Goal: Task Accomplishment & Management: Use online tool/utility

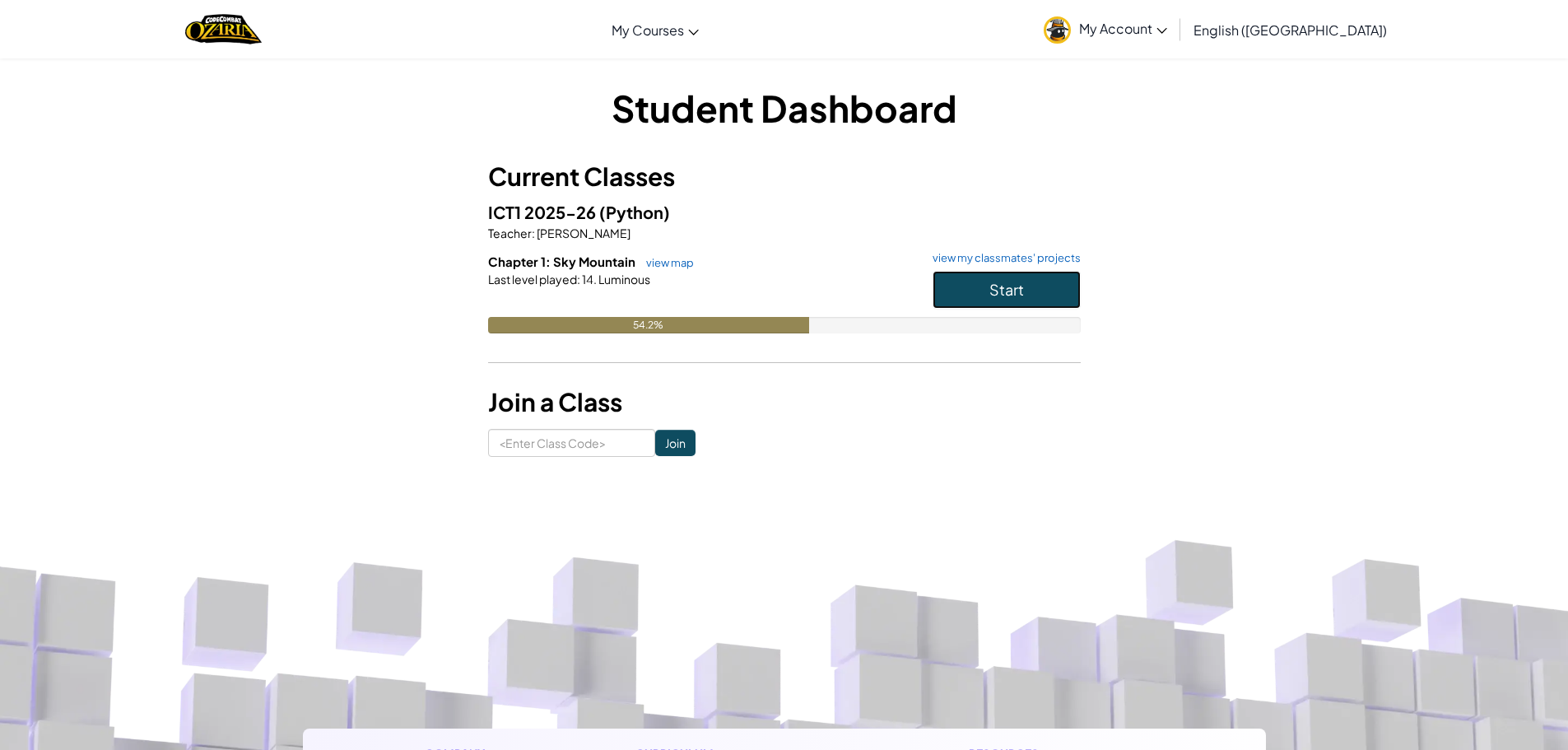
click at [1062, 295] on button "Start" at bounding box center [1006, 289] width 148 height 38
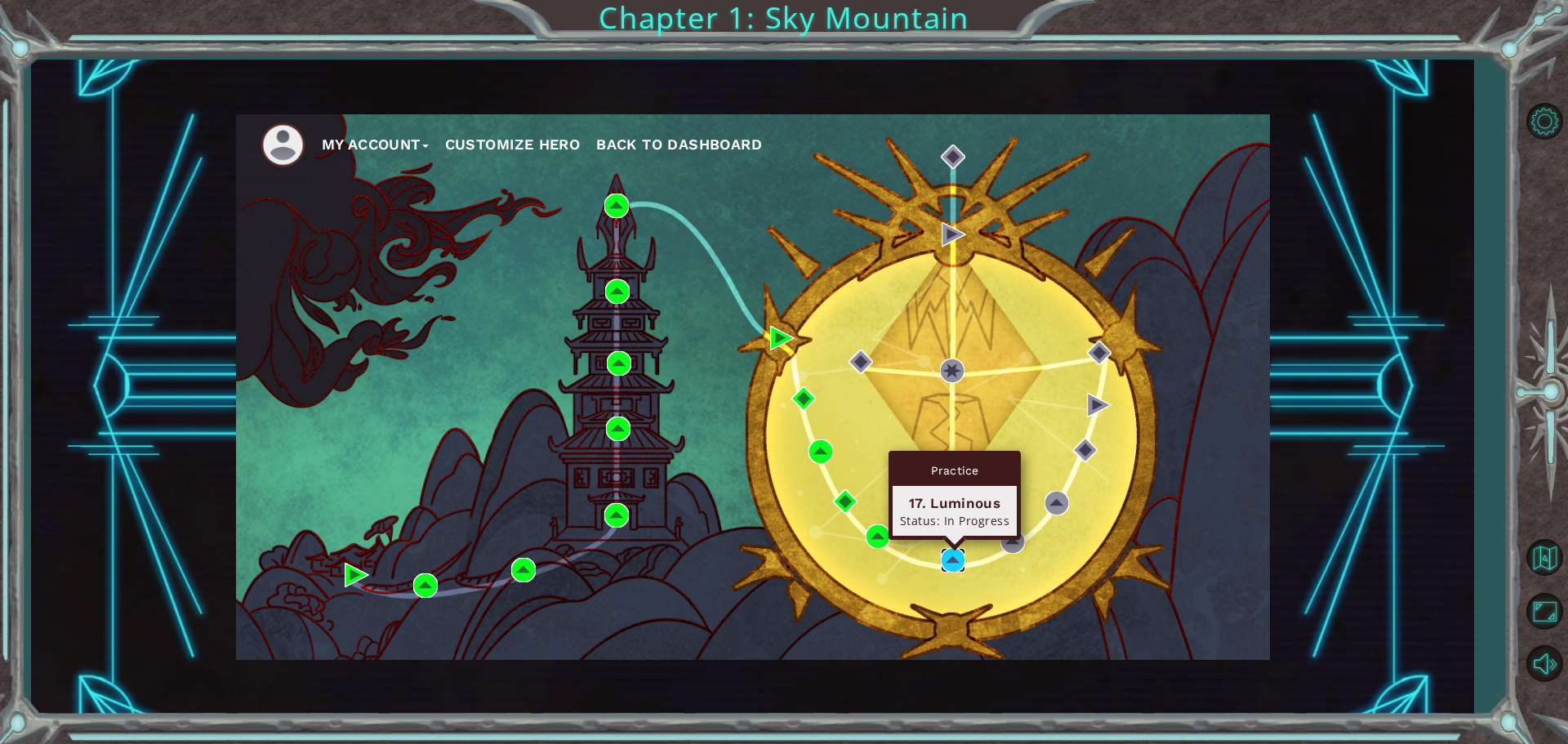
click at [957, 557] on img at bounding box center [953, 559] width 25 height 25
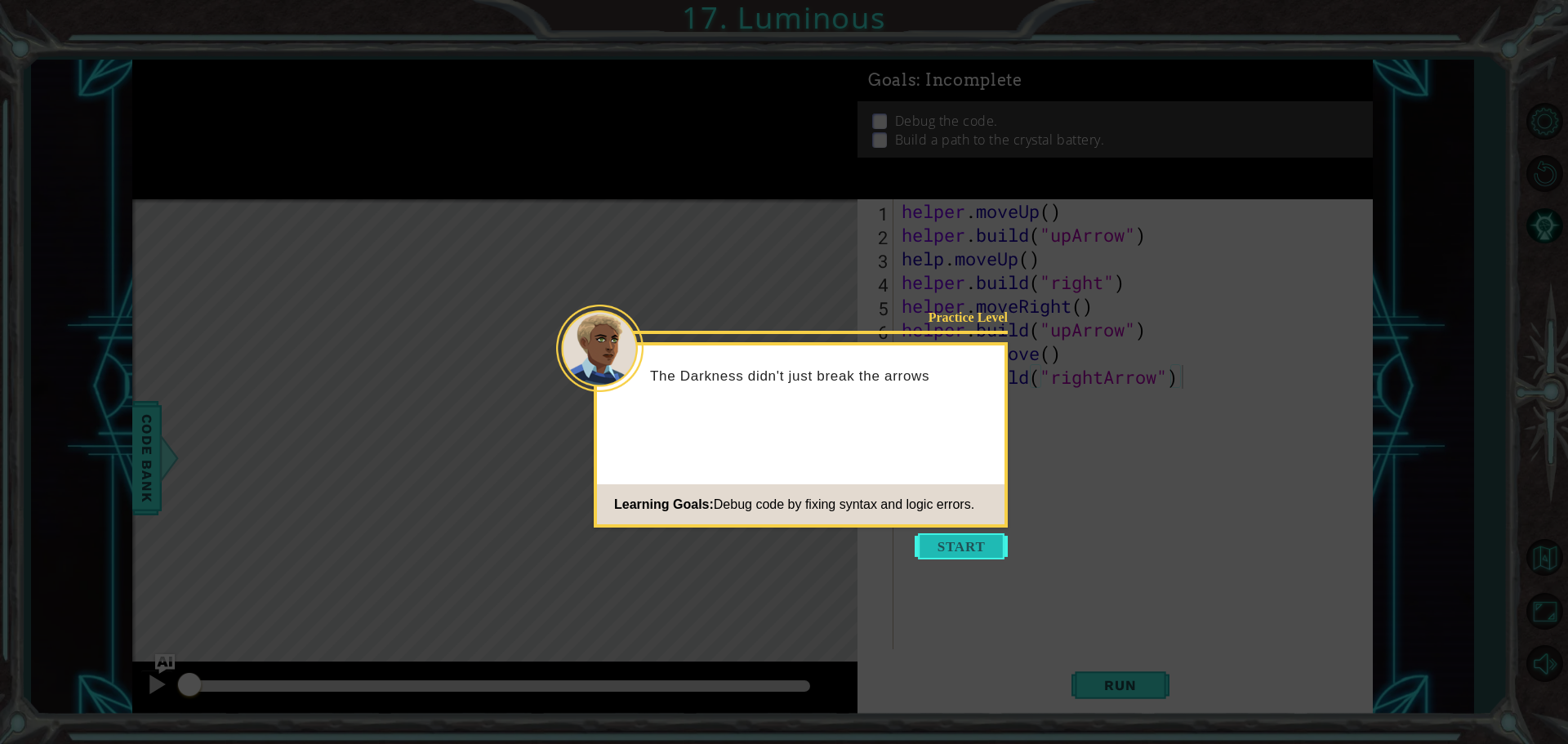
click at [981, 544] on button "Start" at bounding box center [961, 545] width 93 height 26
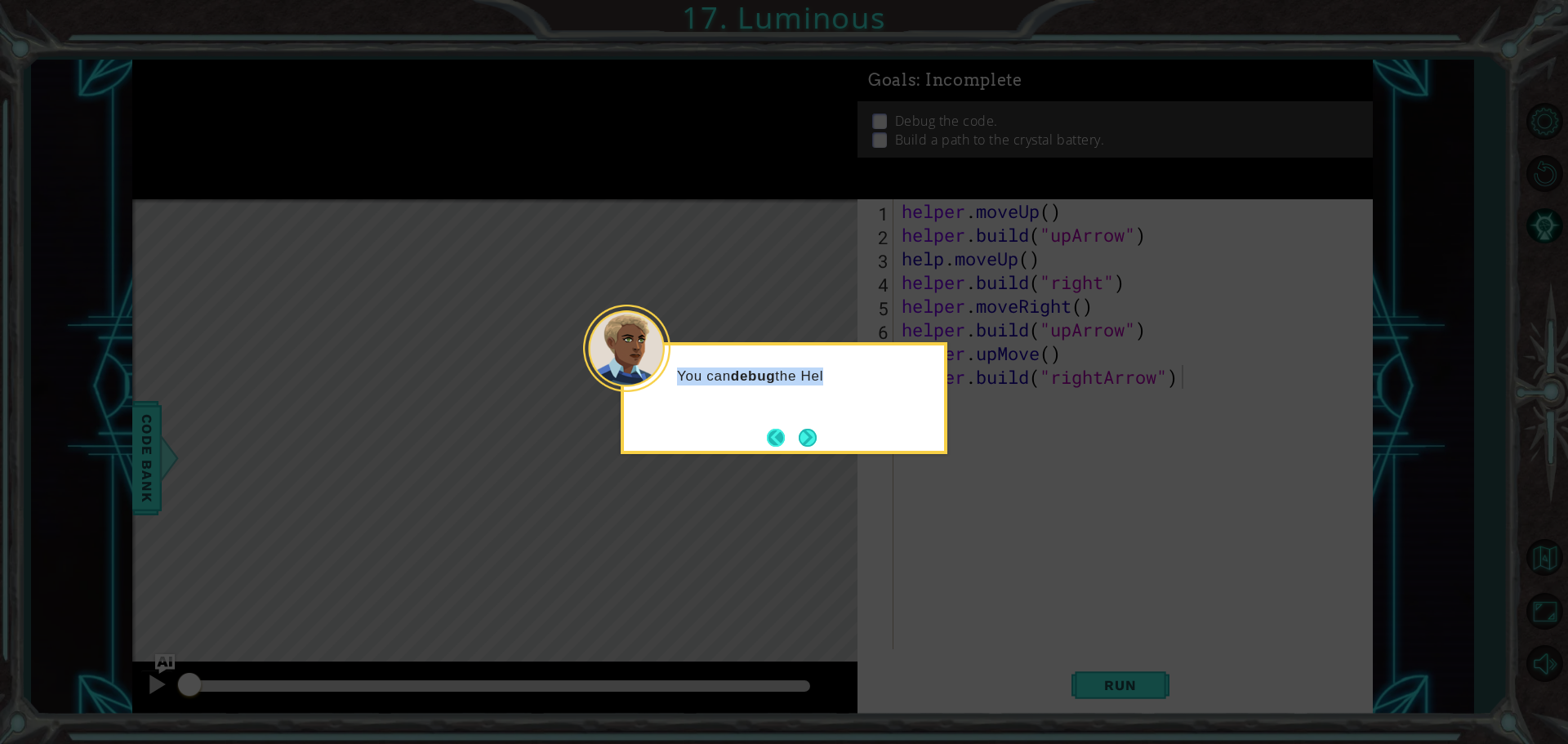
click at [767, 436] on div "You can debug the Hel" at bounding box center [784, 398] width 327 height 112
drag, startPoint x: 768, startPoint y: 436, endPoint x: 812, endPoint y: 441, distance: 44.3
click at [789, 438] on button "Back" at bounding box center [783, 438] width 32 height 18
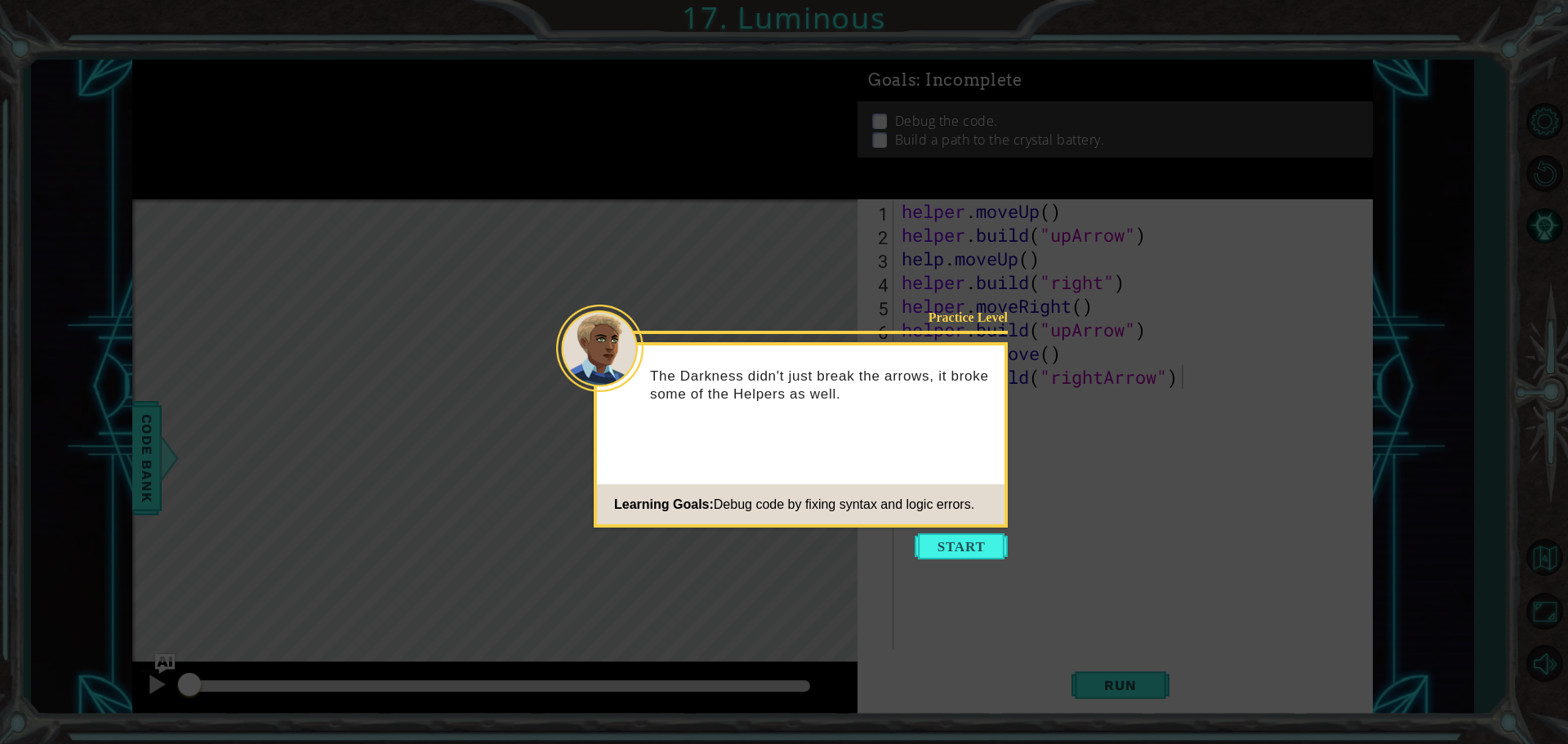
click at [909, 453] on div "Practice Level The Darkness didn't just break the arrows, it broke some of the …" at bounding box center [801, 434] width 414 height 185
click at [972, 541] on button "Start" at bounding box center [961, 545] width 93 height 26
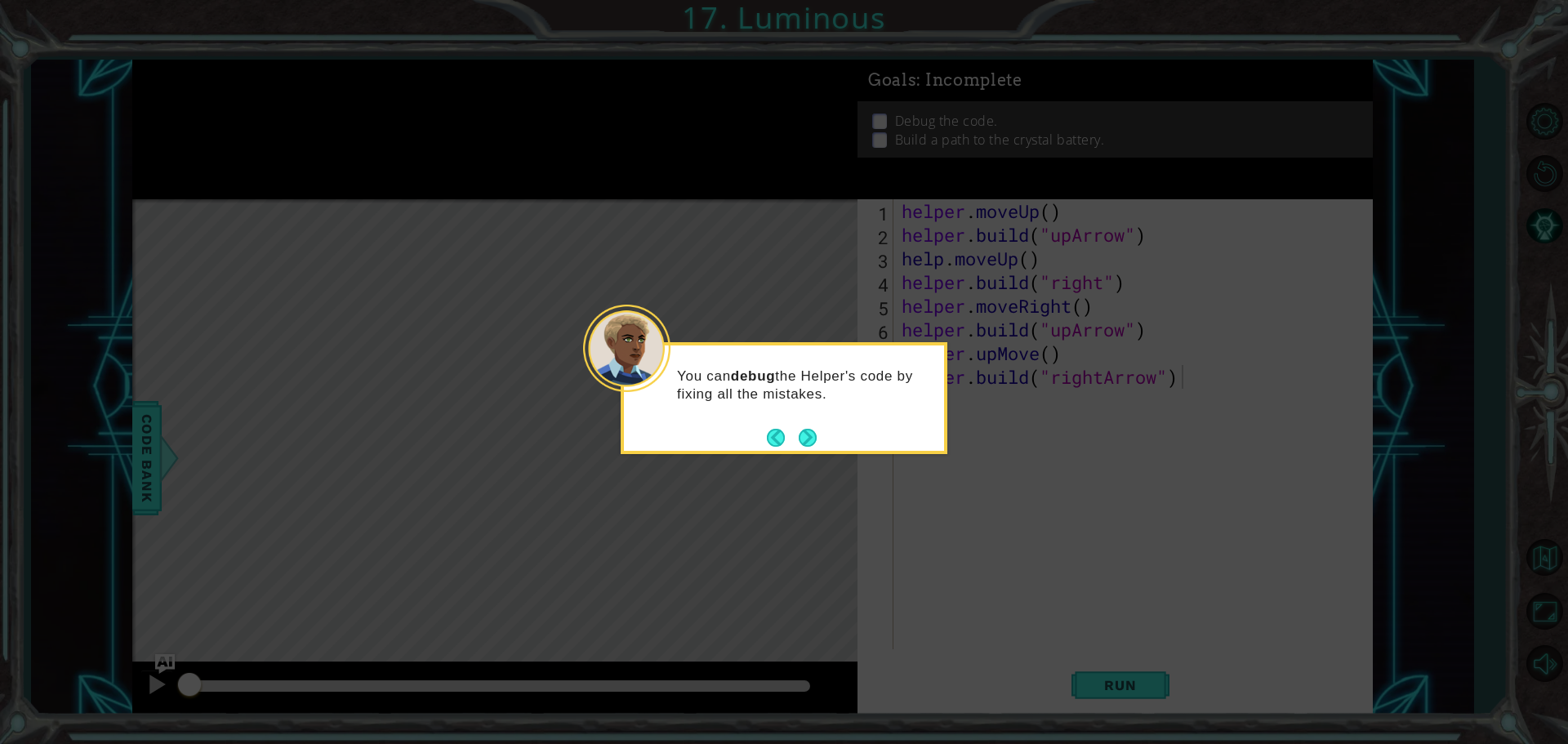
drag, startPoint x: 973, startPoint y: 541, endPoint x: 959, endPoint y: 535, distance: 15.2
click at [972, 541] on icon at bounding box center [784, 372] width 1568 height 744
click at [792, 439] on button "Back" at bounding box center [783, 438] width 32 height 18
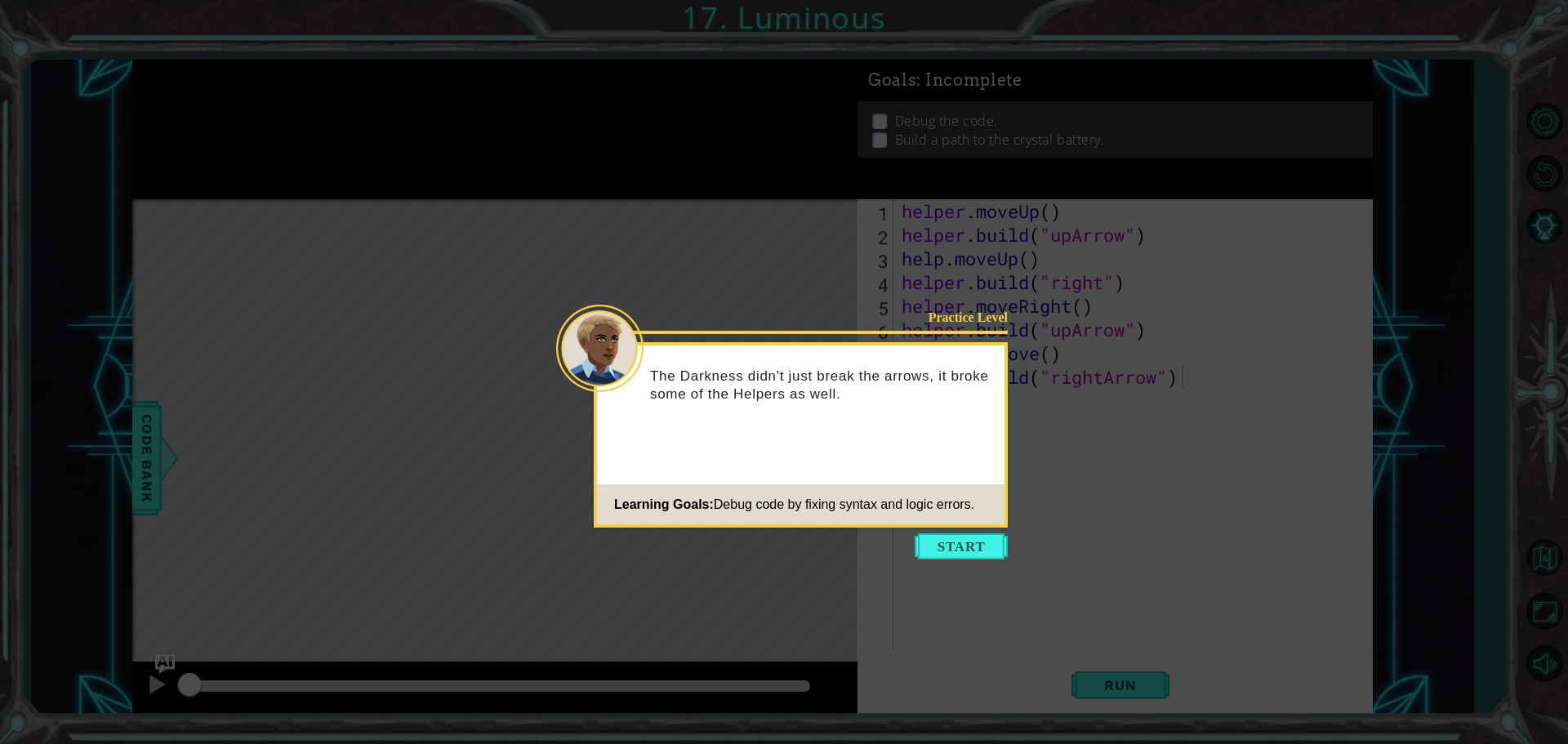
click at [792, 440] on div "Practice Level The Darkness didn't just break the arrows, it broke some of the …" at bounding box center [801, 434] width 414 height 185
drag, startPoint x: 792, startPoint y: 439, endPoint x: 834, endPoint y: 456, distance: 45.3
click at [799, 444] on div "Practice Level The Darkness didn't just break the arrows, it broke some of the …" at bounding box center [801, 434] width 414 height 185
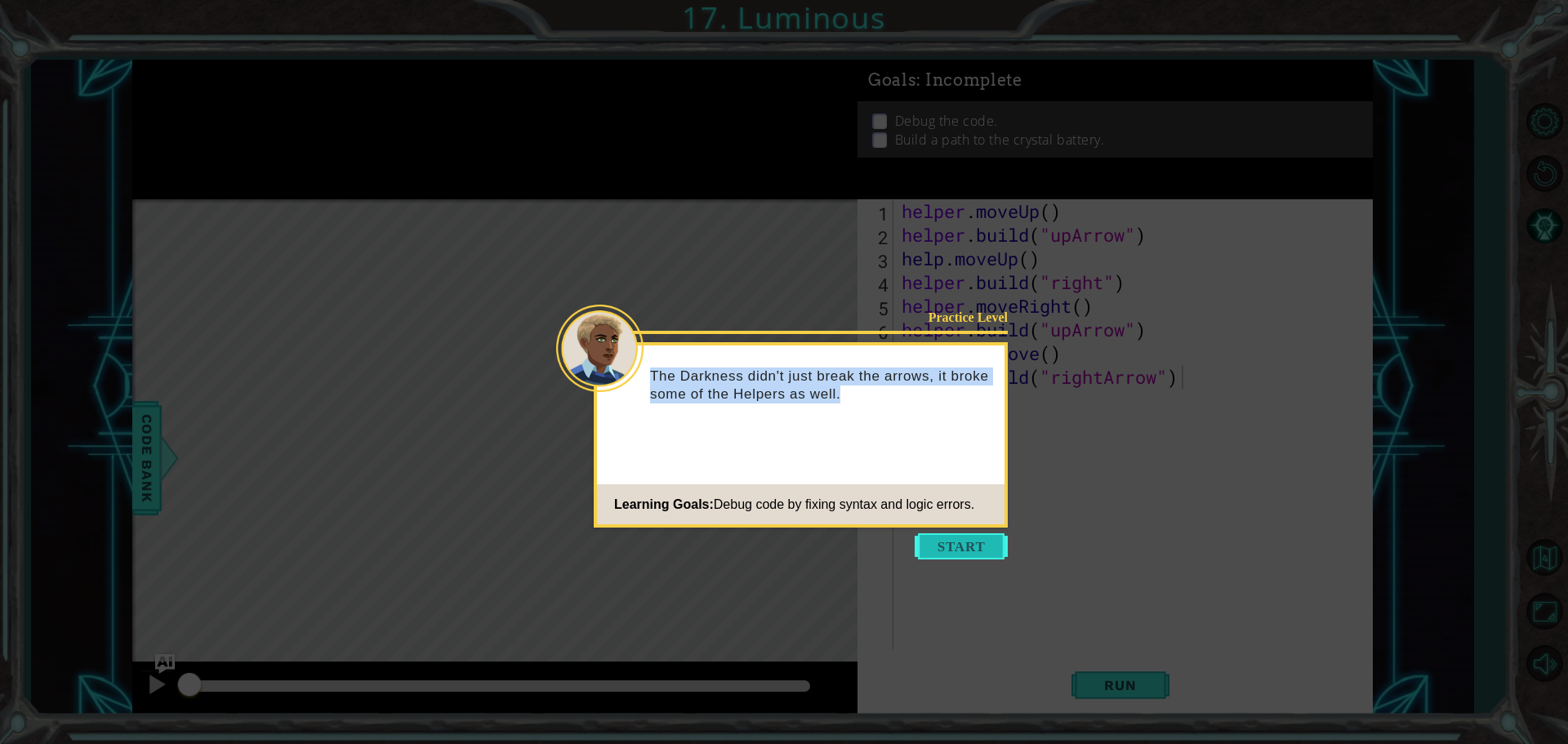
click at [951, 542] on button "Start" at bounding box center [961, 545] width 93 height 26
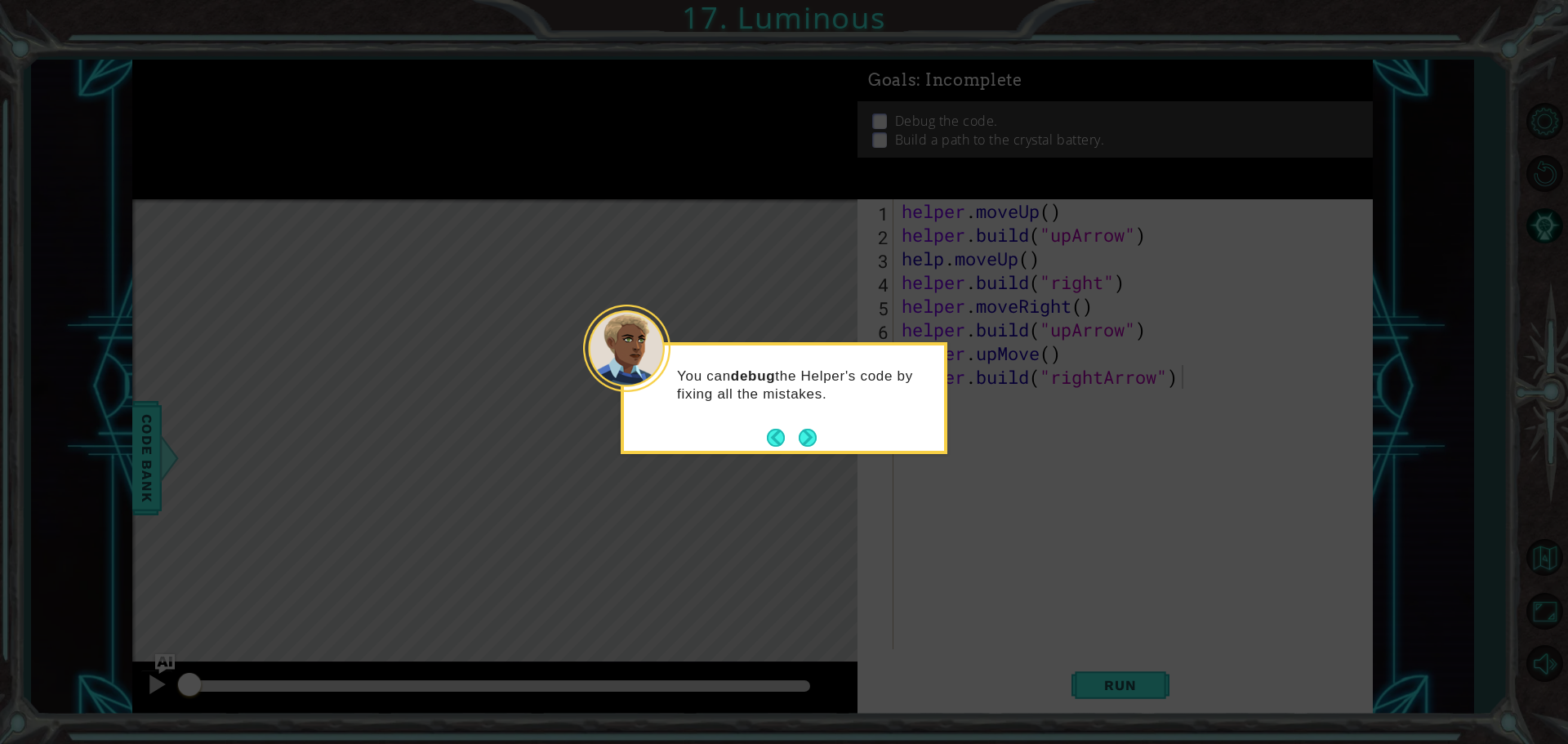
drag, startPoint x: 878, startPoint y: 493, endPoint x: 889, endPoint y: 493, distance: 11.0
click at [880, 493] on icon at bounding box center [784, 372] width 1568 height 744
click at [913, 498] on icon at bounding box center [784, 372] width 1568 height 744
click at [807, 435] on button "Next" at bounding box center [808, 438] width 18 height 18
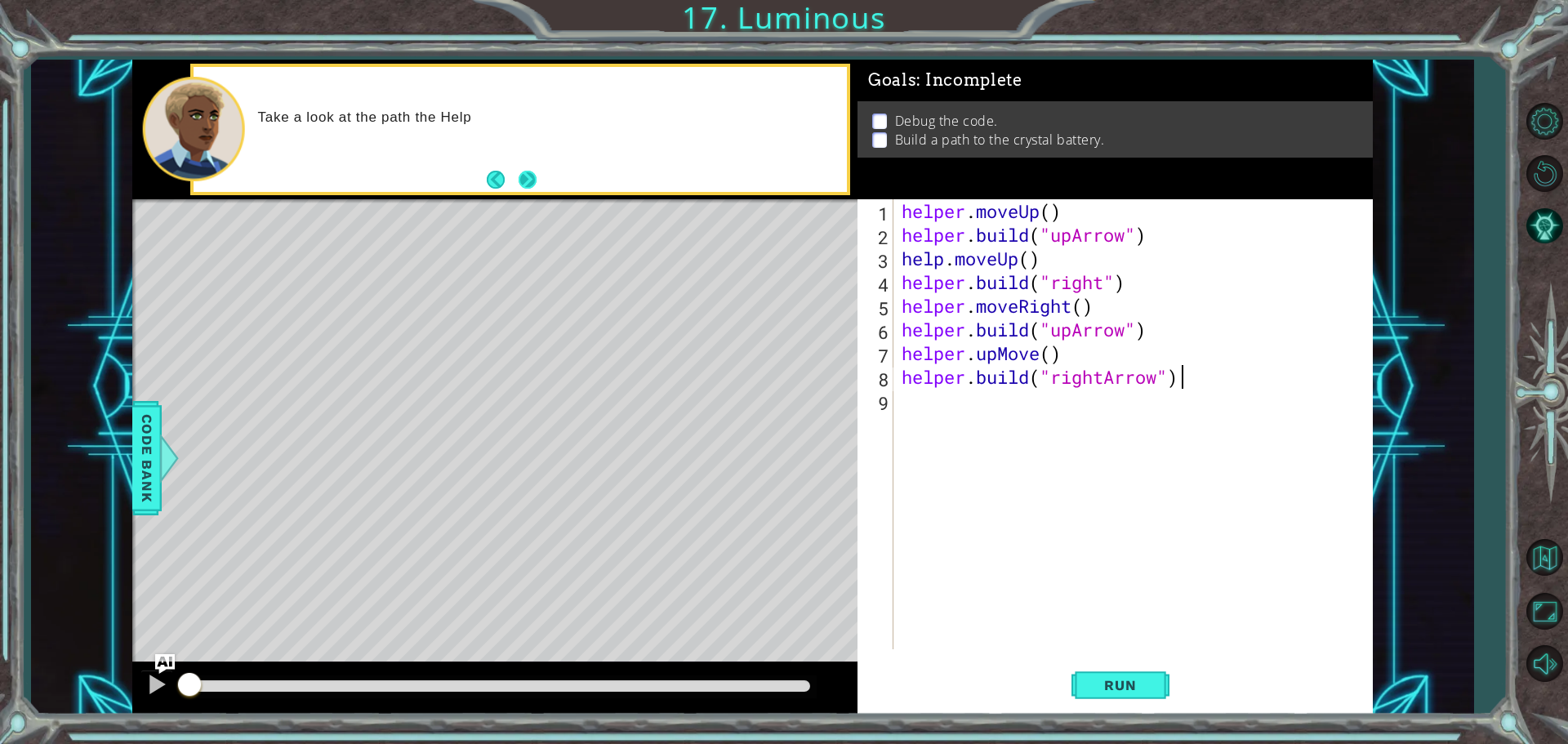
click at [537, 181] on button "Next" at bounding box center [528, 179] width 18 height 18
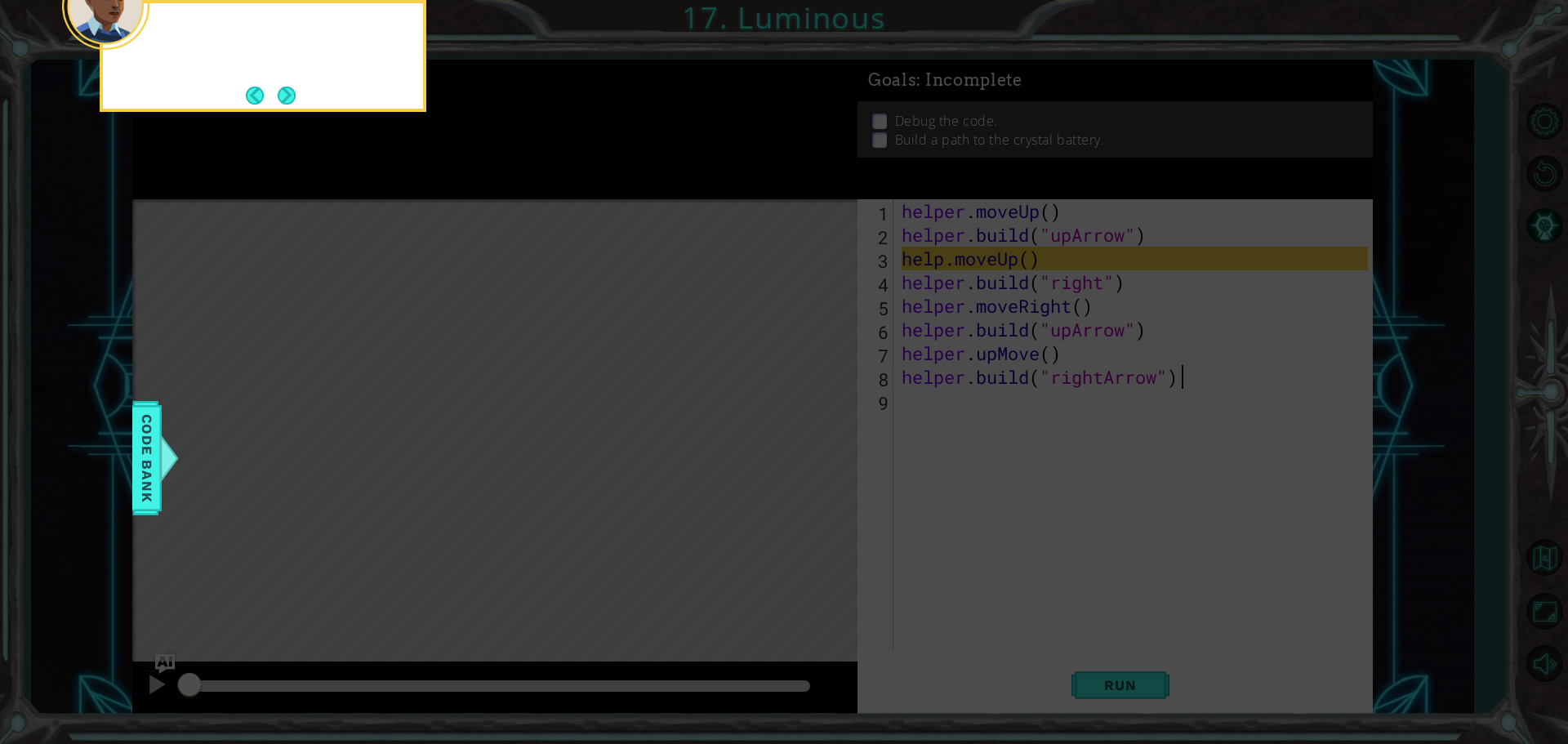
click at [538, 181] on icon at bounding box center [784, 111] width 1568 height 1264
drag, startPoint x: 716, startPoint y: 216, endPoint x: 198, endPoint y: 54, distance: 542.7
click at [464, 136] on icon at bounding box center [784, 111] width 1568 height 1264
click at [261, 103] on button "Back" at bounding box center [261, 96] width 32 height 18
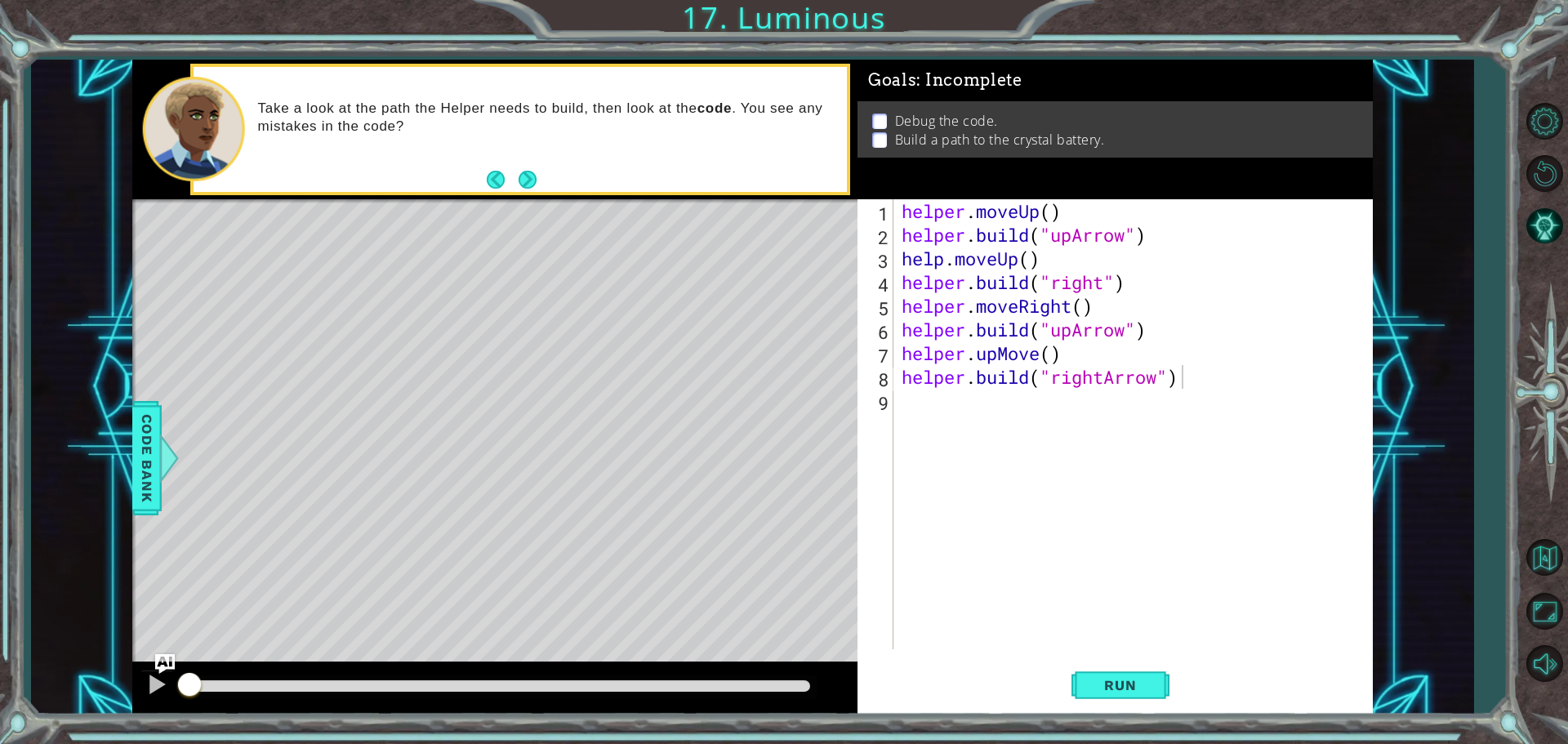
drag, startPoint x: 280, startPoint y: 94, endPoint x: 355, endPoint y: 138, distance: 87.0
click at [282, 99] on div "Take a look at the path the Helper needs to build, then look at the code . You …" at bounding box center [548, 128] width 601 height 76
click at [1129, 688] on span "Run" at bounding box center [1120, 685] width 65 height 16
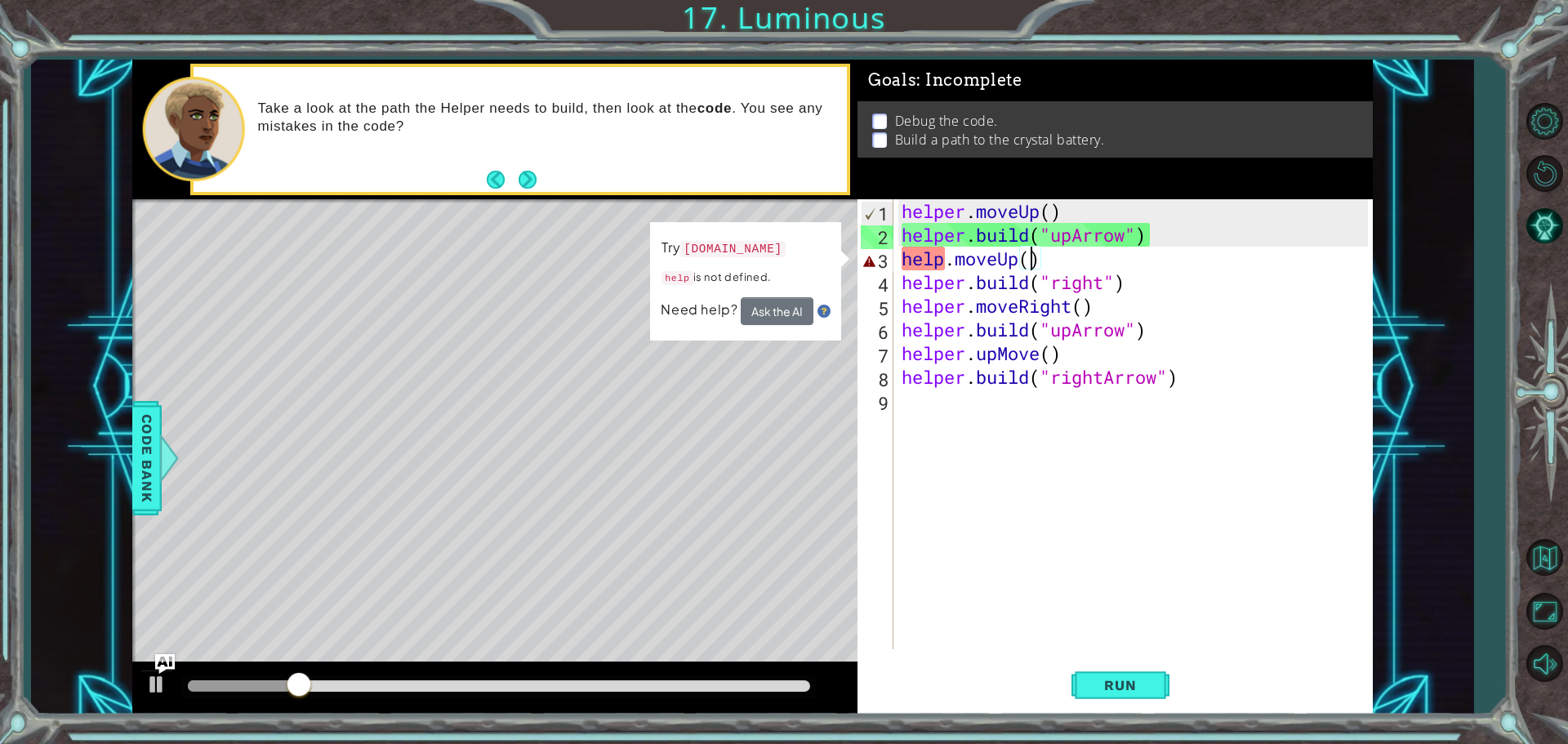
click at [1028, 261] on div "helper . moveUp ( ) helper . build ( "upArrow" ) help . moveUp ( ) helper . bui…" at bounding box center [1137, 448] width 477 height 497
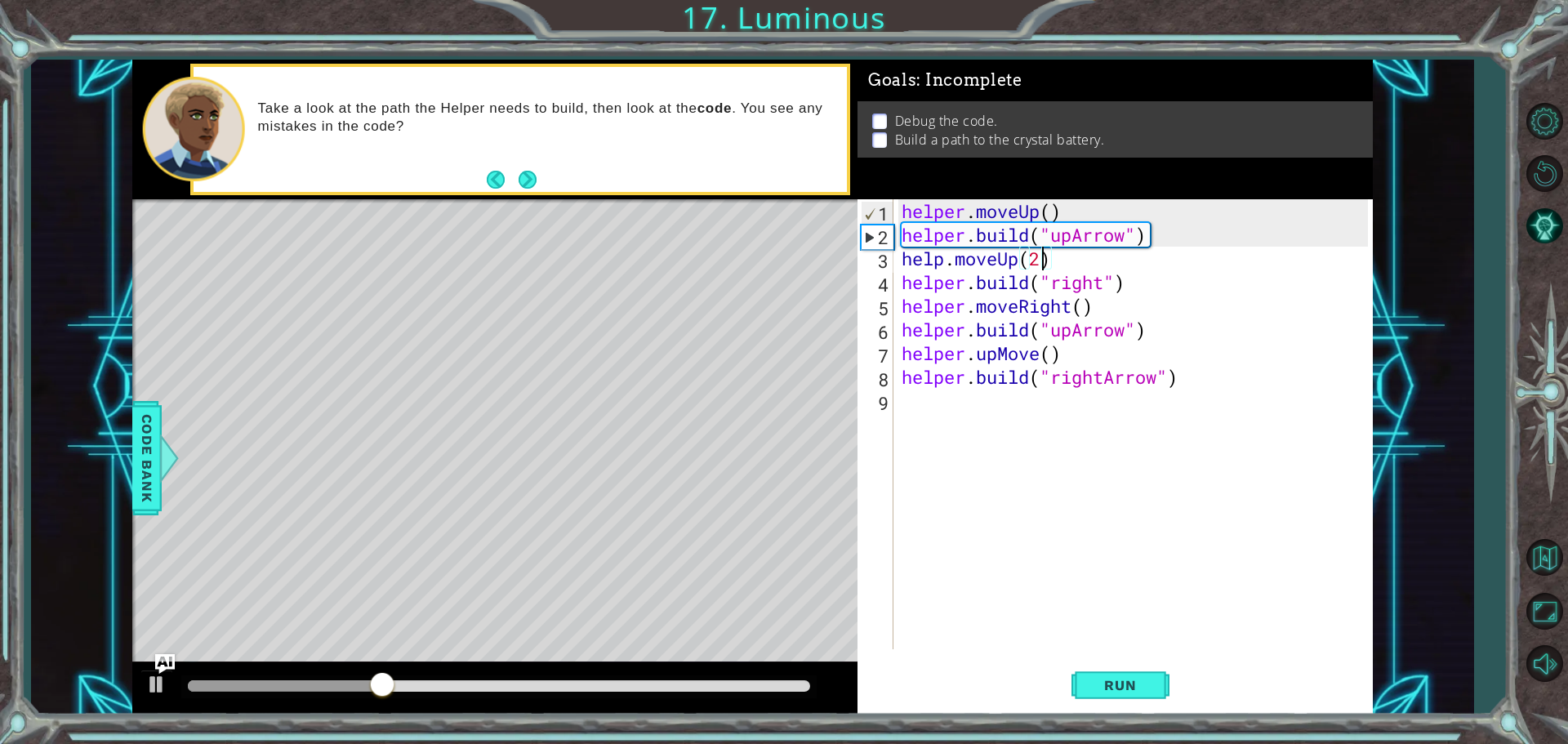
scroll to position [0, 5]
click at [1083, 304] on div "helper . moveUp ( ) helper . build ( "upArrow" ) help . moveUp ( 2 ) helper . b…" at bounding box center [1137, 448] width 477 height 497
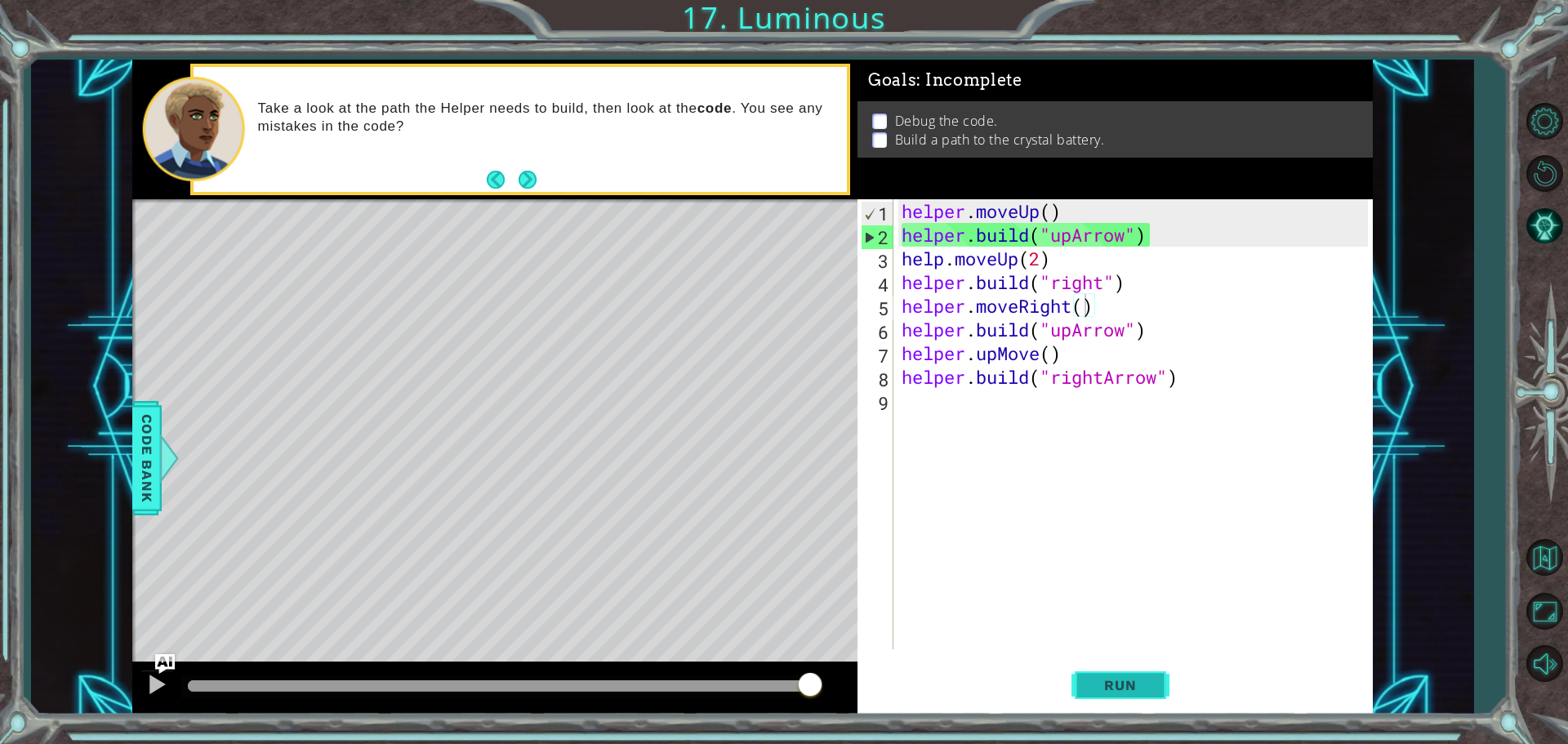
click at [1140, 686] on span "Run" at bounding box center [1120, 685] width 65 height 16
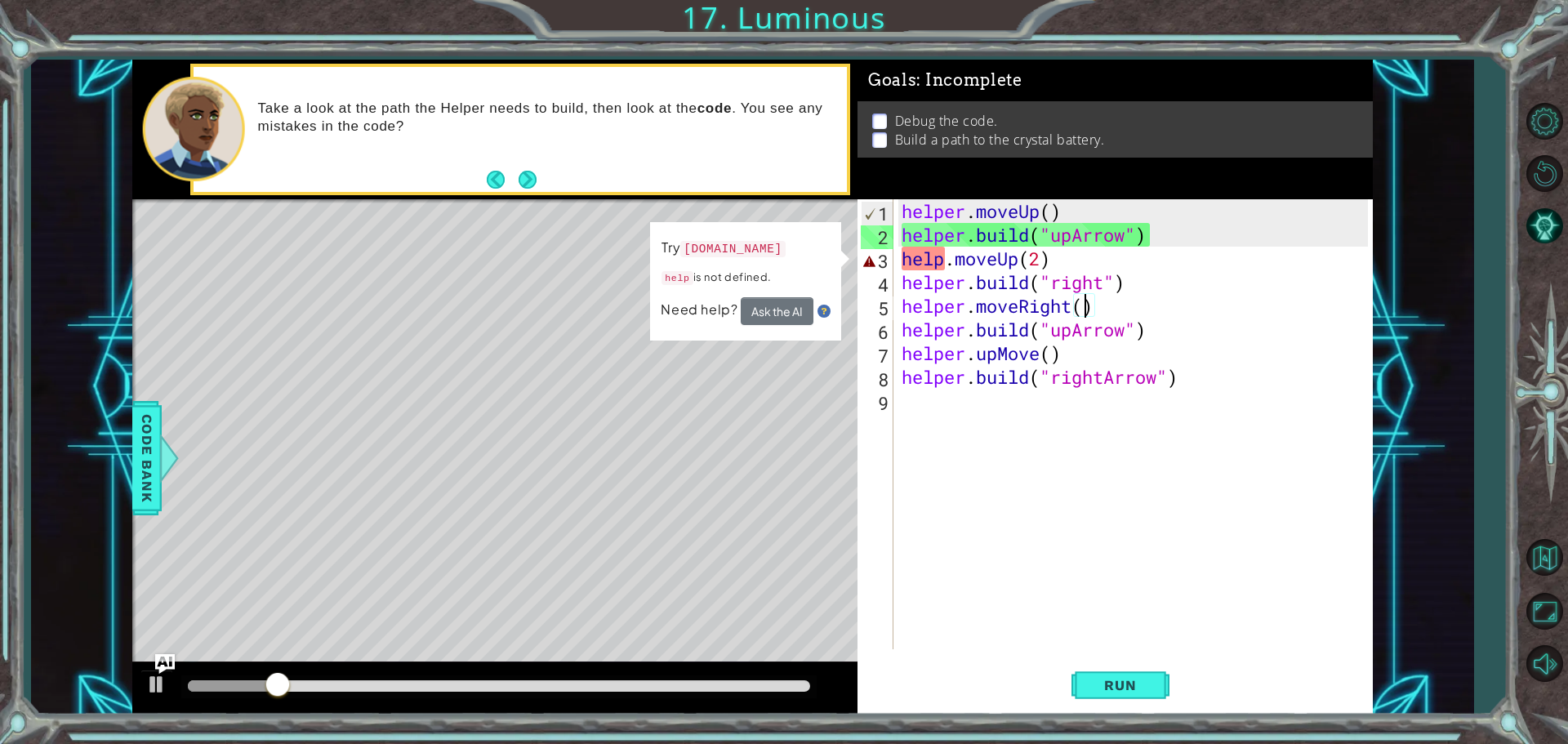
click at [1043, 256] on div "helper . moveUp ( ) helper . build ( "upArrow" ) help . moveUp ( 2 ) helper . b…" at bounding box center [1137, 448] width 477 height 497
click at [1054, 260] on div "helper . moveUp ( ) helper . build ( "upArrow" ) help . moveUp ( 2 ) helper . b…" at bounding box center [1137, 448] width 477 height 497
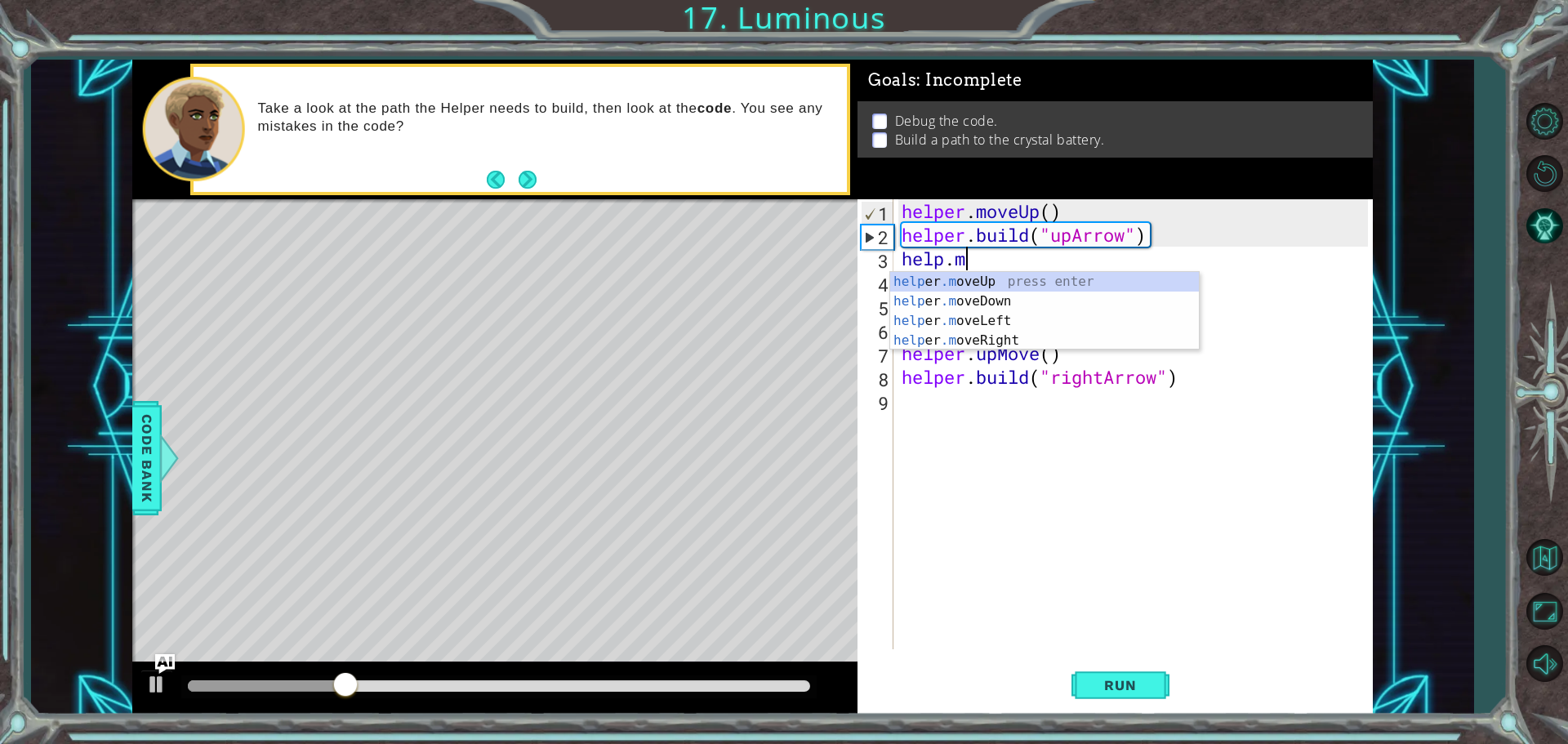
scroll to position [0, 0]
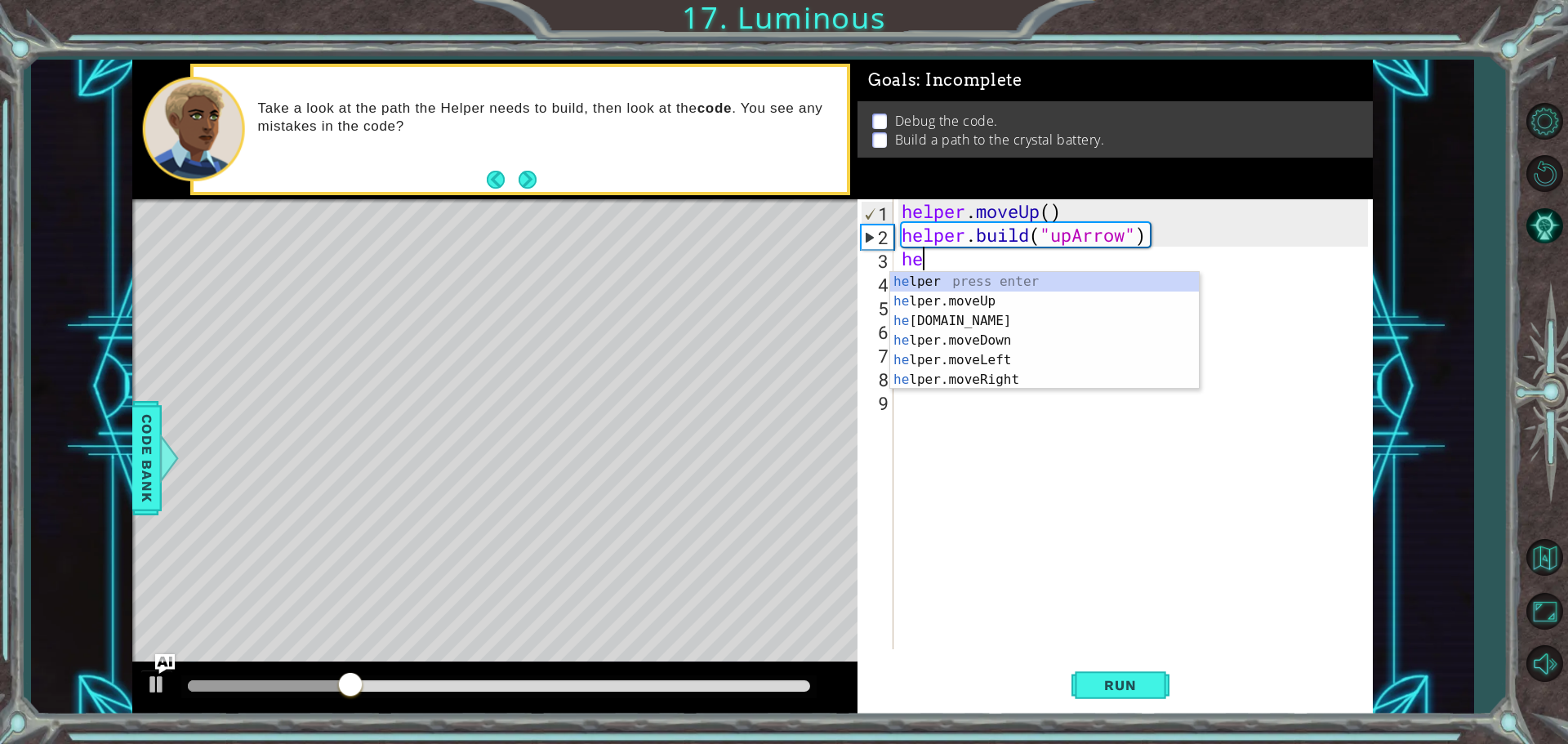
type textarea "h"
click at [968, 302] on div "h elper press enter h elper.moveUp press enter h elper.build press enter h elpe…" at bounding box center [1044, 350] width 309 height 157
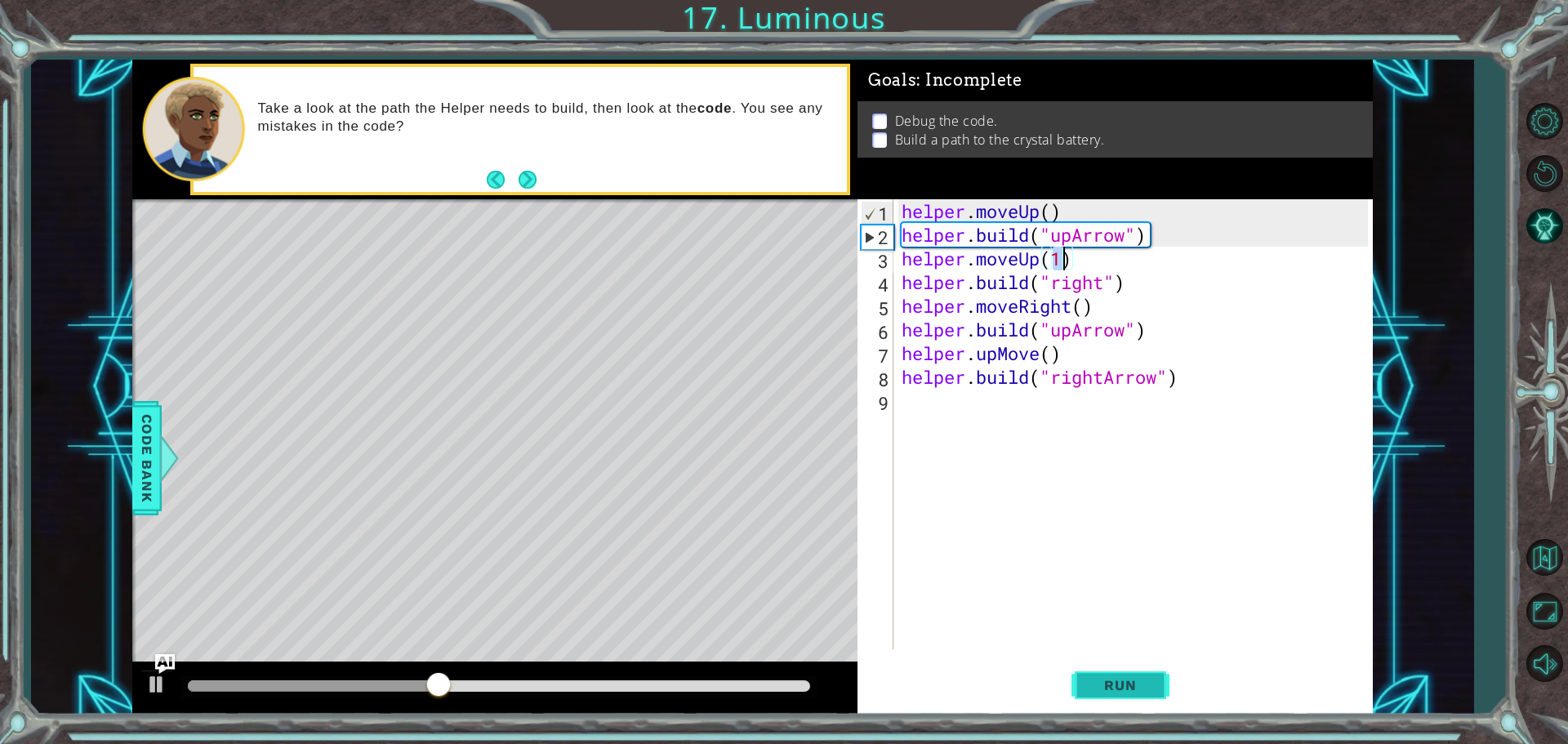
click at [1124, 688] on span "Run" at bounding box center [1120, 685] width 65 height 16
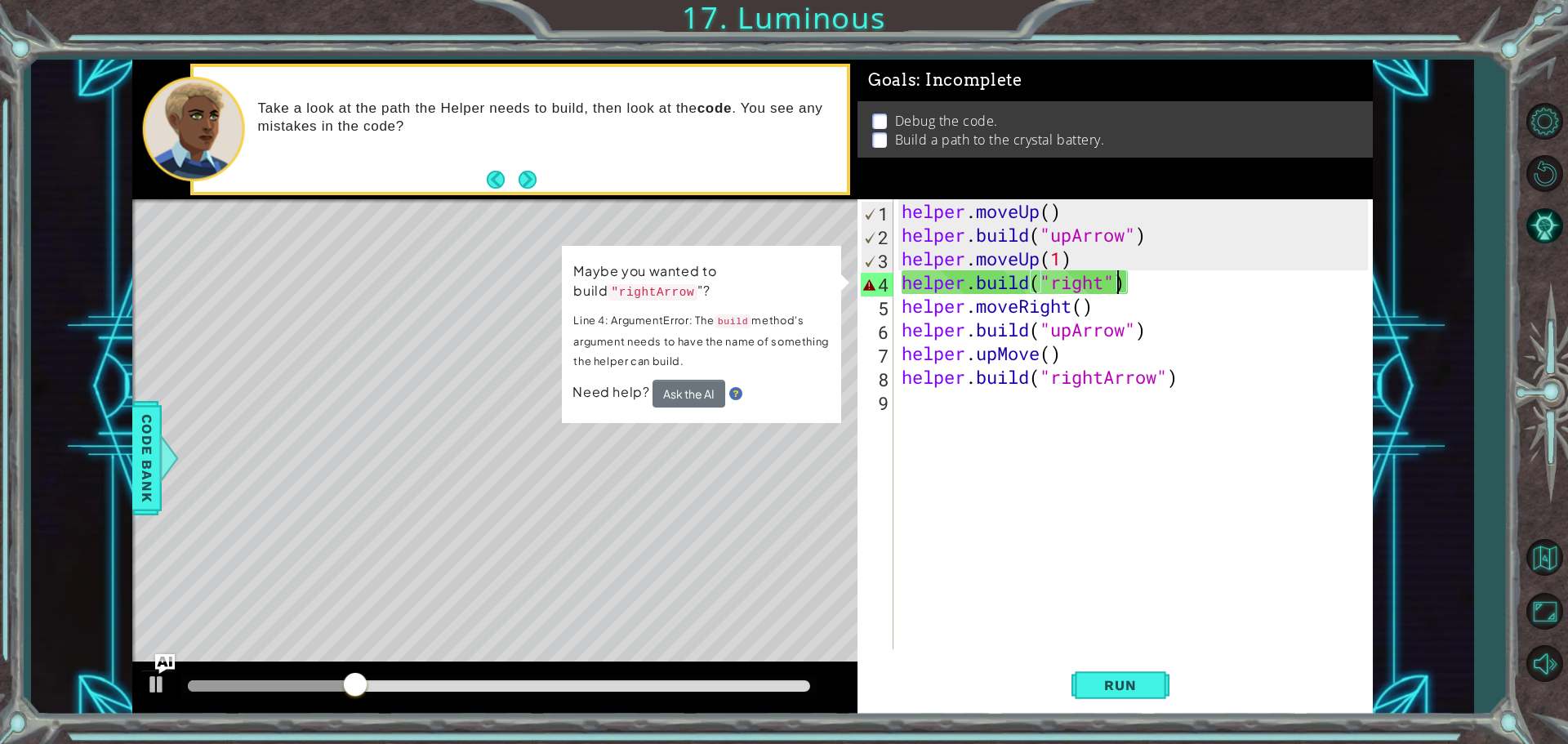
click at [1114, 284] on div "helper . moveUp ( ) helper . build ( "upArrow" ) helper . moveUp ( 1 ) helper .…" at bounding box center [1137, 448] width 477 height 497
click at [1108, 280] on div "helper . moveUp ( ) helper . build ( "upArrow" ) helper . moveUp ( 1 ) helper .…" at bounding box center [1137, 448] width 477 height 497
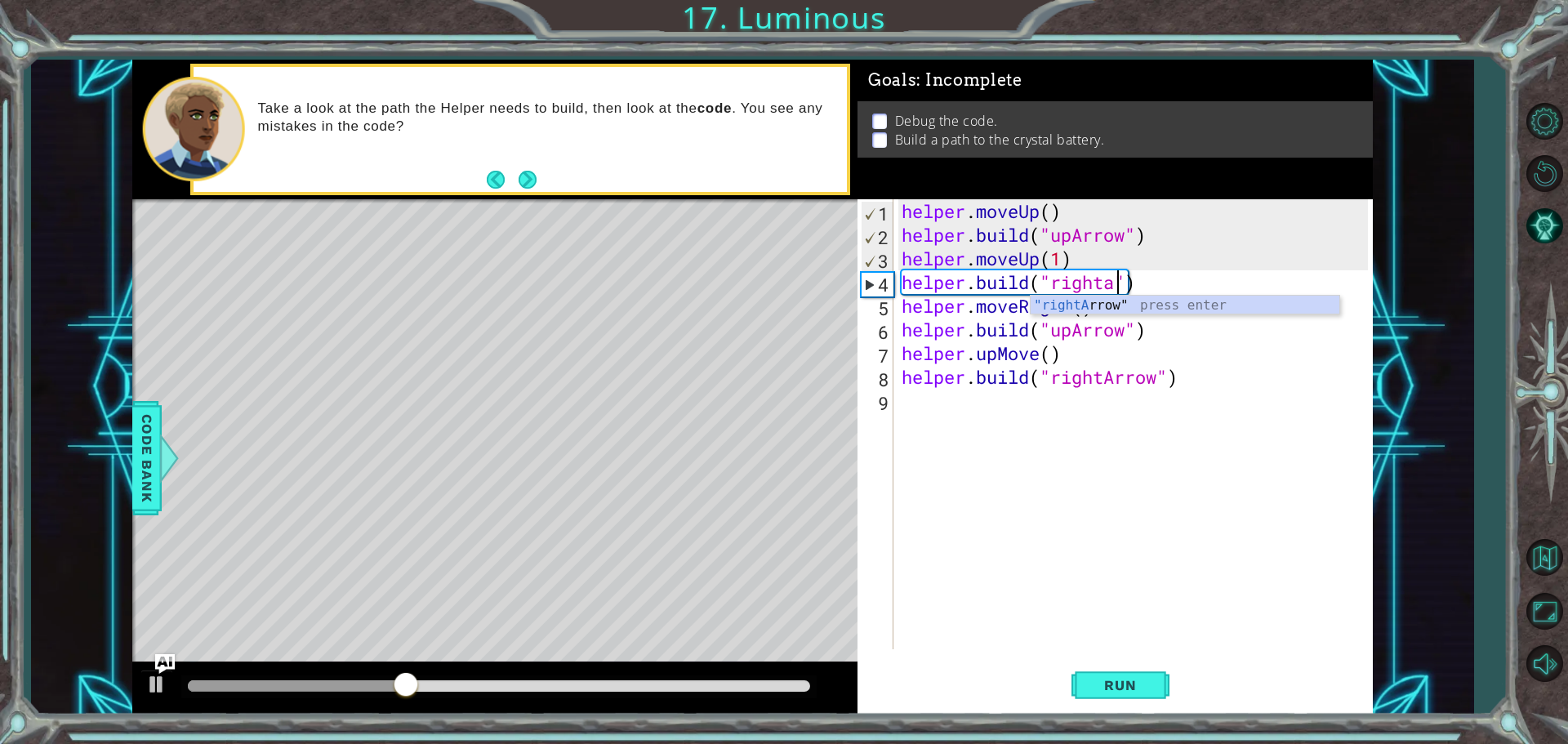
scroll to position [0, 10]
click at [1138, 308] on div ""rightA rrow" press enter" at bounding box center [1184, 324] width 309 height 59
click at [1129, 673] on button "Run" at bounding box center [1121, 684] width 98 height 51
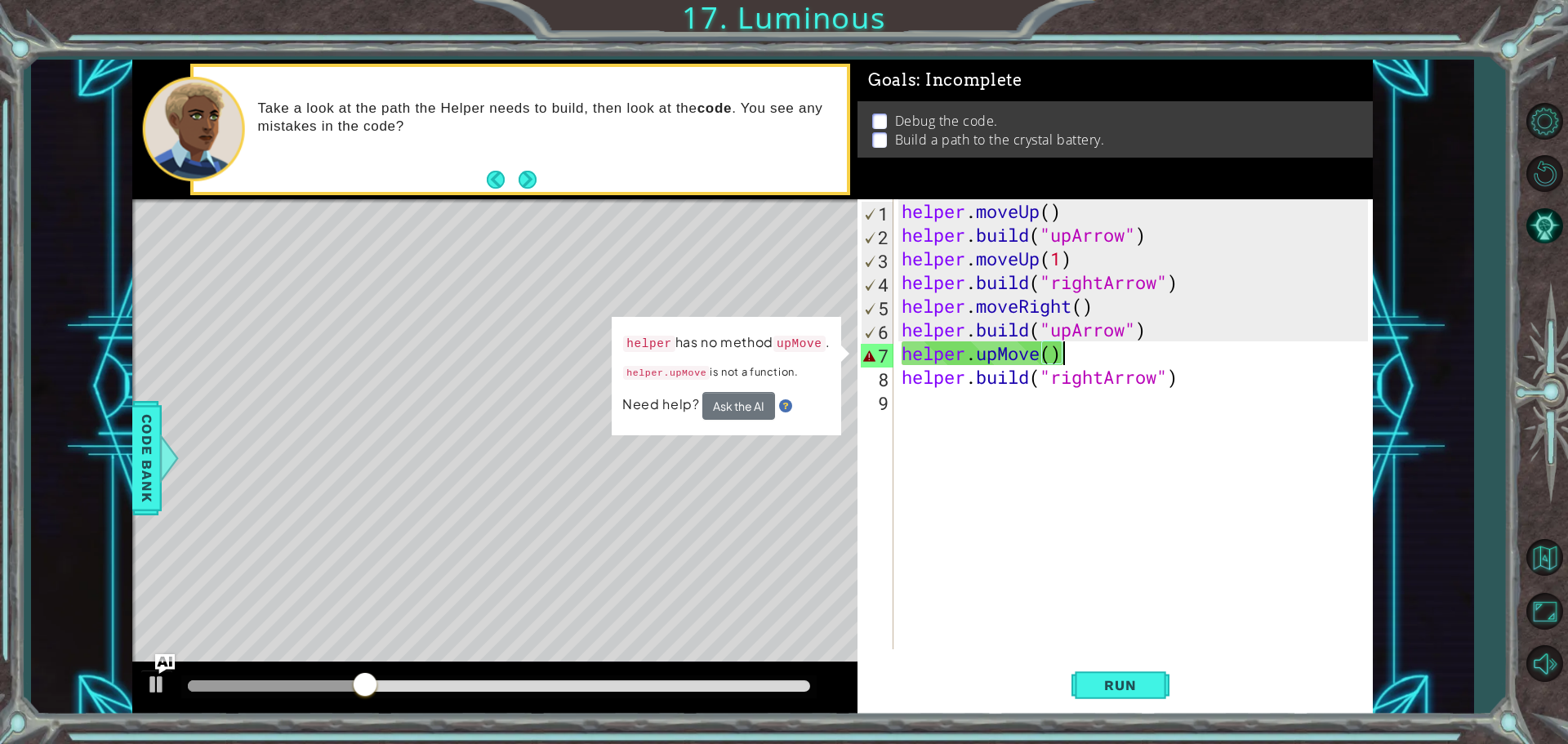
click at [1077, 356] on div "helper . moveUp ( ) helper . build ( "upArrow" ) helper . moveUp ( 1 ) helper .…" at bounding box center [1137, 448] width 477 height 497
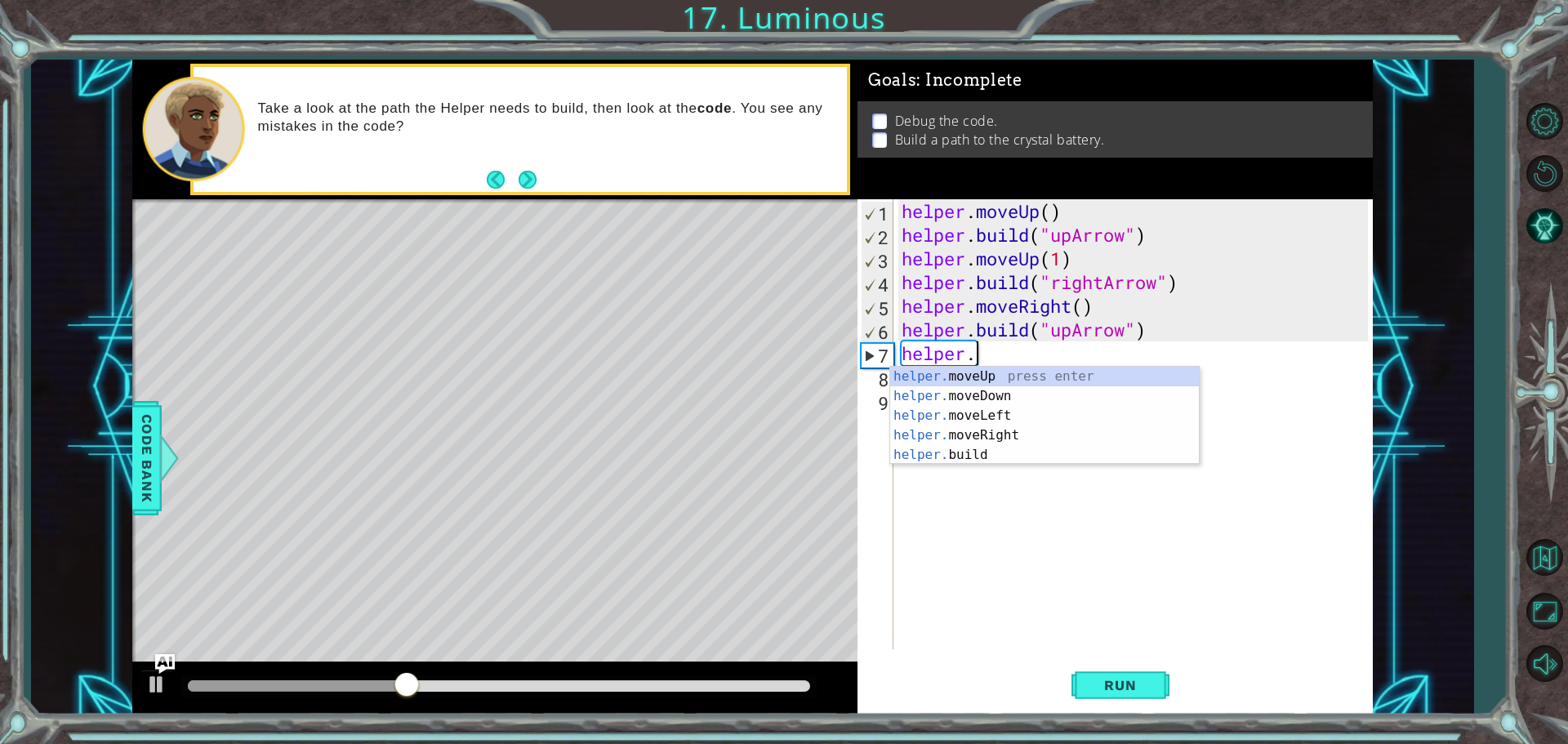
scroll to position [0, 0]
type textarea "h"
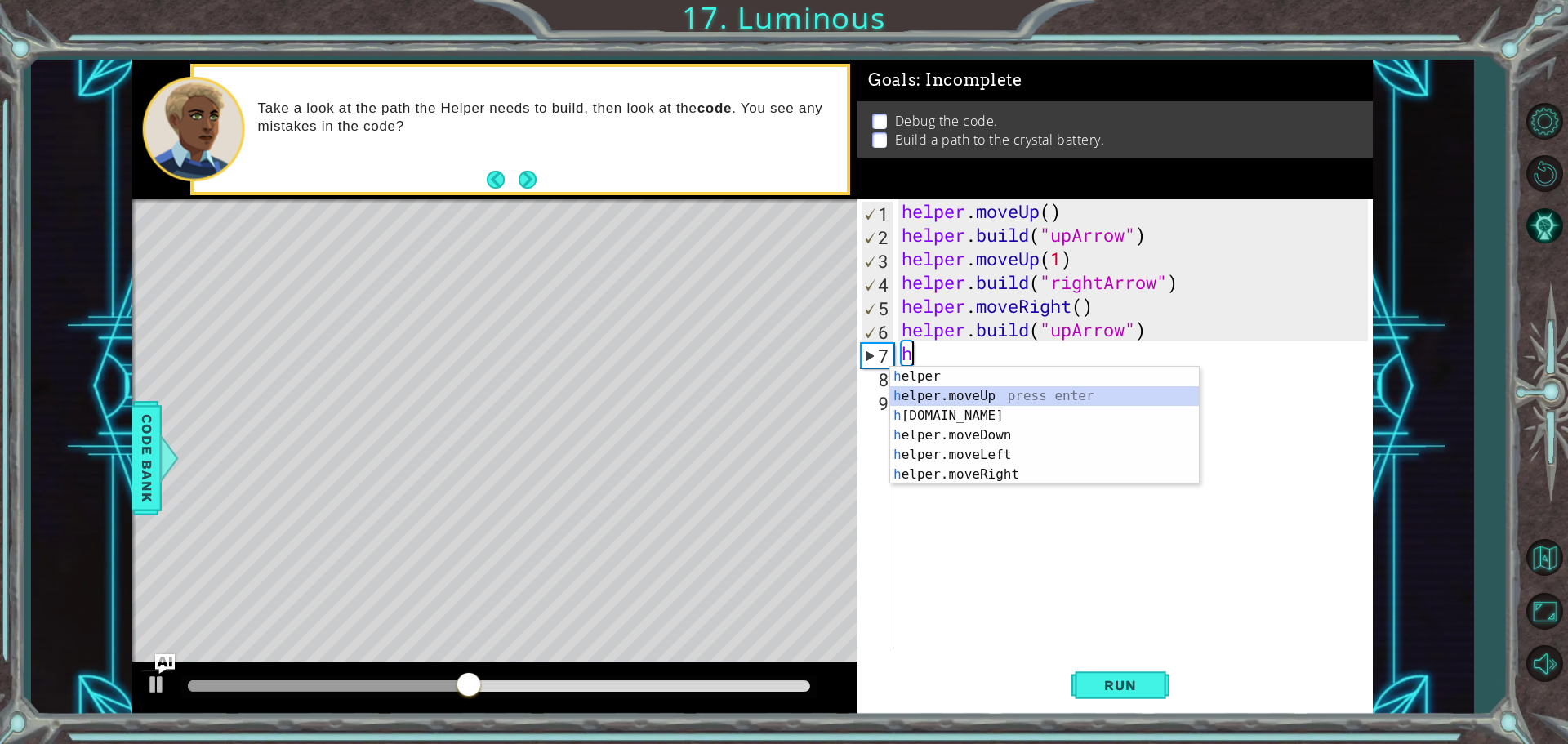
click at [989, 392] on div "h elper press enter h elper.moveUp press enter h elper.build press enter h elpe…" at bounding box center [1044, 444] width 309 height 157
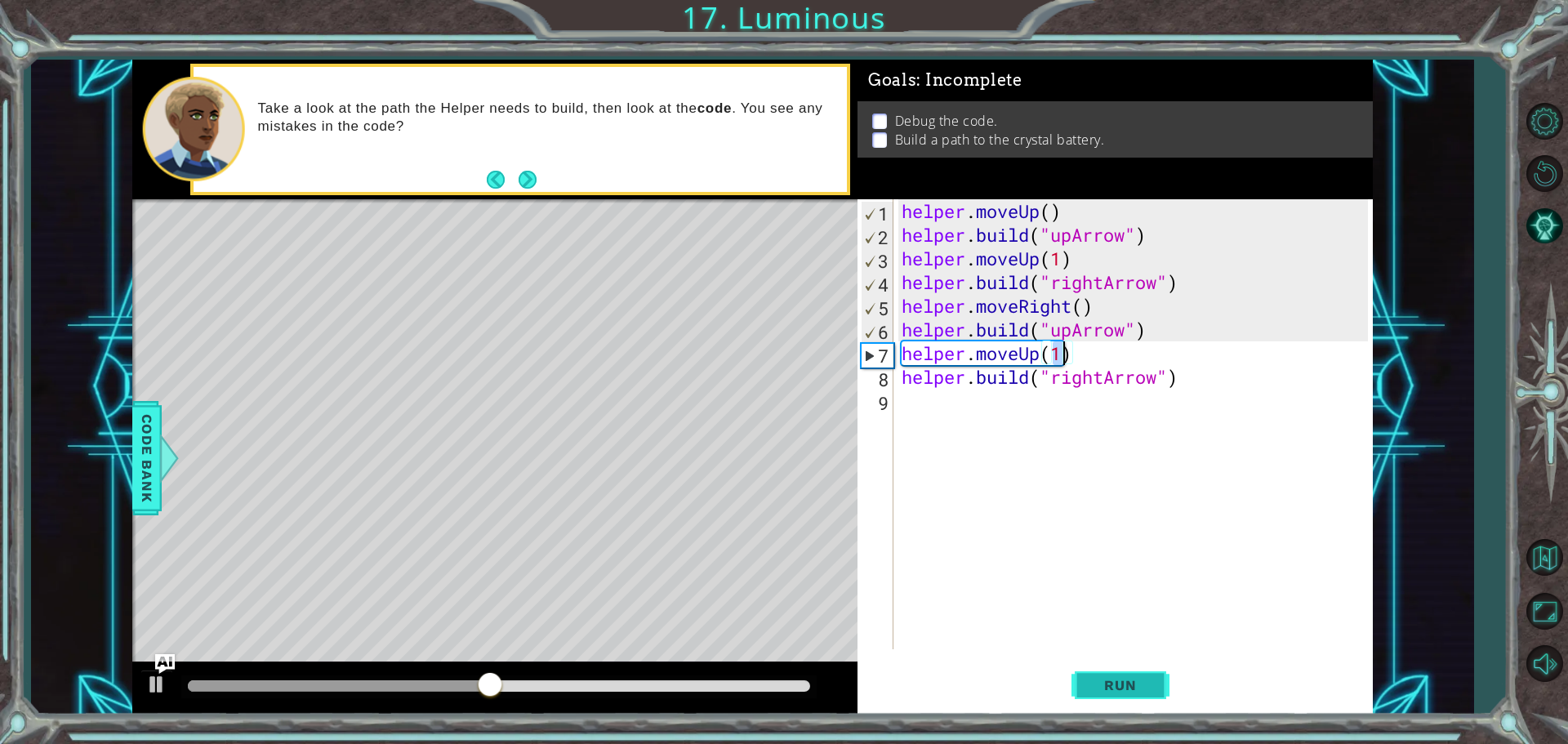
type textarea "helper.moveUp(1)"
click at [1121, 673] on button "Run" at bounding box center [1121, 684] width 98 height 51
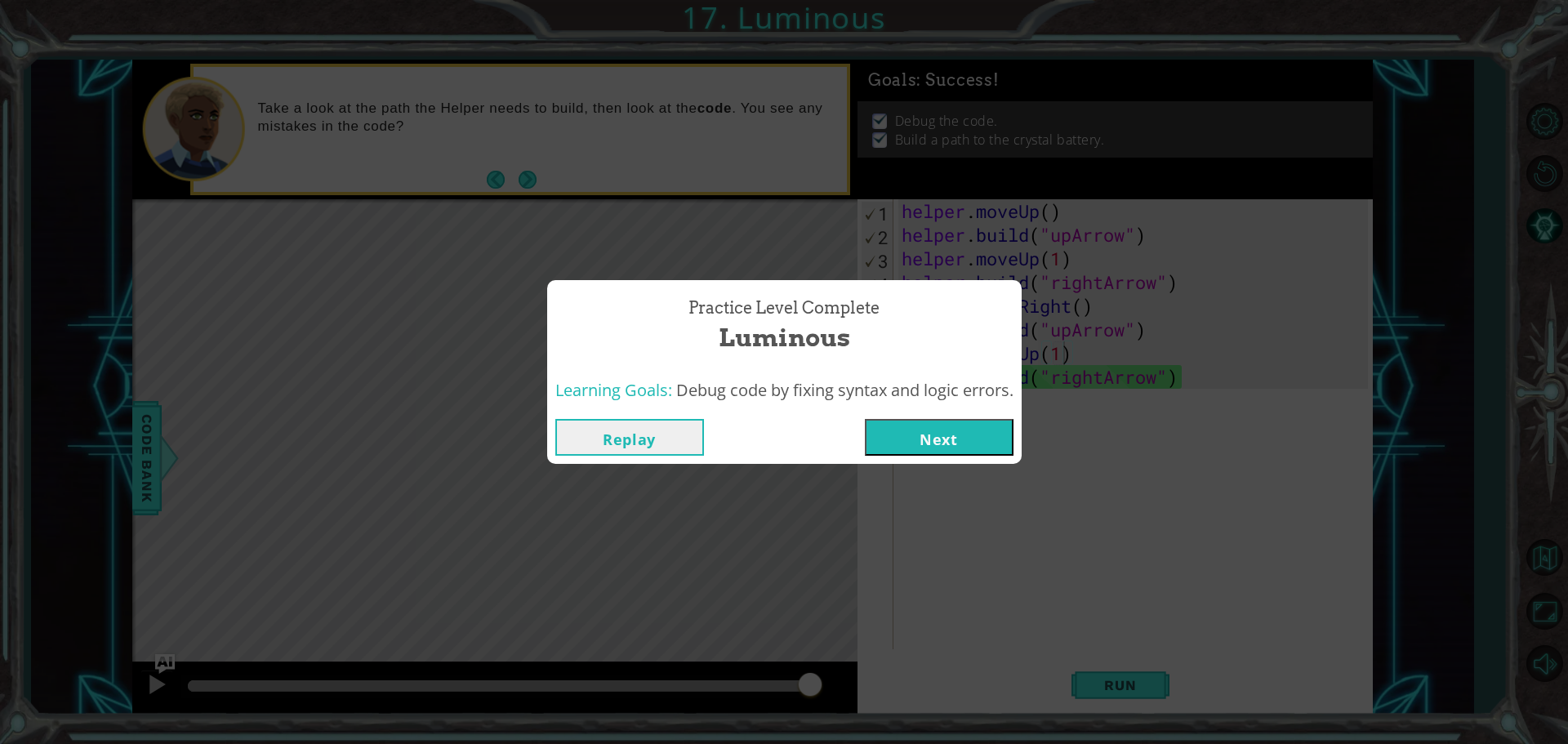
click at [945, 426] on button "Next" at bounding box center [938, 437] width 149 height 36
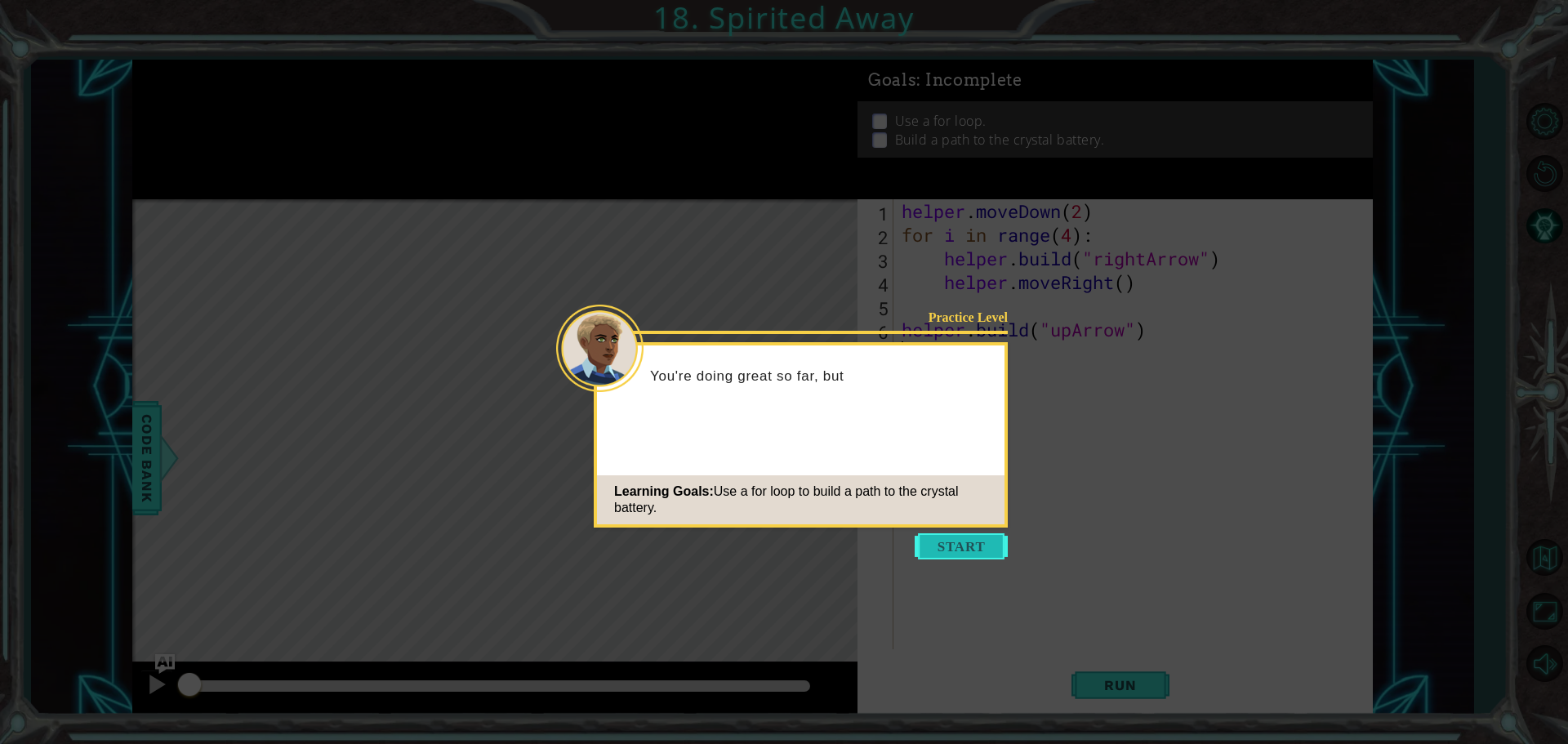
click at [960, 545] on button "Start" at bounding box center [961, 545] width 93 height 26
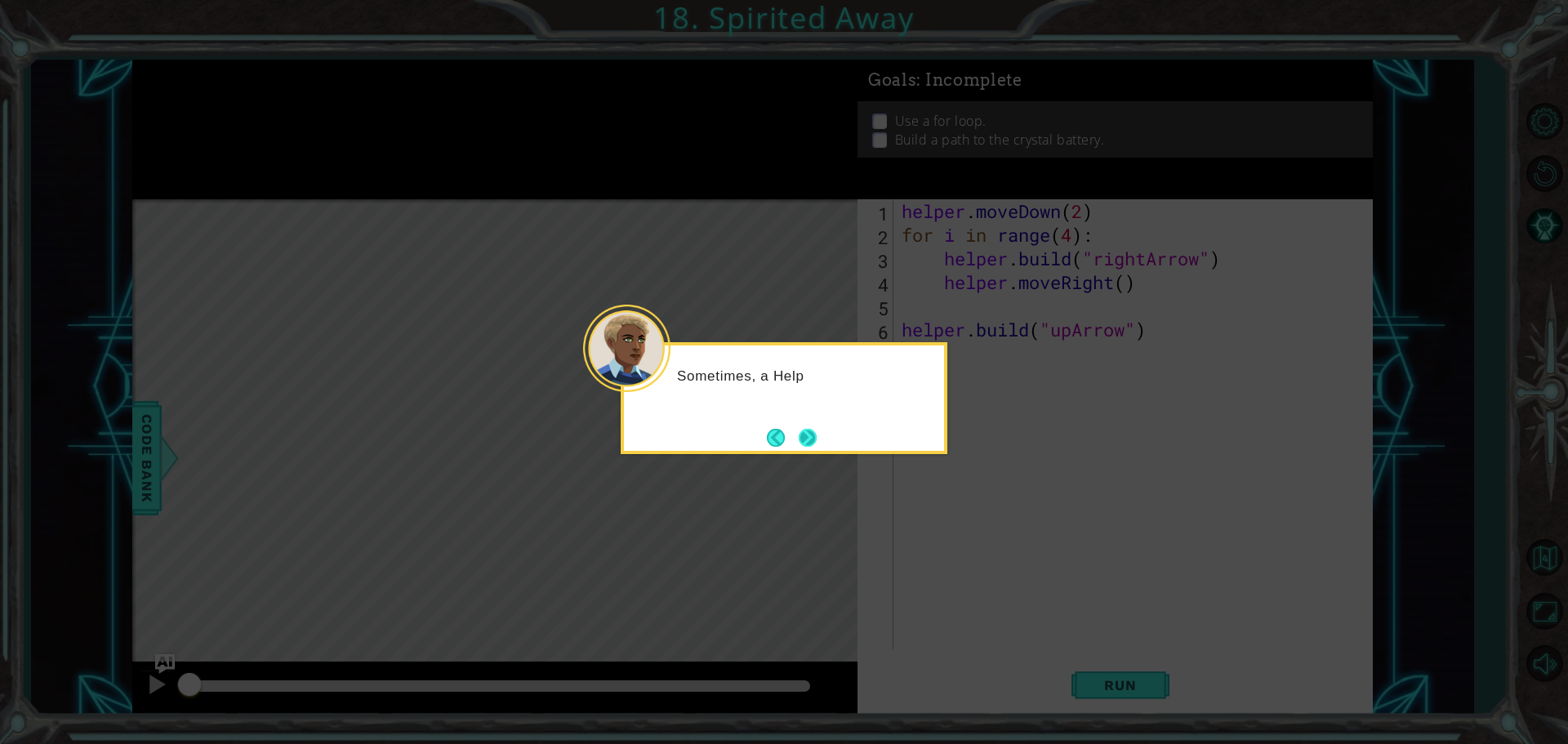
click at [816, 437] on button "Next" at bounding box center [808, 437] width 19 height 19
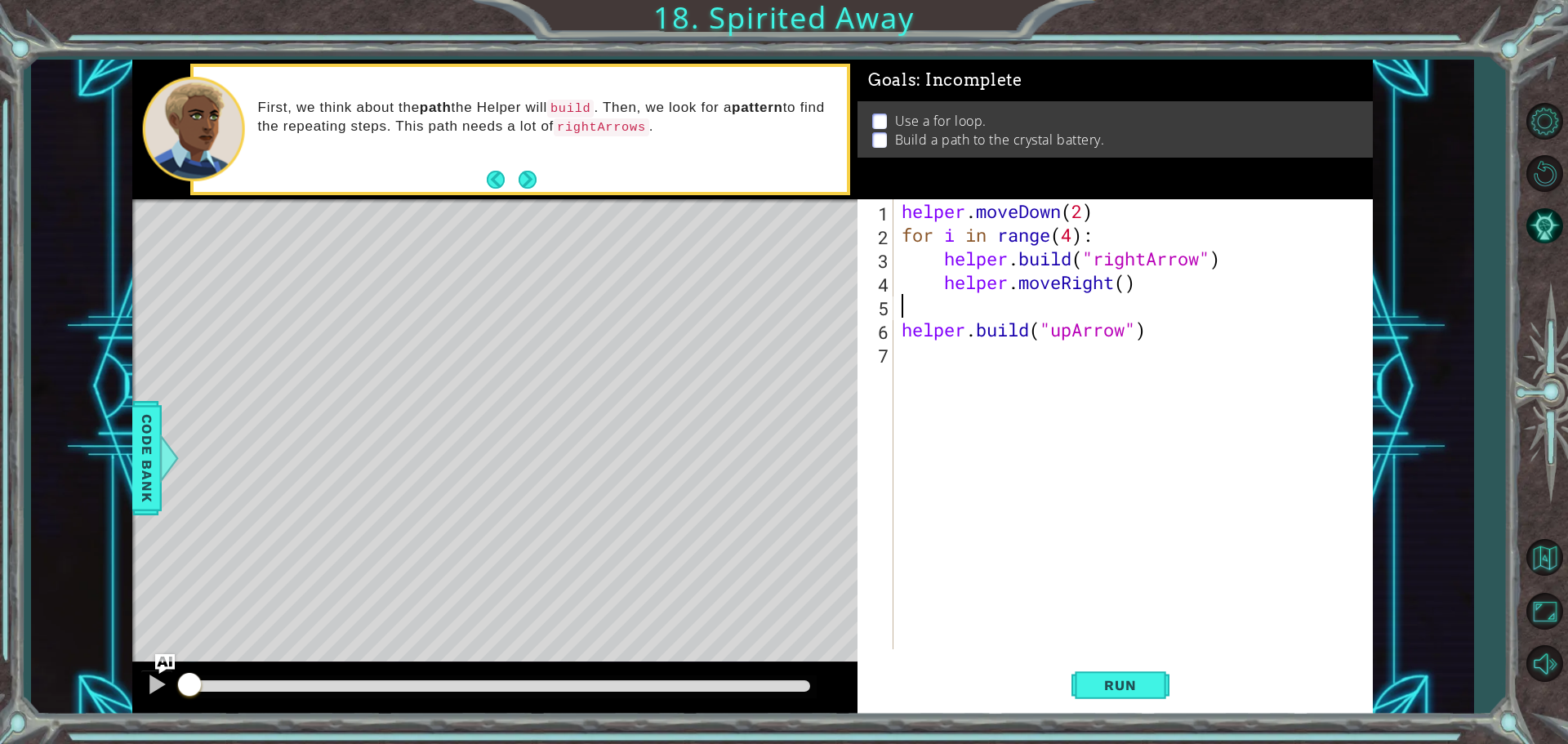
click at [979, 306] on div "helper . moveDown ( 2 ) for i in range ( 4 ) : helper . build ( "rightArrow" ) …" at bounding box center [1137, 448] width 477 height 497
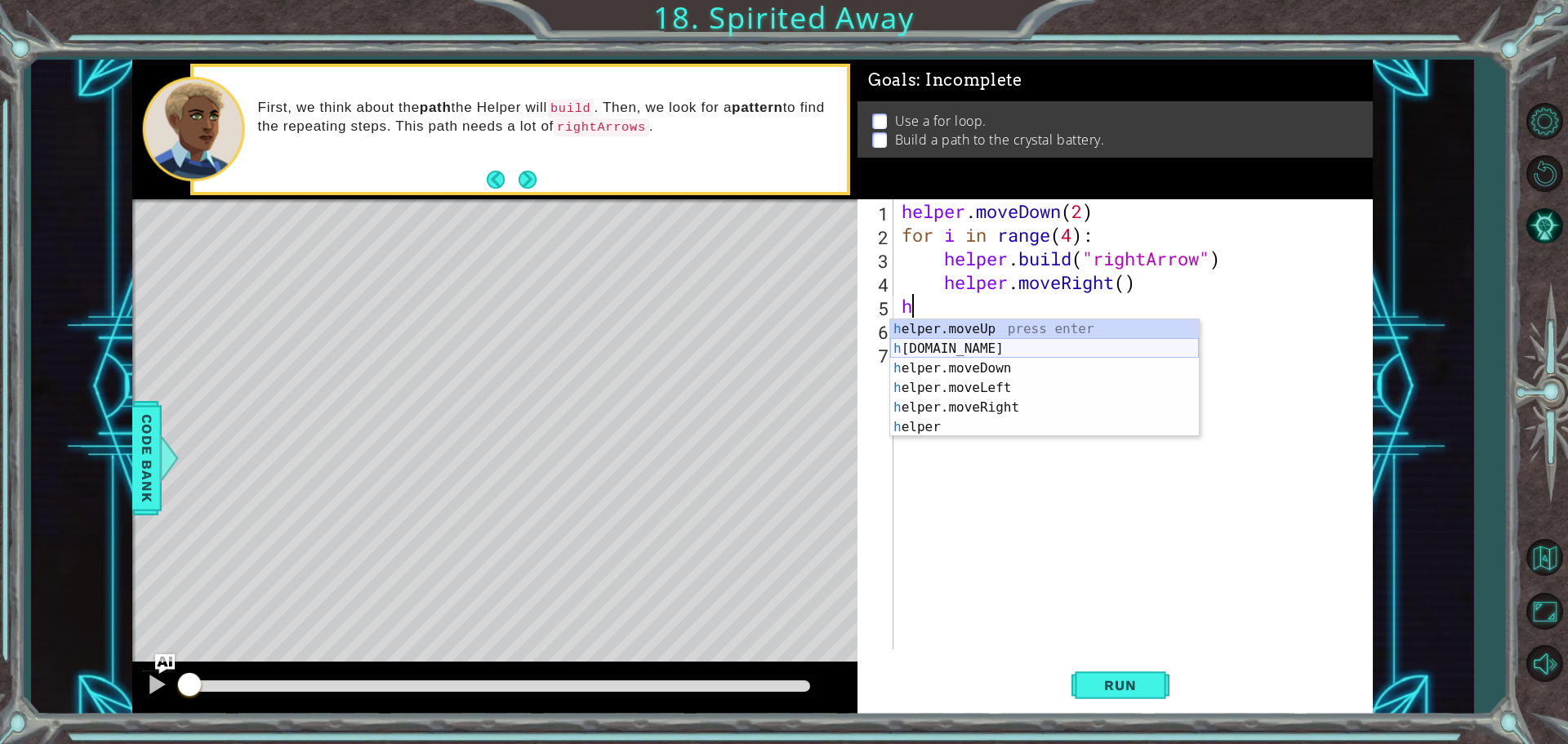
click at [985, 342] on div "h elper.moveUp press enter h elper.build press enter h elper.moveDown press ent…" at bounding box center [1044, 397] width 309 height 157
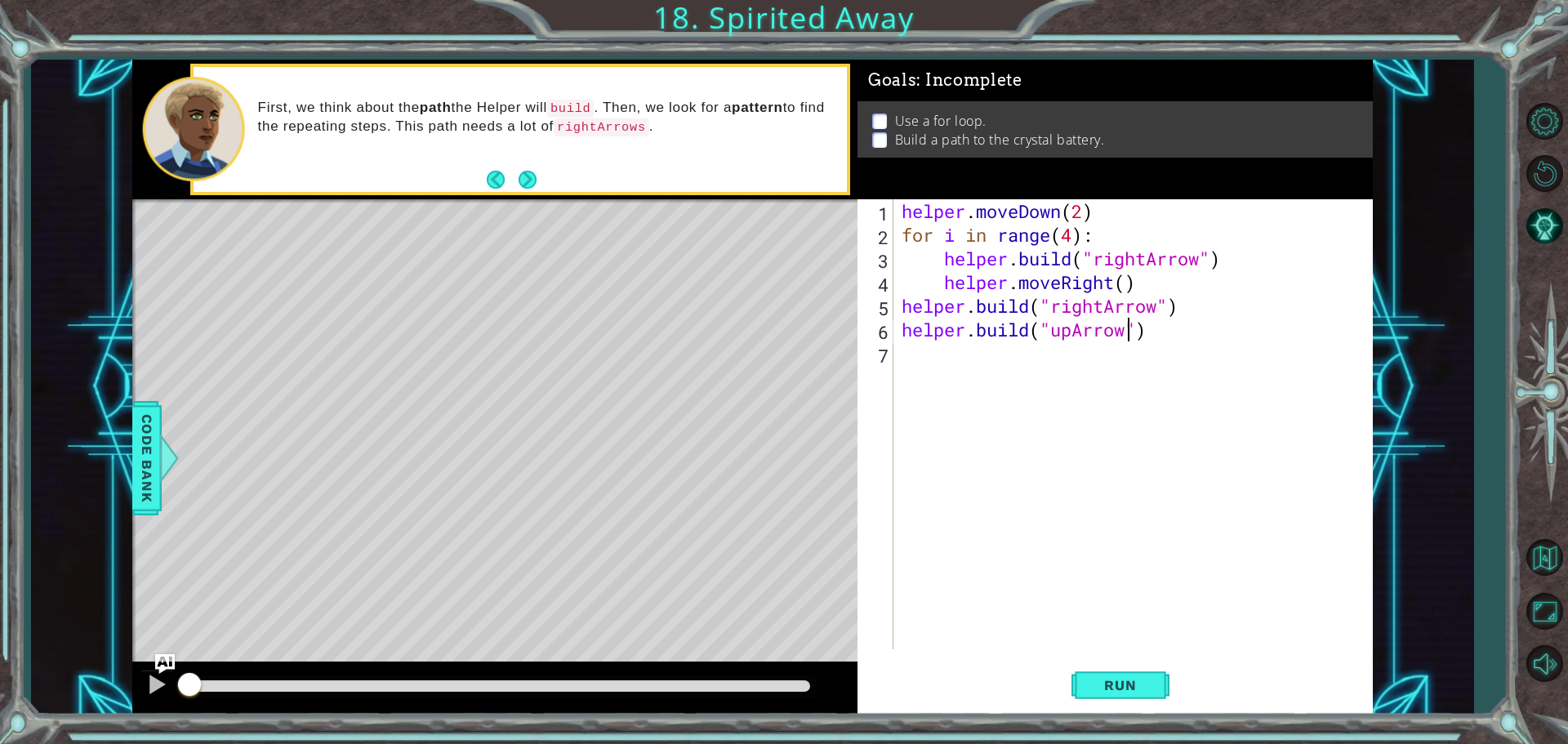
click at [1122, 335] on div "helper . moveDown ( 2 ) for i in range ( 4 ) : helper . build ( "rightArrow" ) …" at bounding box center [1137, 448] width 477 height 497
click at [1112, 371] on div "" upArrow" press enter " rightArrow" press enter" at bounding box center [1184, 382] width 309 height 78
type textarea "helper.build("rightArrow")"
click at [1035, 364] on div "helper . moveDown ( 2 ) for i in range ( 4 ) : helper . build ( "rightArrow" ) …" at bounding box center [1137, 448] width 477 height 497
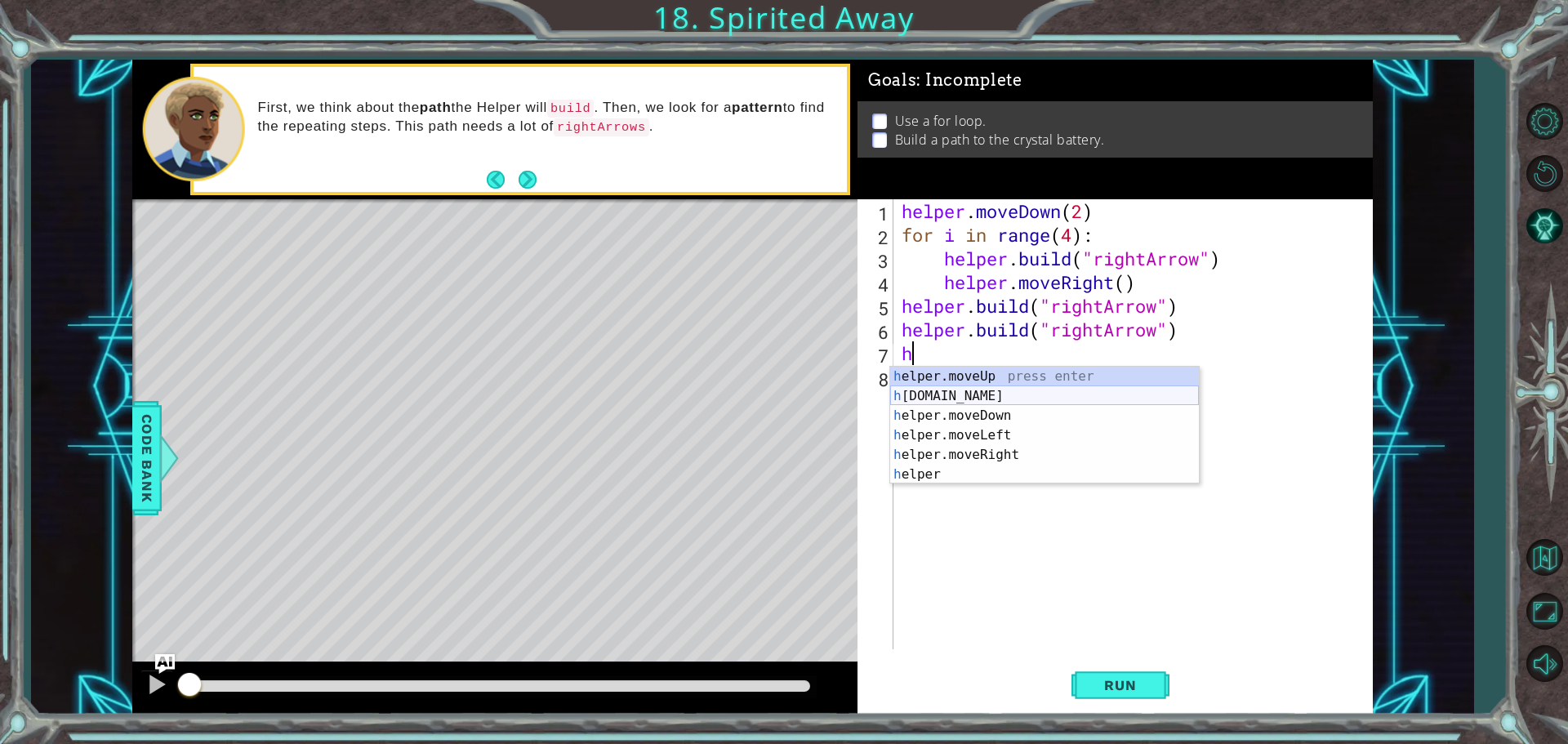
click at [1046, 391] on div "h elper.moveUp press enter h elper.build press enter h elper.moveDown press ent…" at bounding box center [1044, 444] width 309 height 157
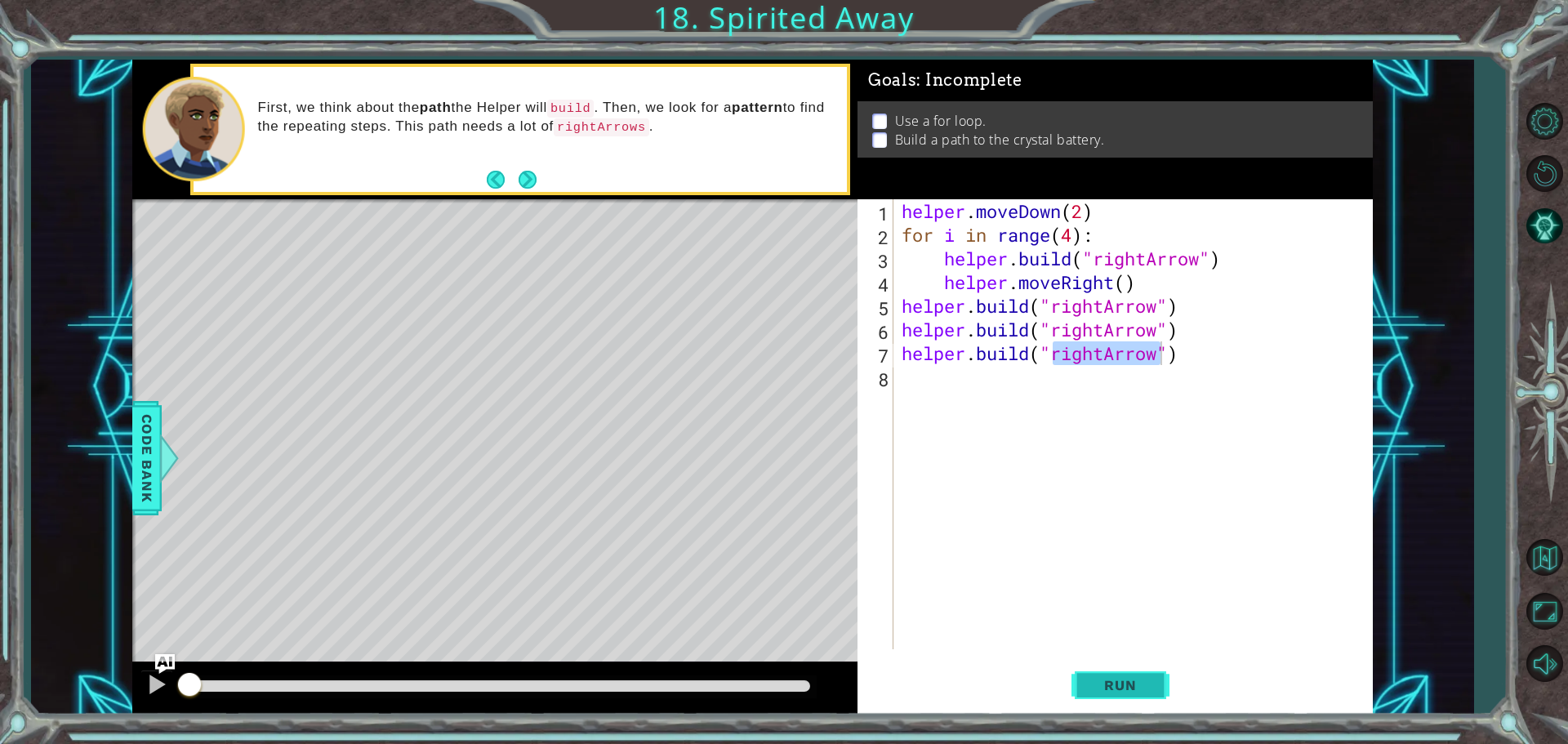
click at [1102, 680] on span "Run" at bounding box center [1120, 685] width 65 height 16
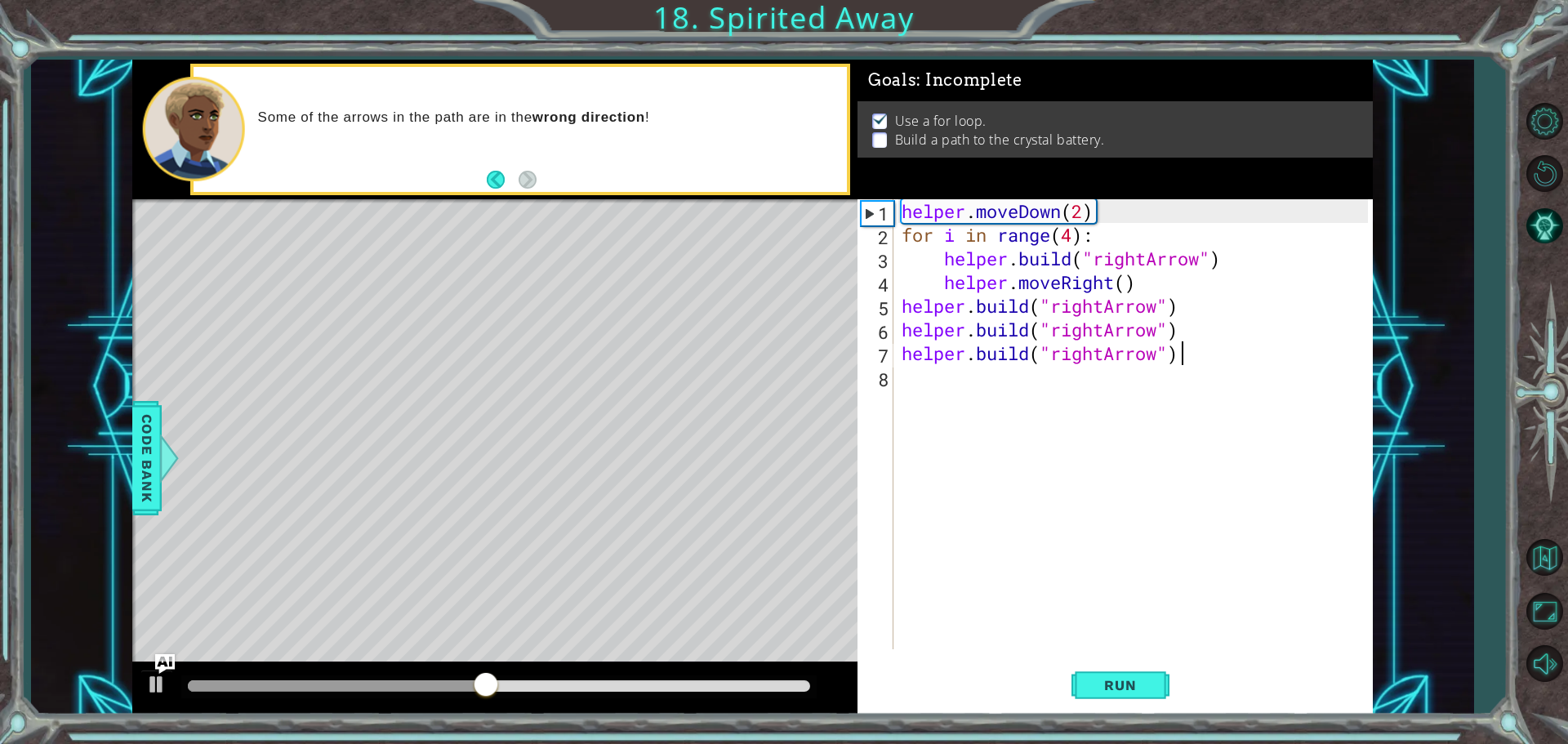
click at [1180, 358] on div "helper . moveDown ( 2 ) for i in range ( 4 ) : helper . build ( "rightArrow" ) …" at bounding box center [1137, 448] width 477 height 497
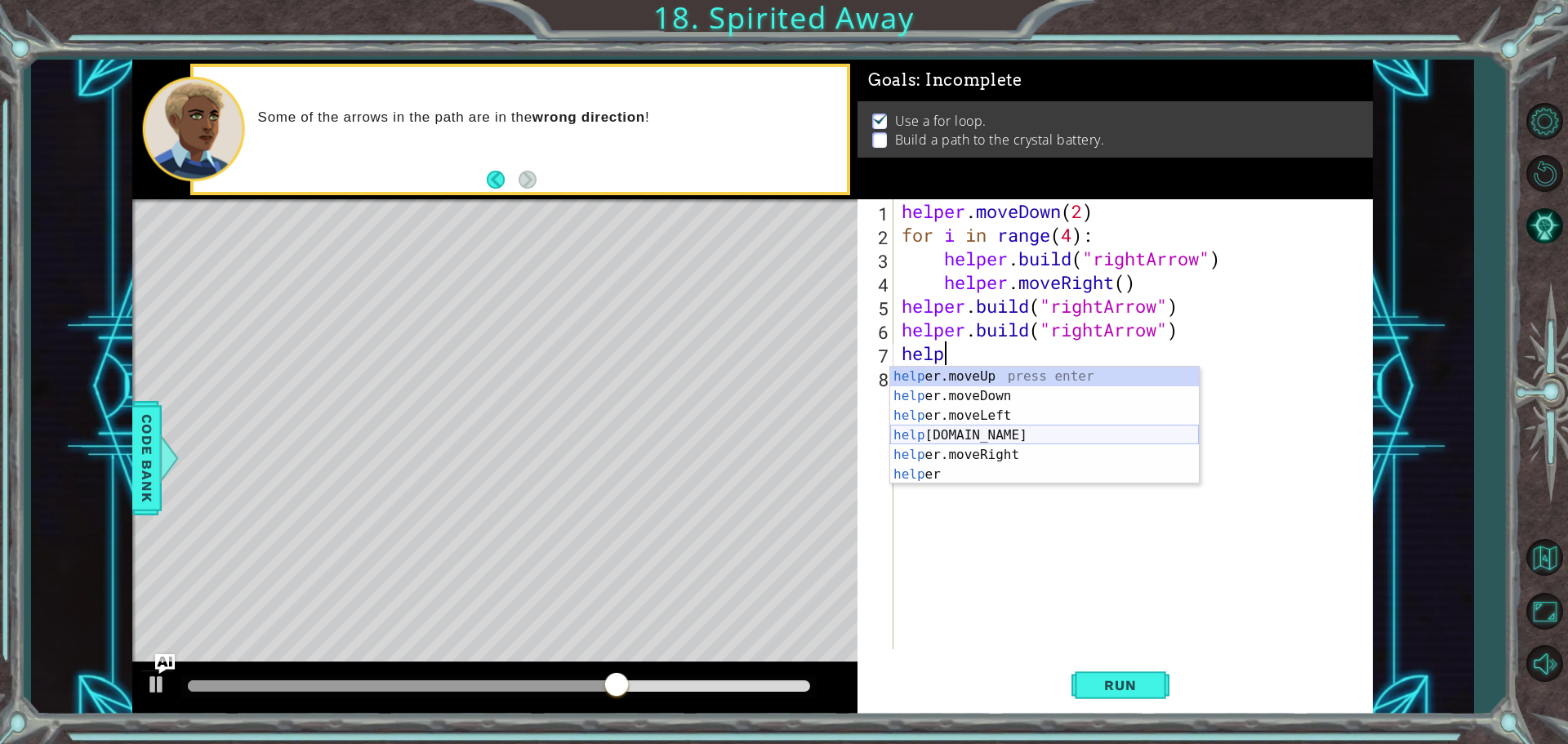
click at [1009, 429] on div "help er.moveUp press enter help er.moveDown press enter help er.moveLeft press …" at bounding box center [1044, 444] width 309 height 157
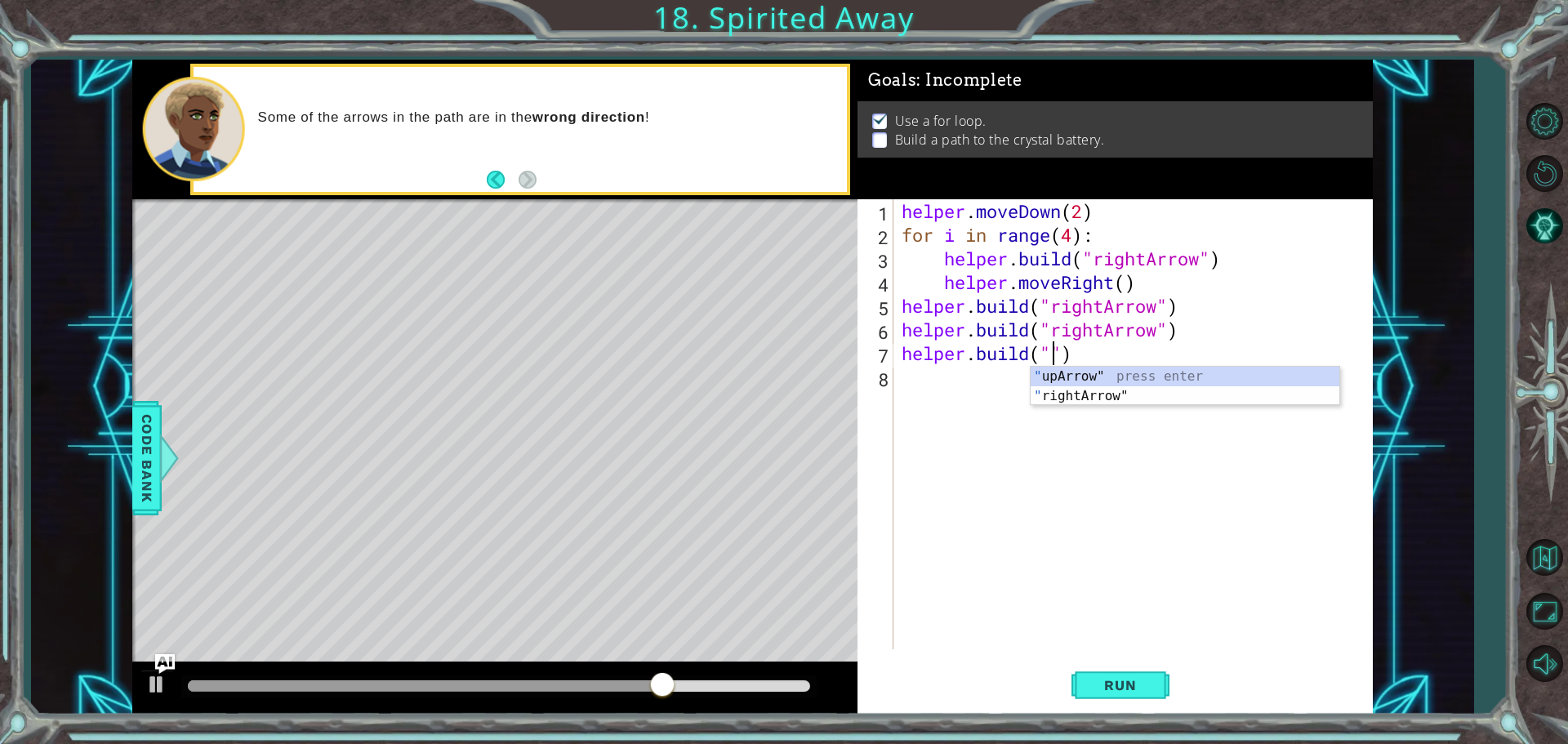
scroll to position [0, 7]
click at [1073, 375] on div ""u pArrow" press enter" at bounding box center [1184, 395] width 309 height 59
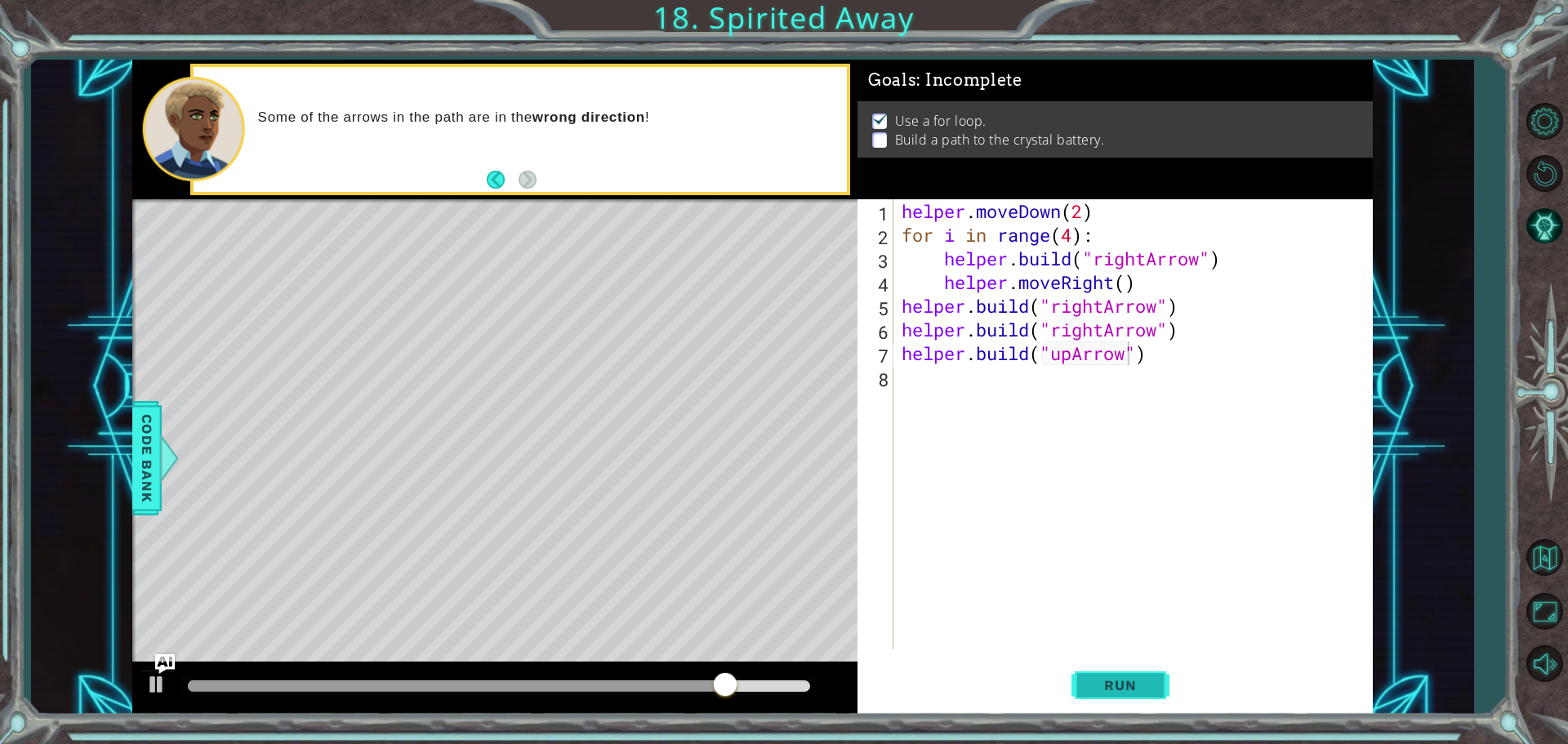
click at [1081, 673] on button "Run" at bounding box center [1121, 684] width 98 height 51
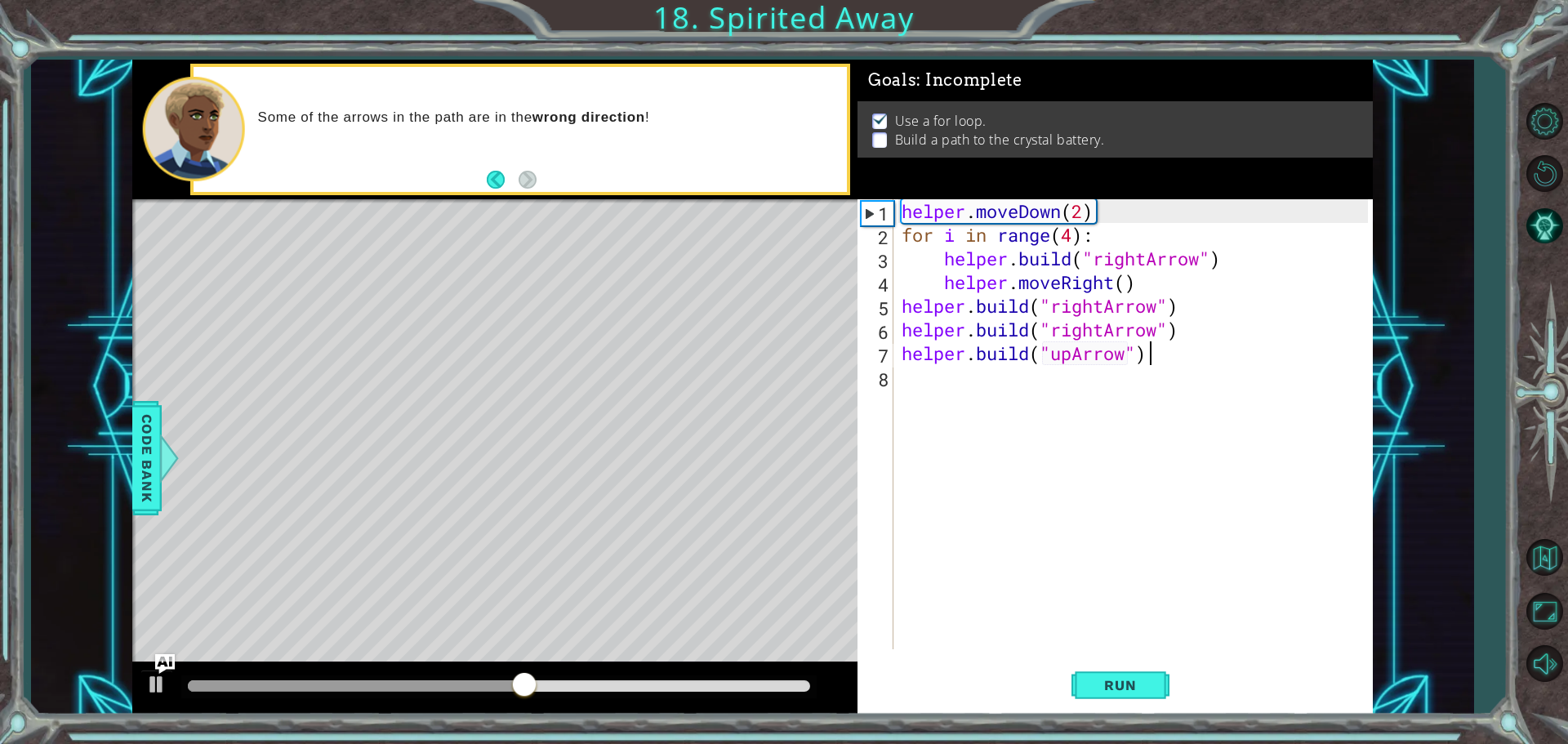
click at [1167, 352] on div "helper . moveDown ( 2 ) for i in range ( 4 ) : helper . build ( "rightArrow" ) …" at bounding box center [1137, 448] width 477 height 497
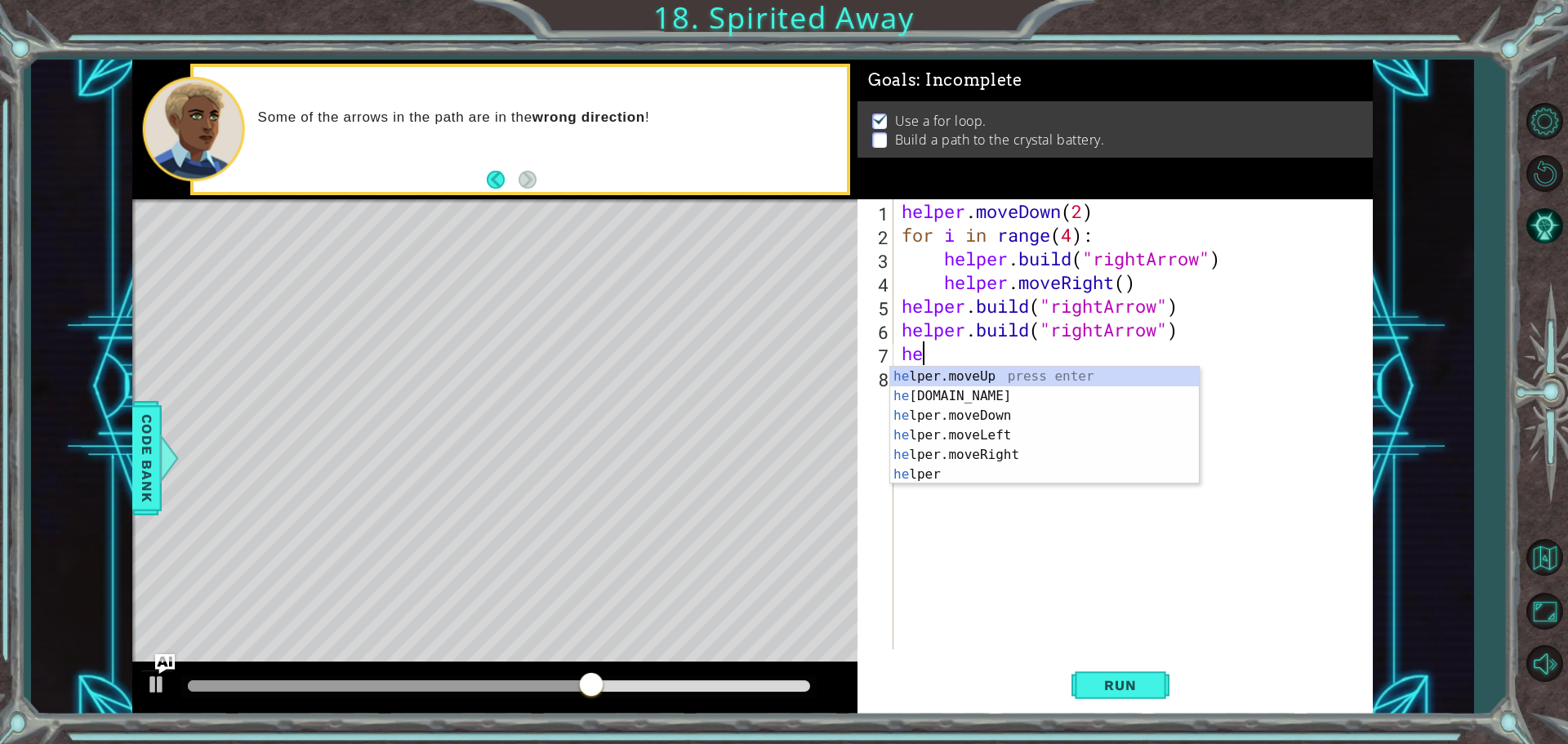
scroll to position [0, 0]
type textarea "h"
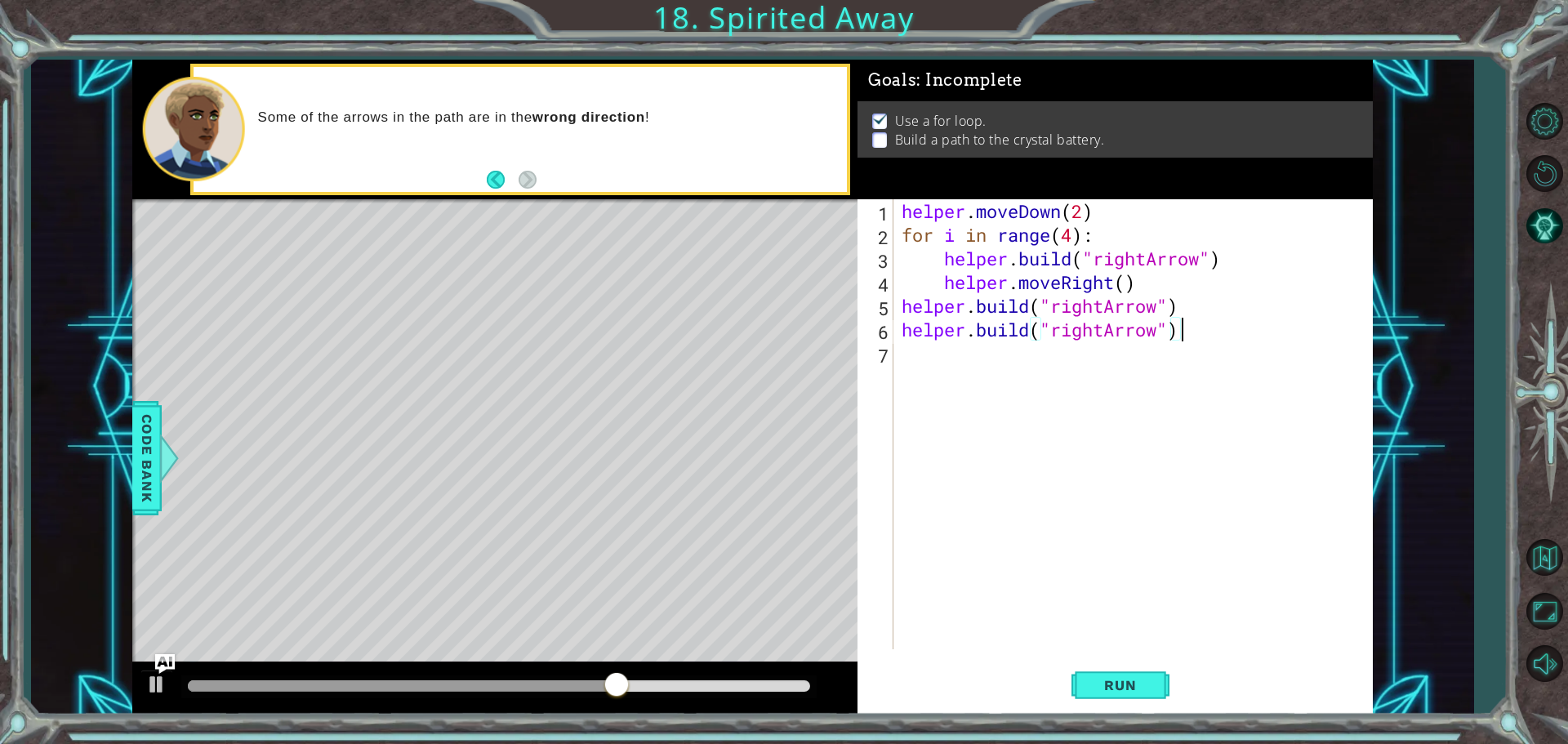
click at [1180, 337] on div "helper . moveDown ( 2 ) for i in range ( 4 ) : helper . build ( "rightArrow" ) …" at bounding box center [1137, 448] width 477 height 497
click at [1160, 333] on div "helper . moveDown ( 2 ) for i in range ( 4 ) : helper . build ( "rightArrow" ) …" at bounding box center [1137, 448] width 477 height 497
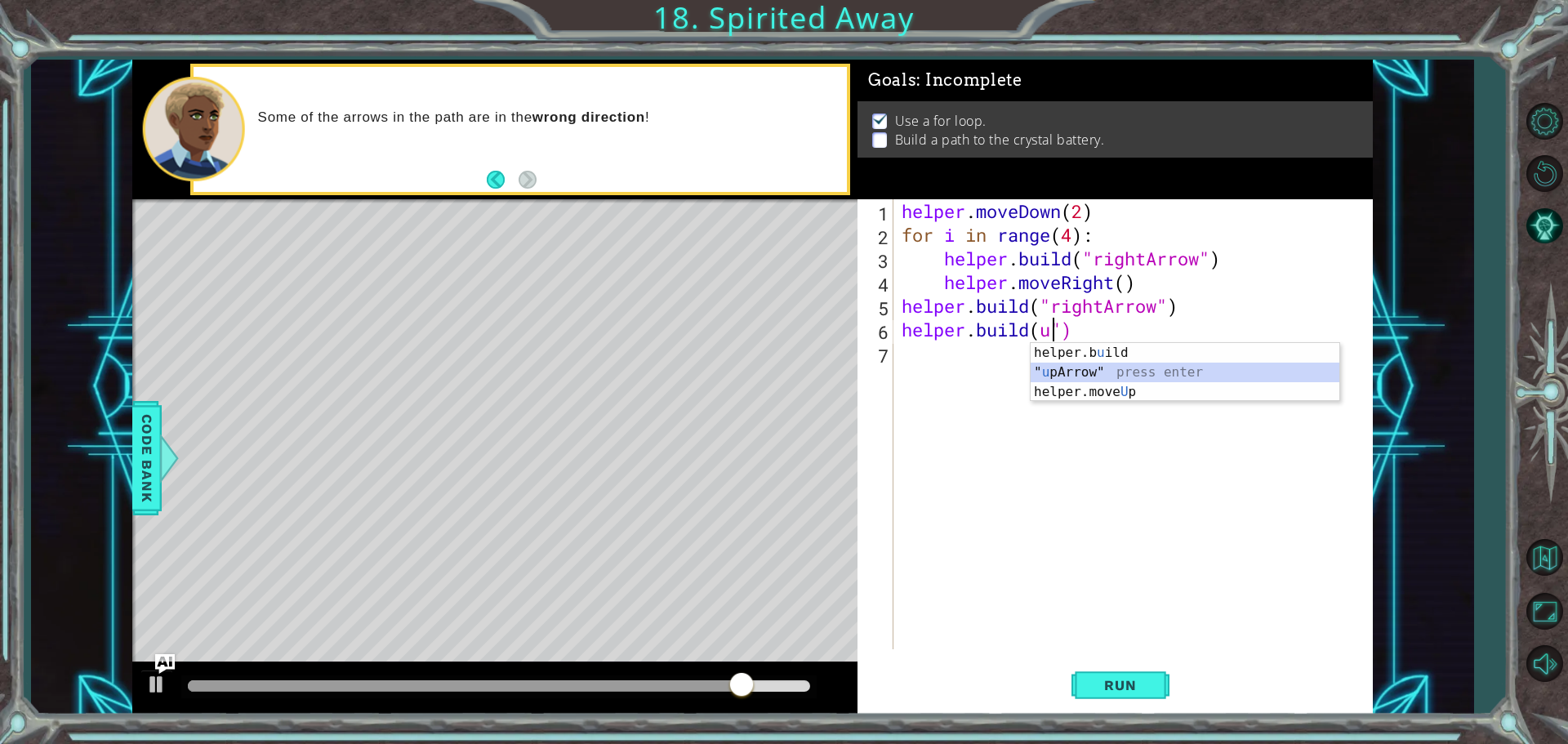
drag, startPoint x: 1082, startPoint y: 373, endPoint x: 1097, endPoint y: 491, distance: 118.9
click at [1082, 385] on div "helper.b u ild press enter " u pArrow" press enter helper.move U p press enter" at bounding box center [1184, 392] width 309 height 98
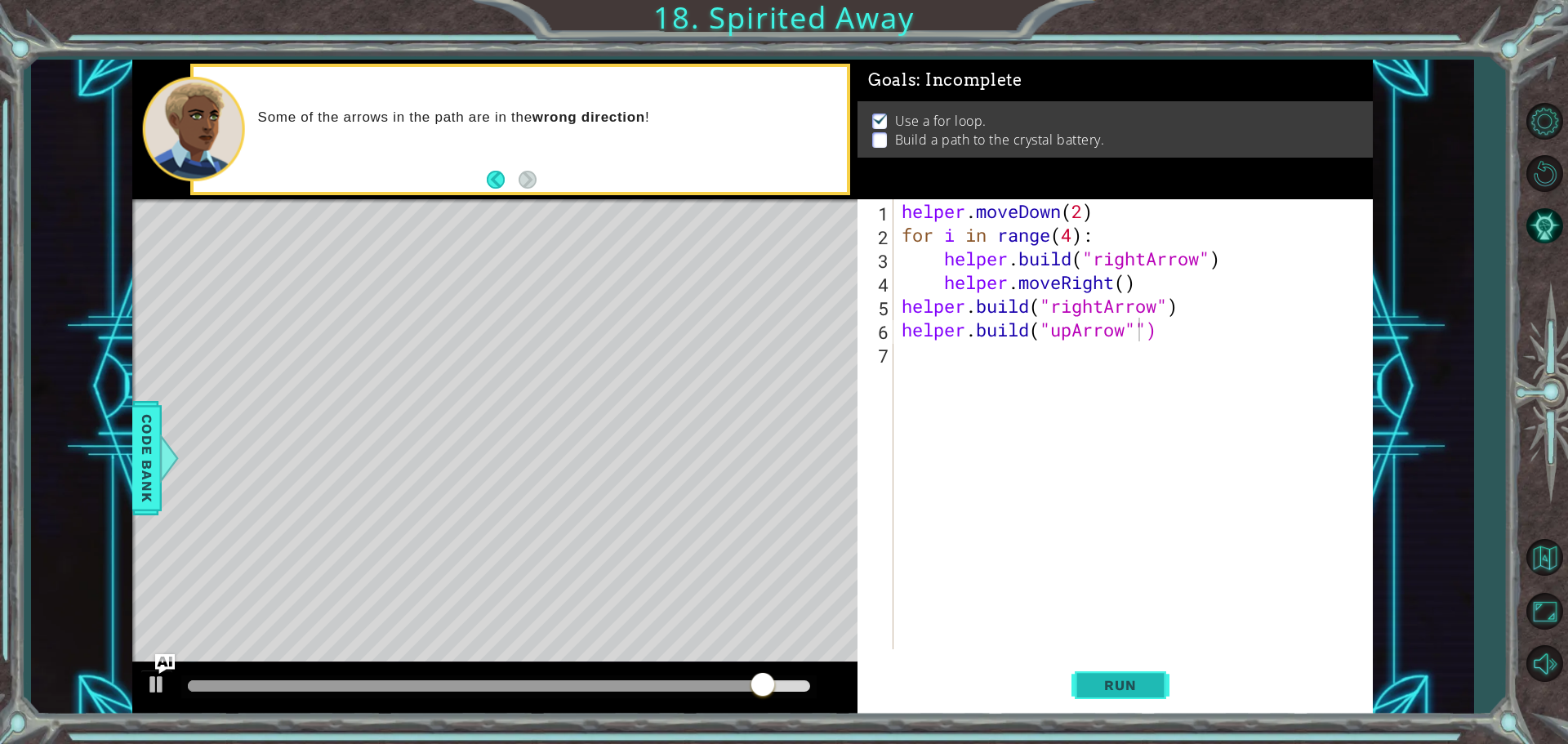
drag, startPoint x: 1134, startPoint y: 680, endPoint x: 1151, endPoint y: 677, distance: 17.3
click at [1137, 680] on span "Run" at bounding box center [1120, 685] width 65 height 16
click at [1122, 676] on button "Run" at bounding box center [1121, 684] width 98 height 51
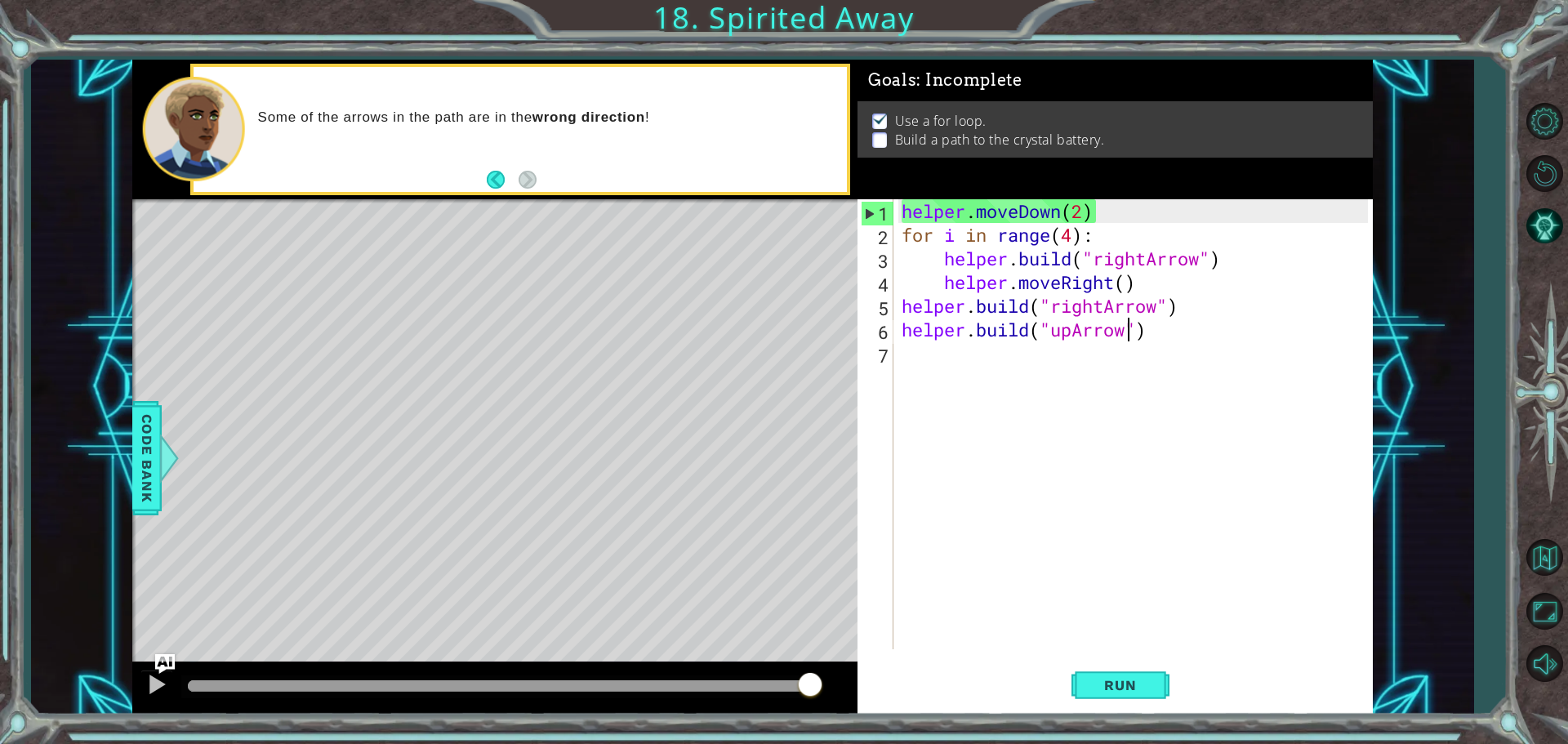
click at [938, 257] on div "helper . moveDown ( 2 ) for i in range ( 4 ) : helper . build ( "rightArrow" ) …" at bounding box center [1137, 448] width 477 height 497
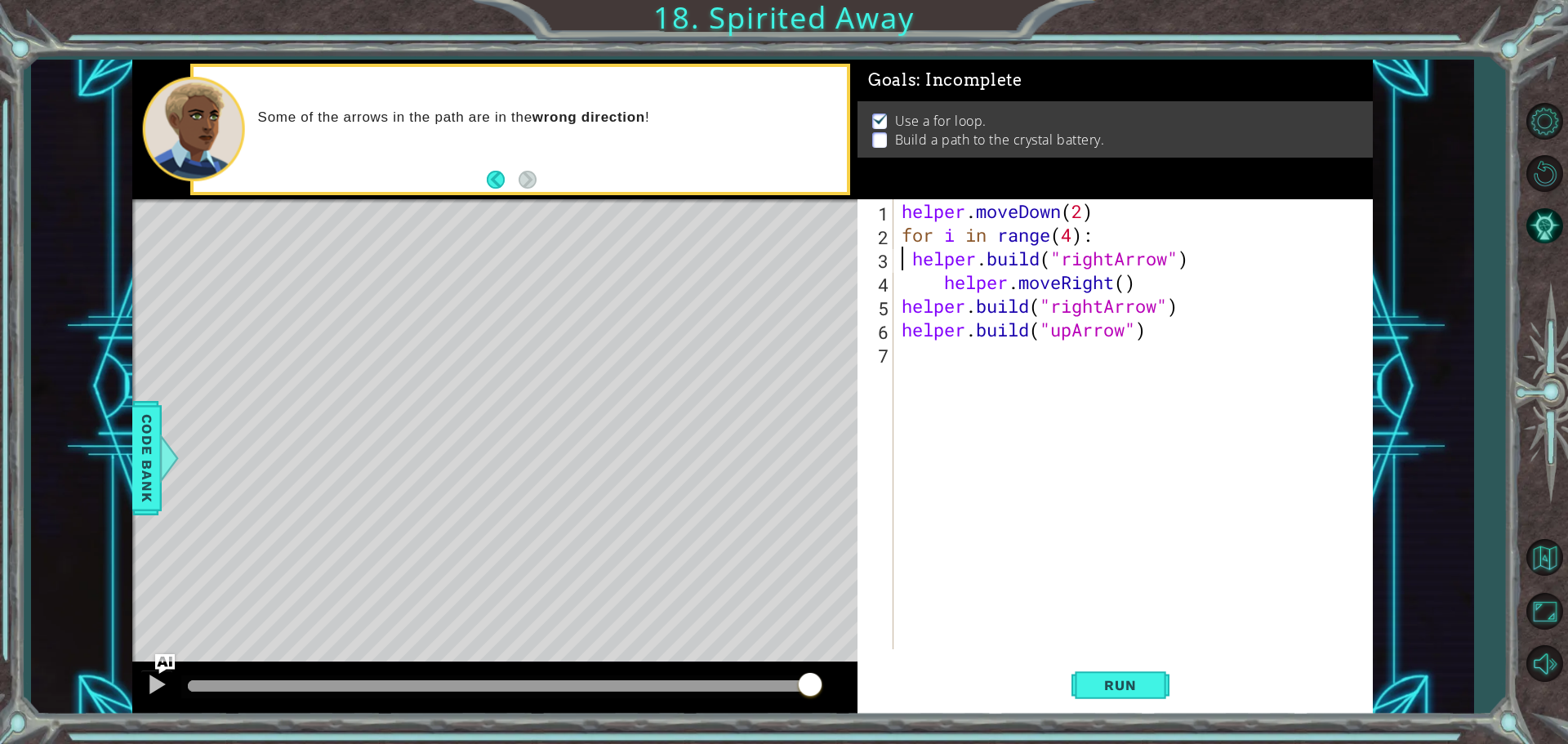
click at [935, 286] on div "helper . moveDown ( 2 ) for i in range ( 4 ) : helper . build ( "rightArrow" ) …" at bounding box center [1137, 448] width 477 height 497
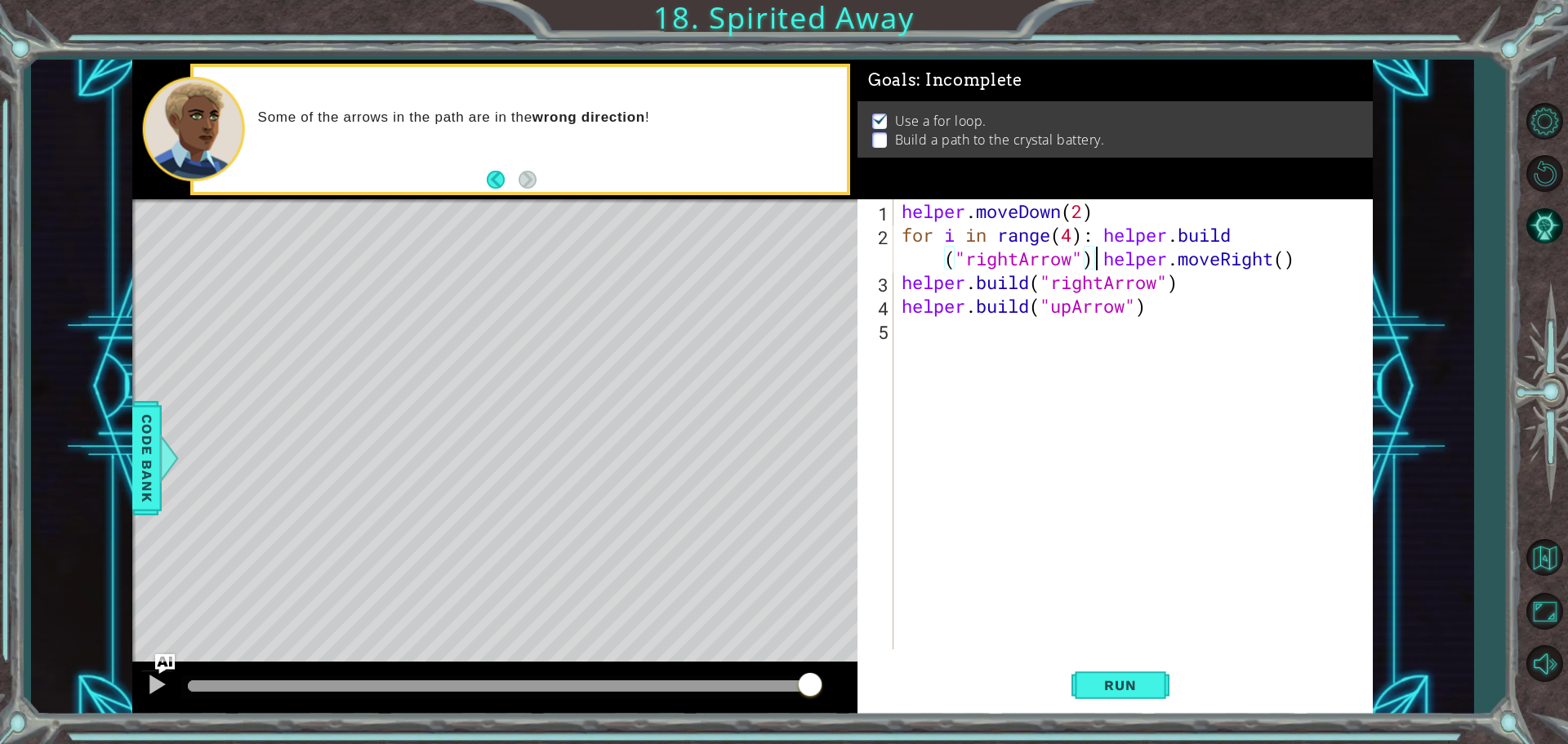
click at [938, 263] on div "helper . moveDown ( 2 ) for i in range ( 4 ) : helper . build ( "rightArrow" ) …" at bounding box center [1137, 448] width 477 height 497
type textarea "("rightArrow") helper.moveRight()"
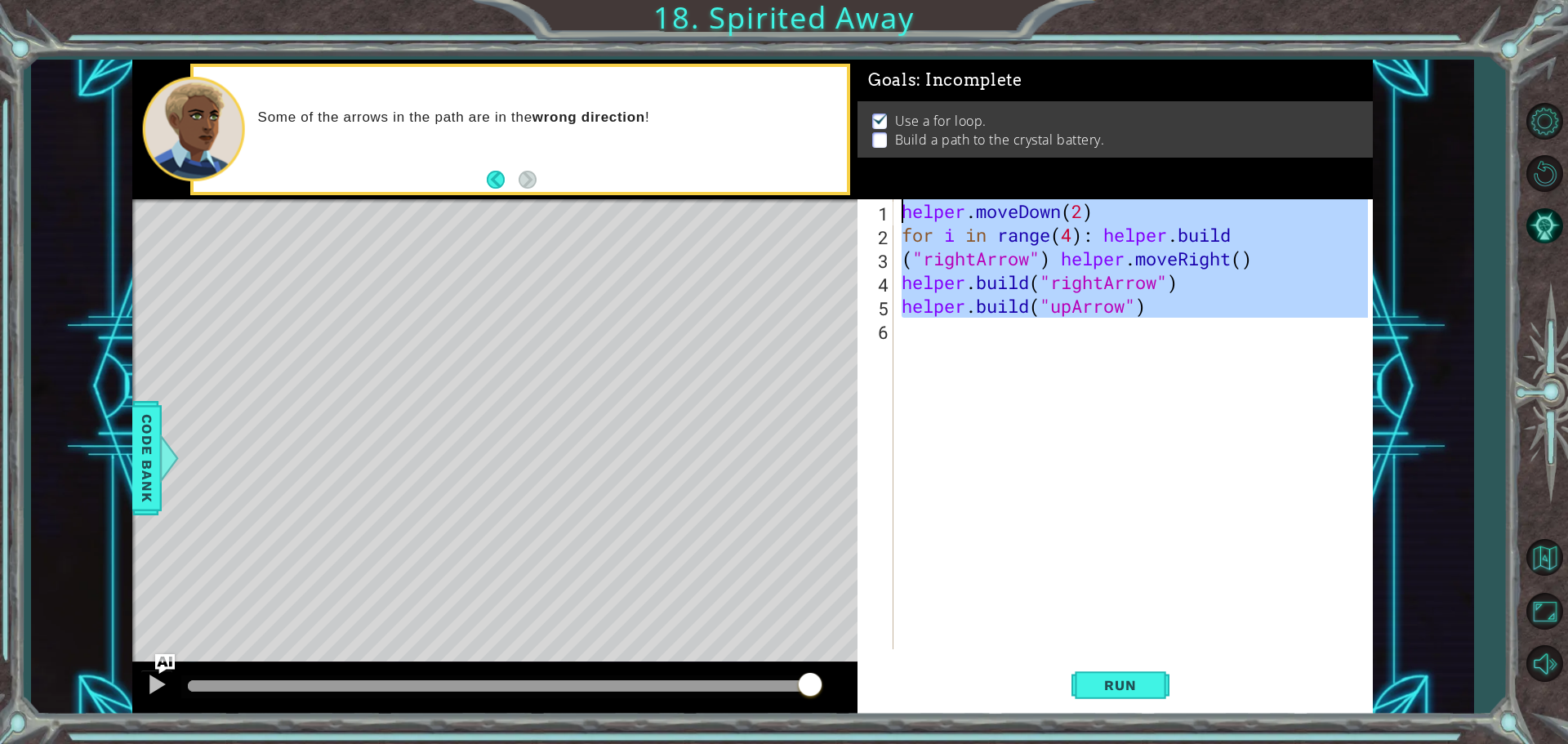
drag, startPoint x: 1341, startPoint y: 466, endPoint x: 860, endPoint y: 104, distance: 602.0
click at [860, 104] on div "Goals : Incomplete Use a for loop. Build a path to the crystal battery. 1 2 3 4…" at bounding box center [1115, 386] width 516 height 655
click at [1106, 242] on div "helper . moveDown ( 2 ) for i in range ( 4 ) : helper . build ( "rightArrow" ) …" at bounding box center [1132, 424] width 469 height 450
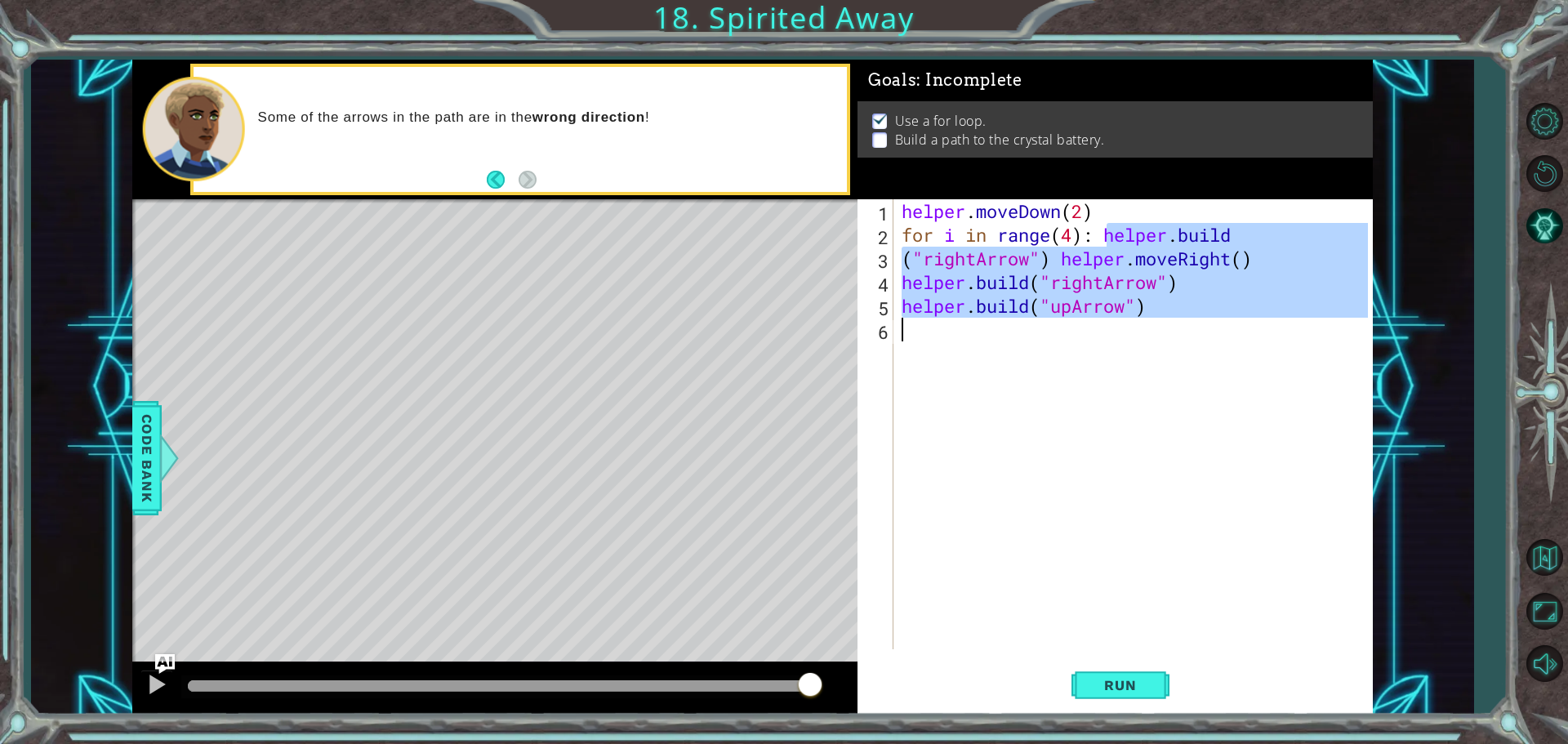
drag, startPoint x: 1106, startPoint y: 235, endPoint x: 1228, endPoint y: 319, distance: 148.1
click at [1228, 319] on div "helper . moveDown ( 2 ) for i in range ( 4 ) : helper . build ( "rightArrow" ) …" at bounding box center [1137, 448] width 477 height 497
type textarea "for i in range(4):"
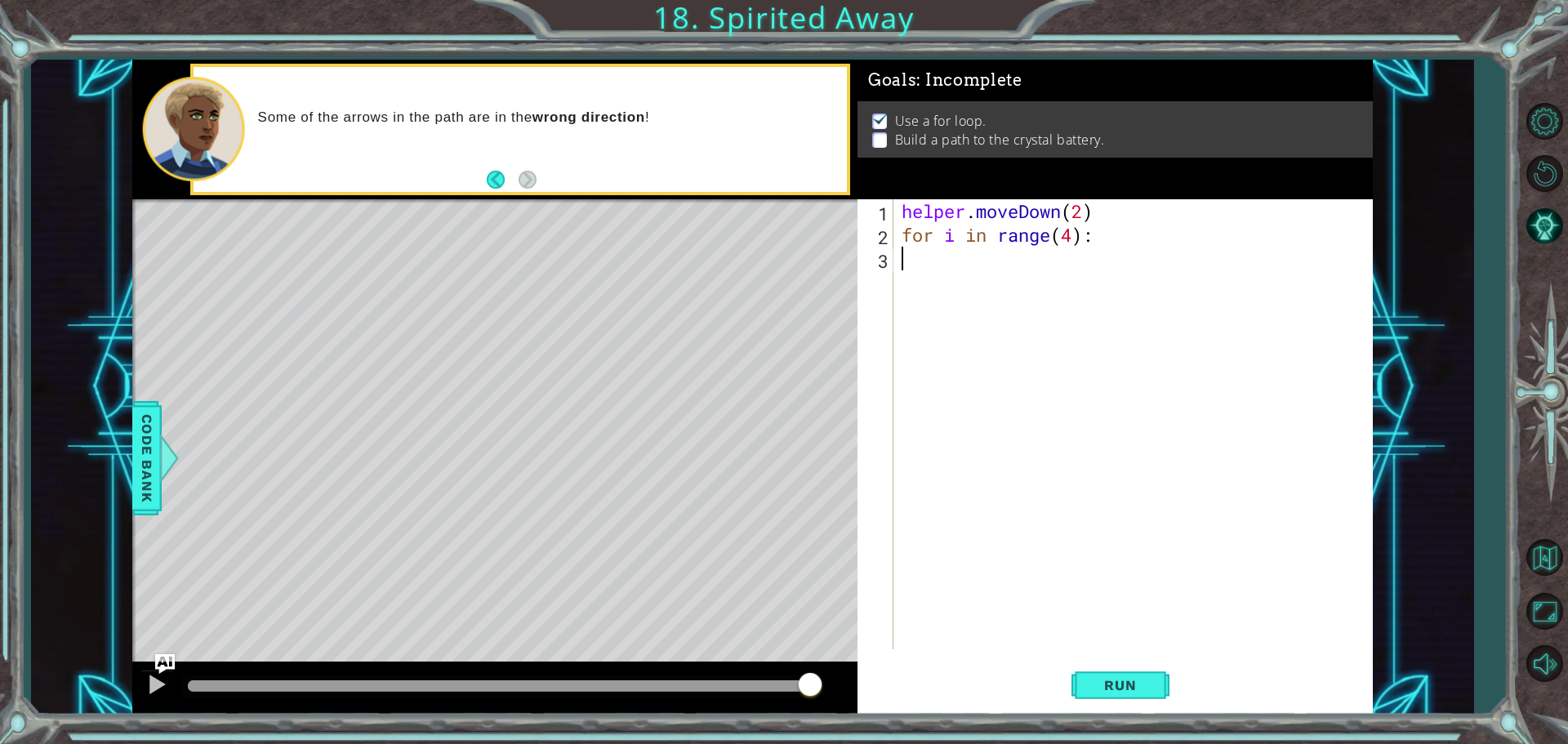
click at [968, 283] on div "helper . moveDown ( 2 ) for i in range ( 4 ) :" at bounding box center [1137, 448] width 477 height 497
click at [1089, 696] on button "Run" at bounding box center [1121, 684] width 98 height 51
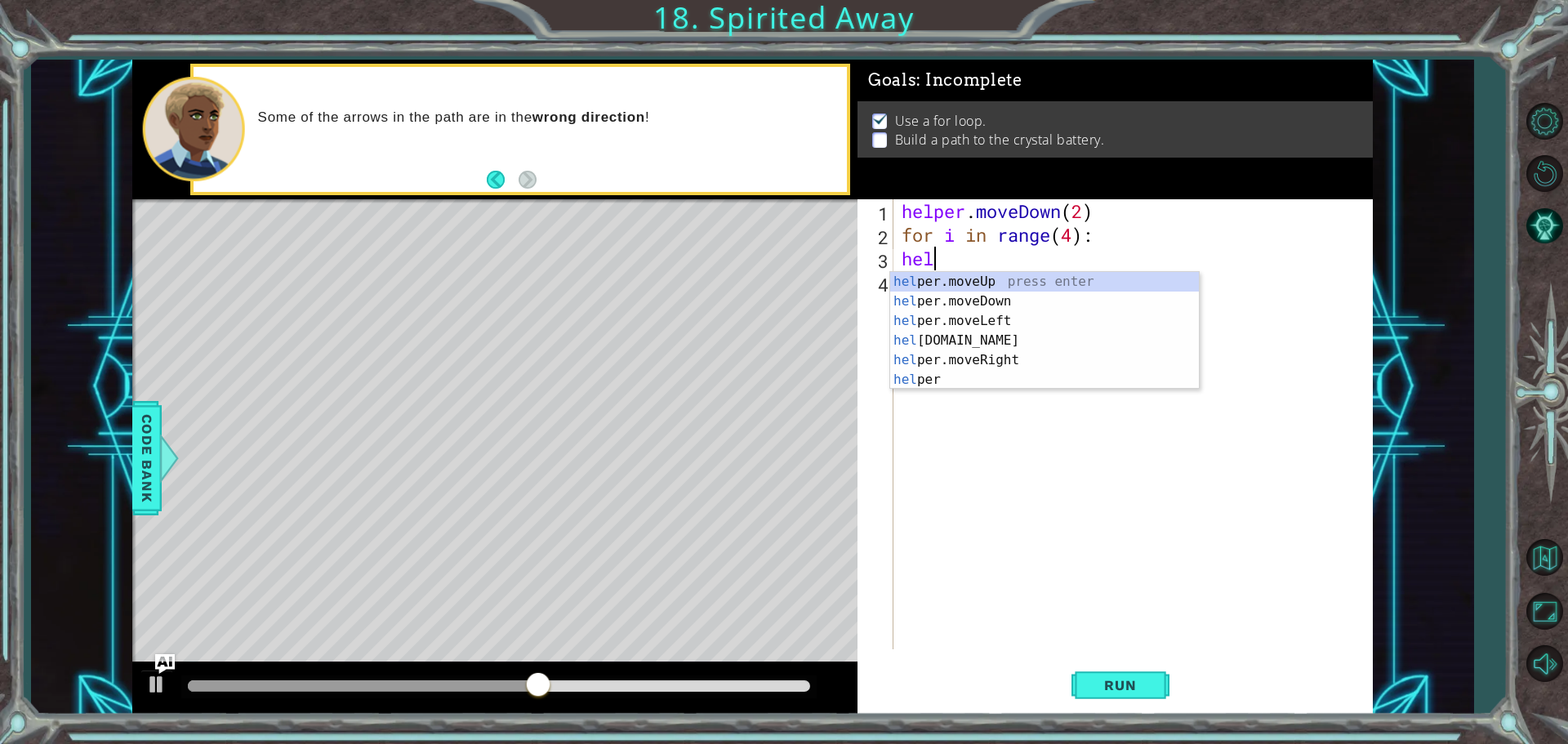
scroll to position [0, 2]
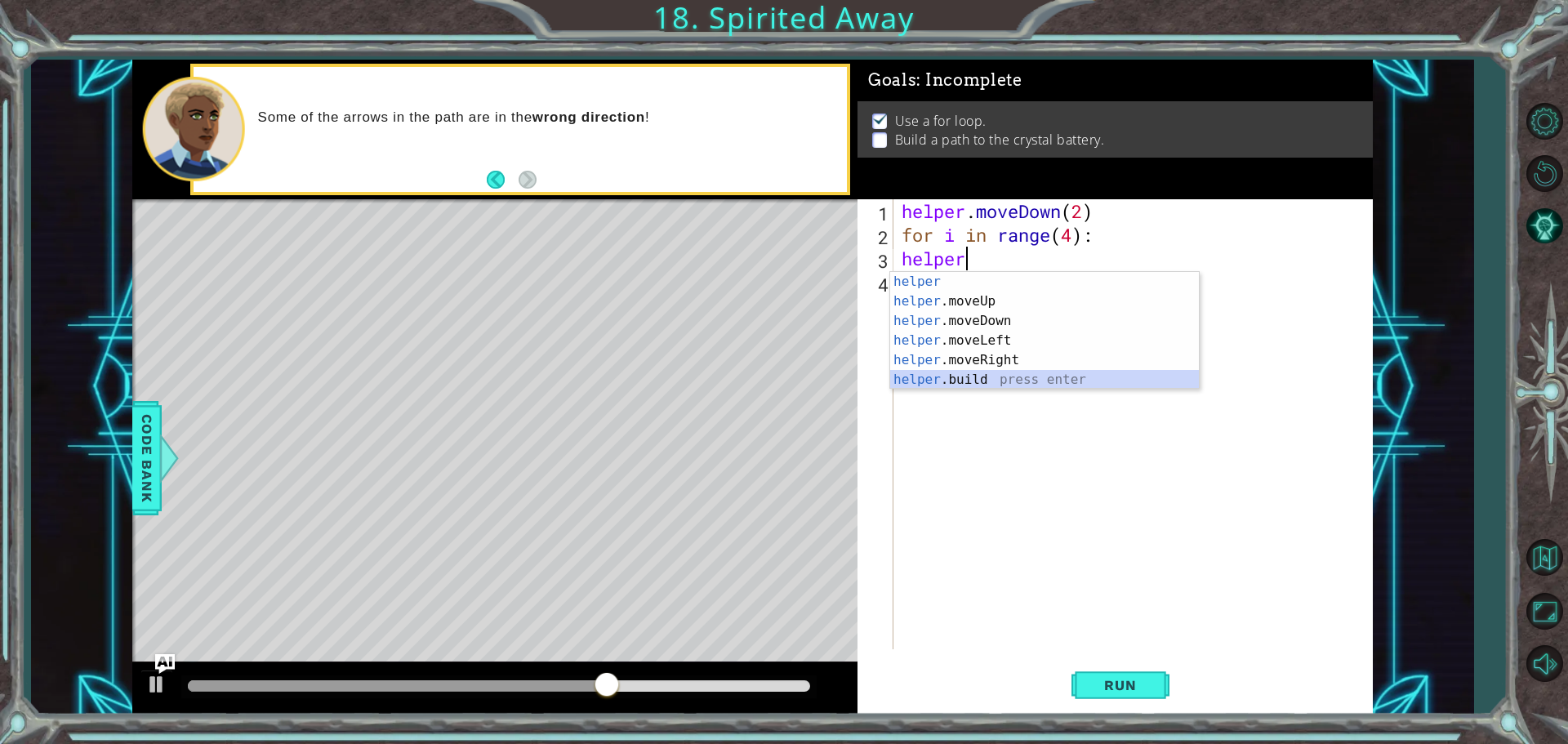
click at [963, 372] on div "helper press enter helper .moveUp press enter helper .moveDown press enter help…" at bounding box center [1044, 350] width 309 height 157
type textarea "helper.build("rightArrow")"
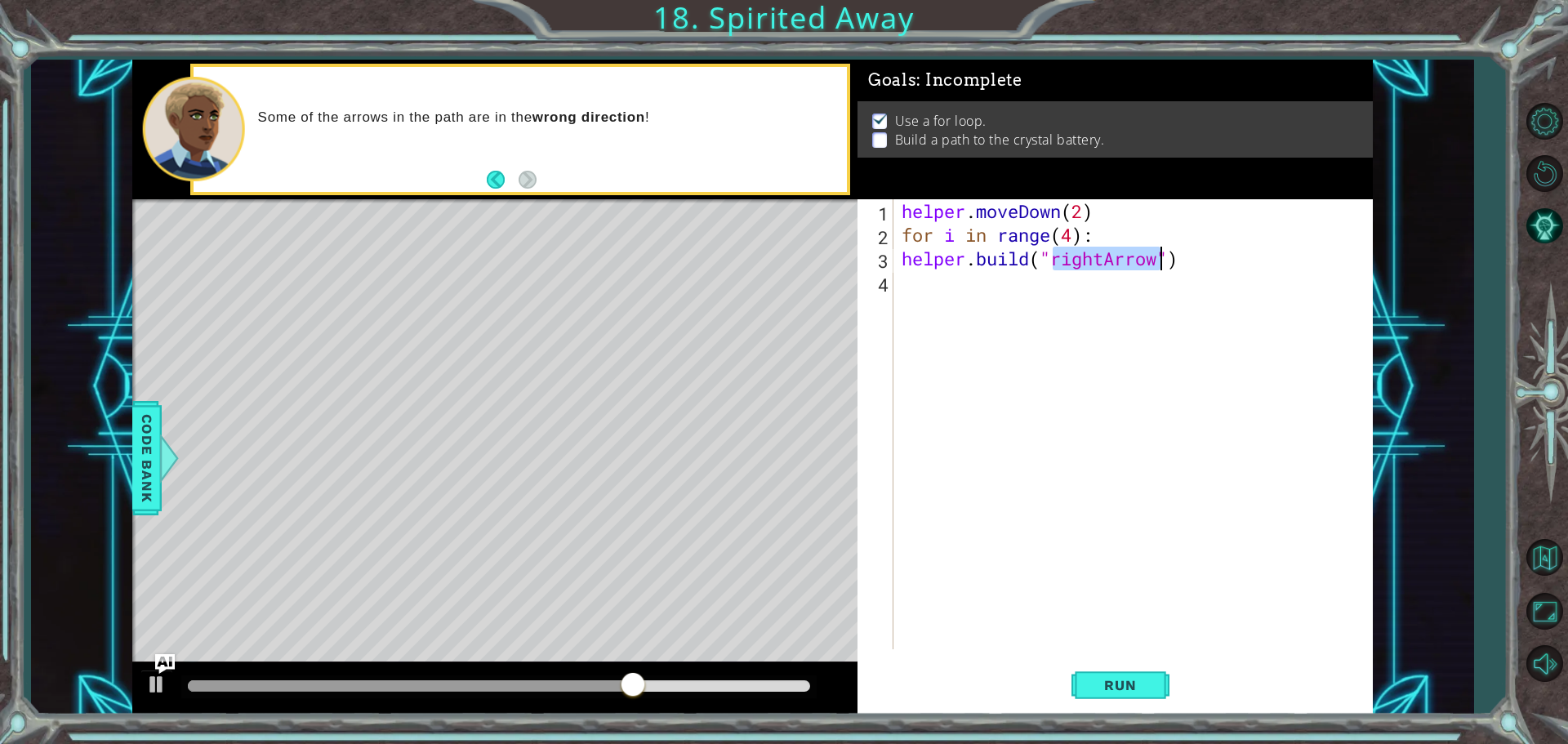
click at [935, 291] on div "helper . moveDown ( 2 ) for i in range ( 4 ) : helper . build ( "rightArrow" )" at bounding box center [1137, 448] width 477 height 497
click at [1160, 681] on button "Run" at bounding box center [1121, 684] width 98 height 51
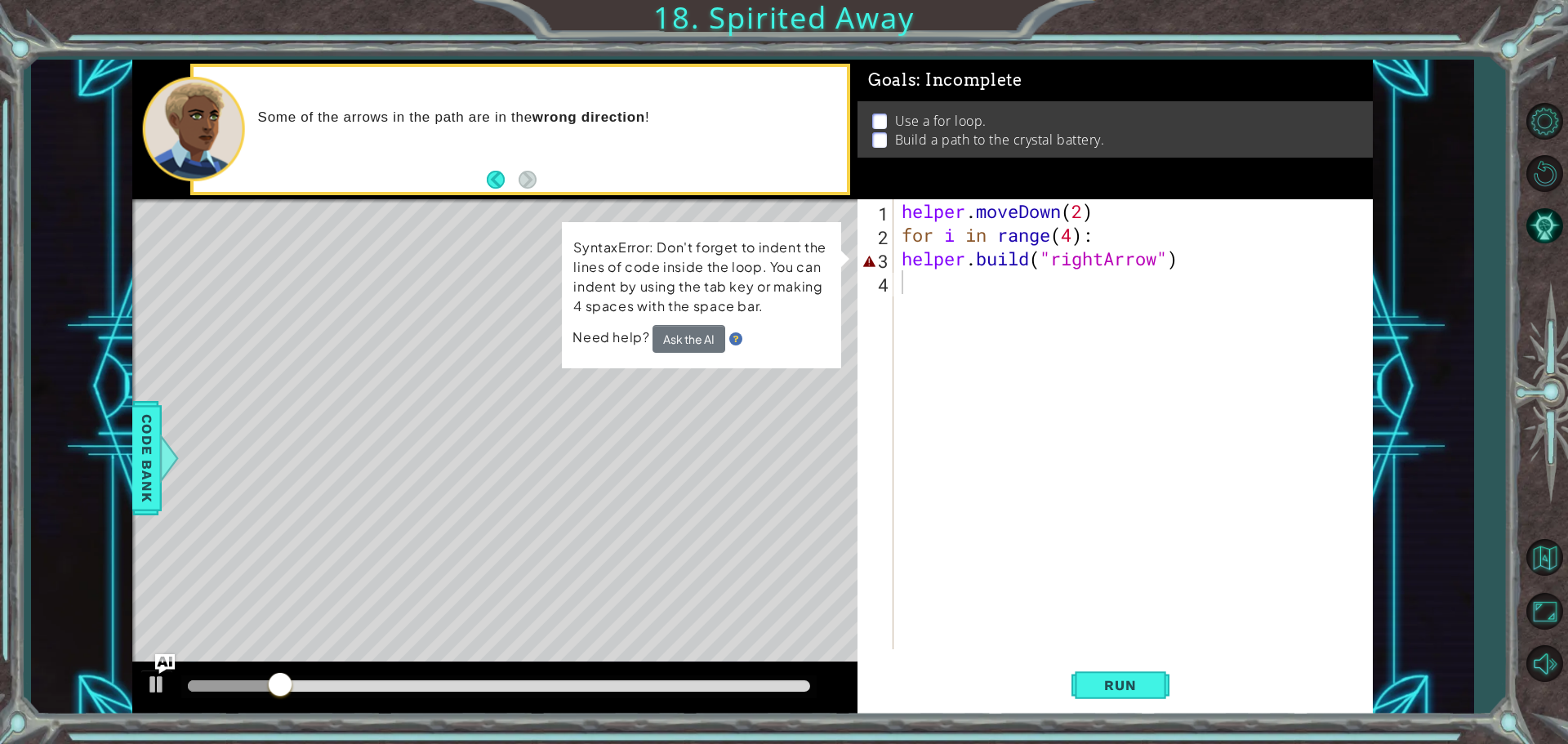
click at [897, 264] on div "1 2 3 4 helper . moveDown ( 2 ) for i in range ( 4 ) : helper . build ( "rightA…" at bounding box center [1112, 424] width 510 height 450
click at [898, 264] on div "helper . moveDown ( 2 ) for i in range ( 4 ) : helper . build ( "rightArrow" )" at bounding box center [1137, 448] width 477 height 497
type textarea "helper.build("rightArrow")"
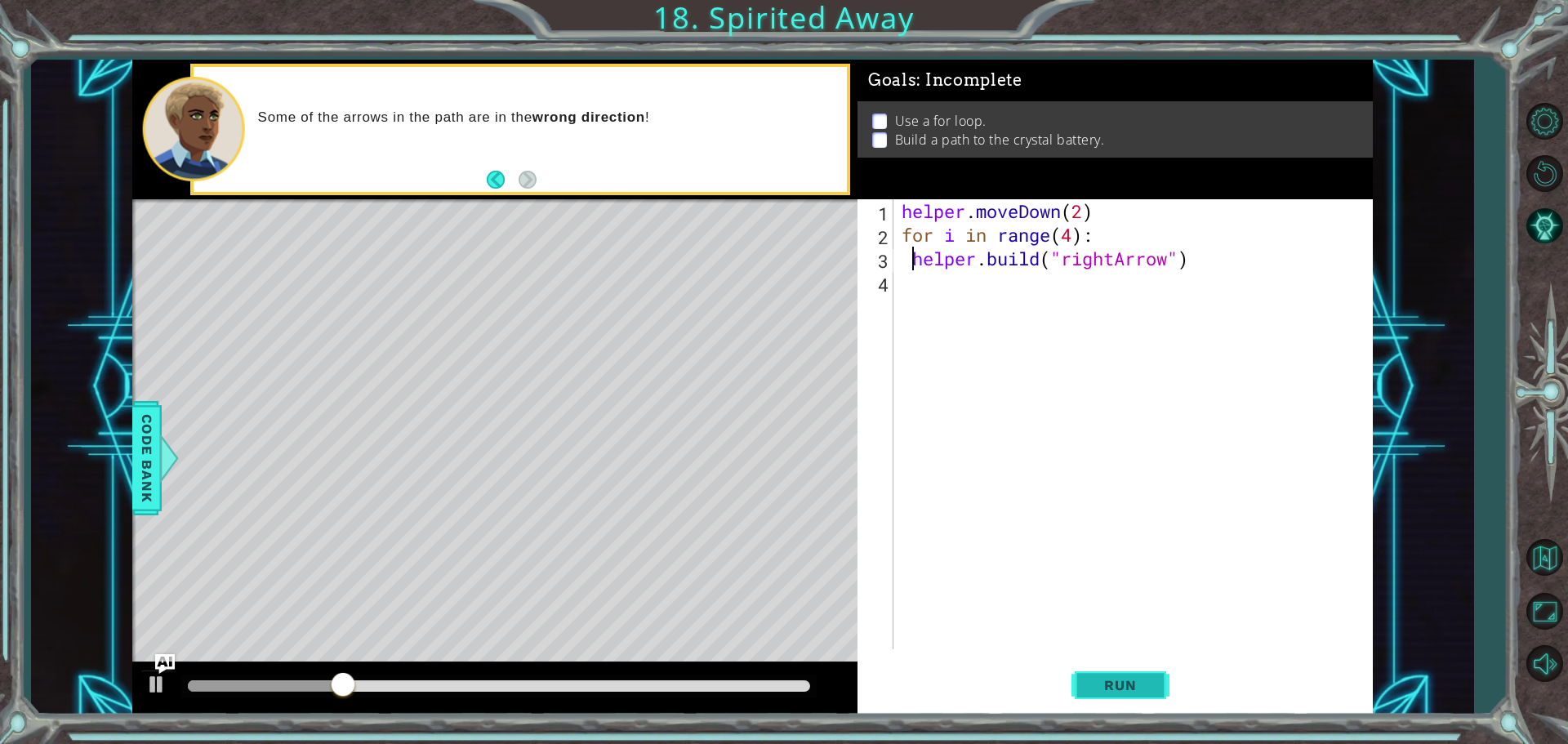
click at [1111, 680] on span "Run" at bounding box center [1120, 685] width 65 height 16
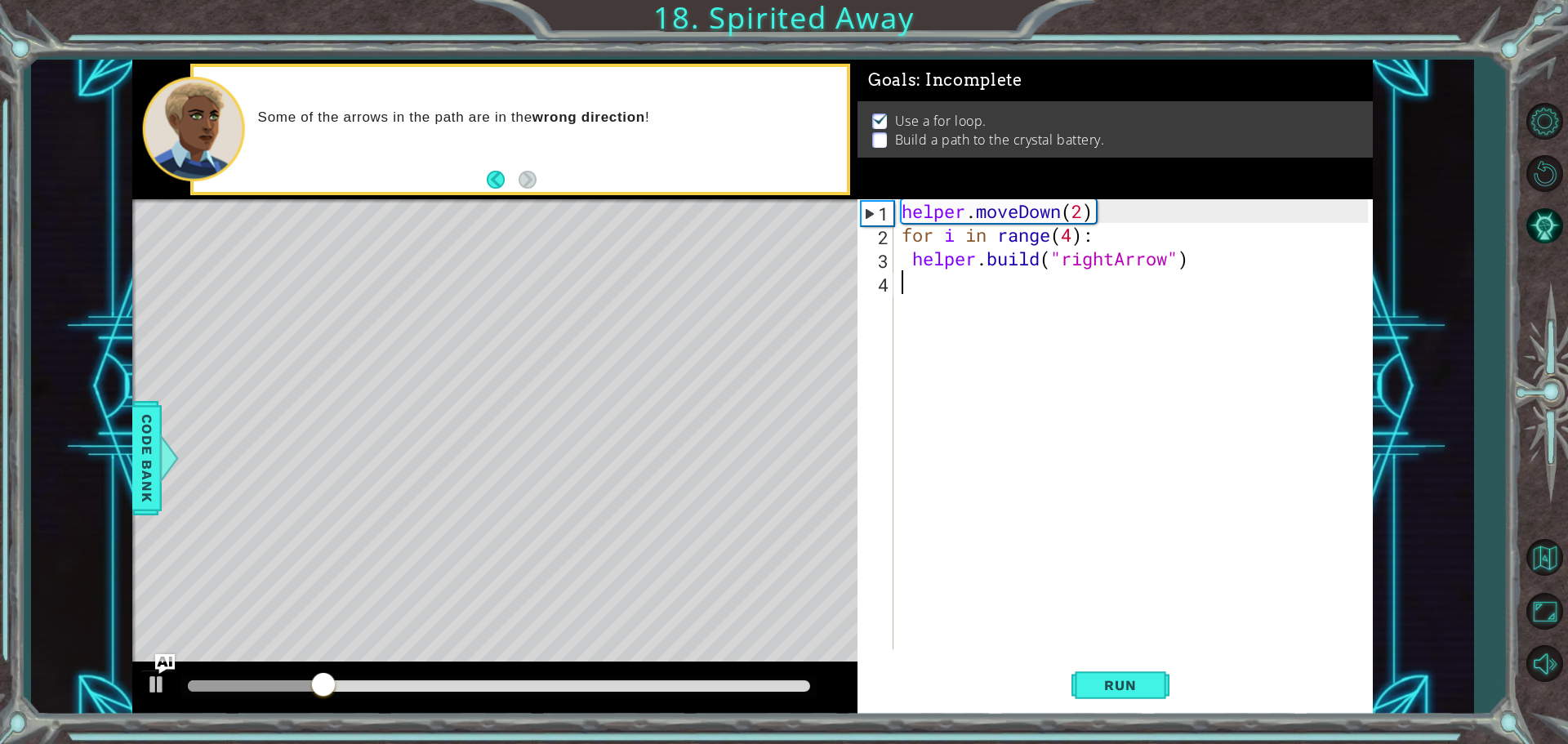
click at [910, 279] on div "helper . moveDown ( 2 ) for i in range ( 4 ) : helper . build ( "rightArrow" )" at bounding box center [1137, 448] width 477 height 497
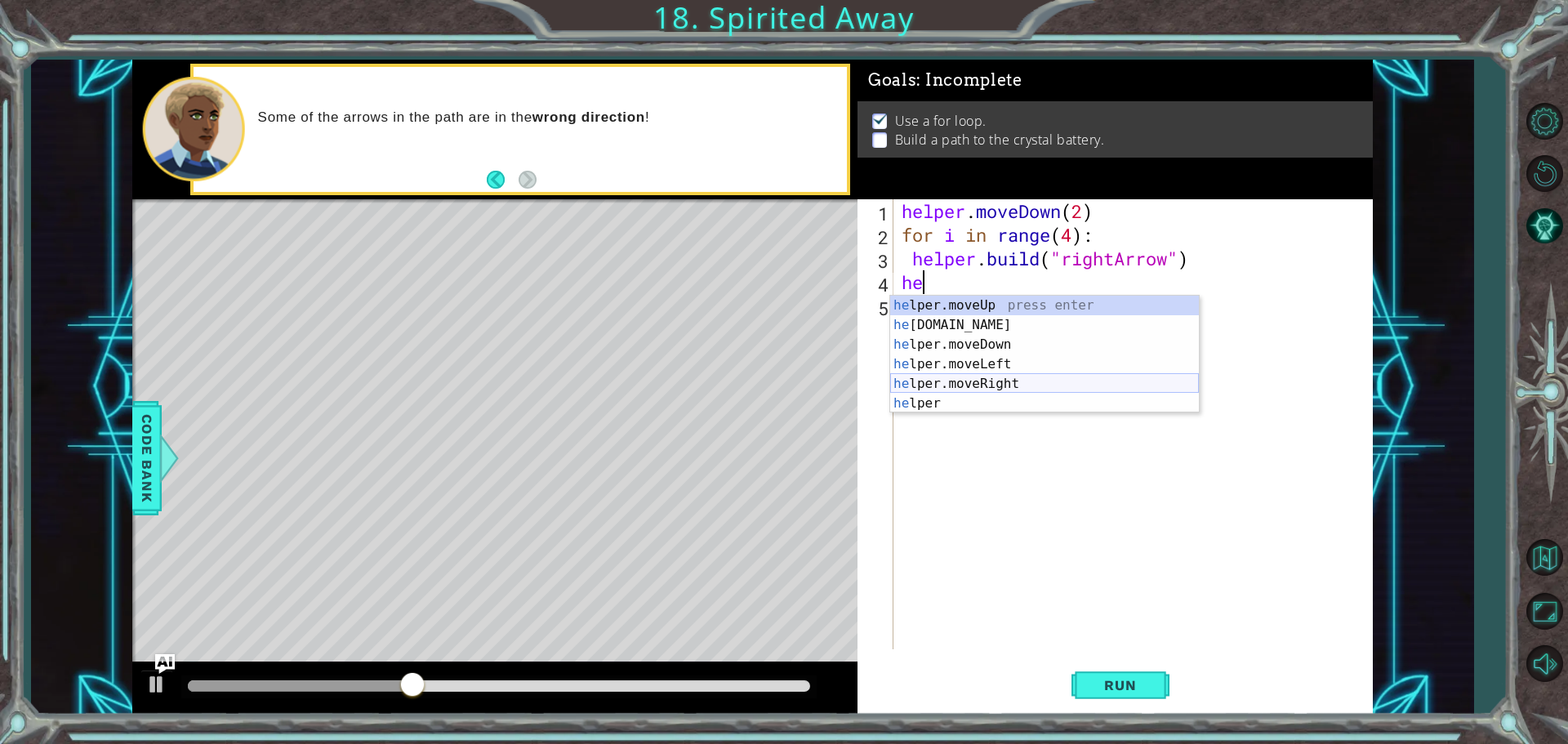
click at [1060, 379] on div "he lper.moveUp press enter he lper.build press enter he lper.moveDown press ent…" at bounding box center [1044, 373] width 309 height 157
type textarea "helper.moveRight(1)"
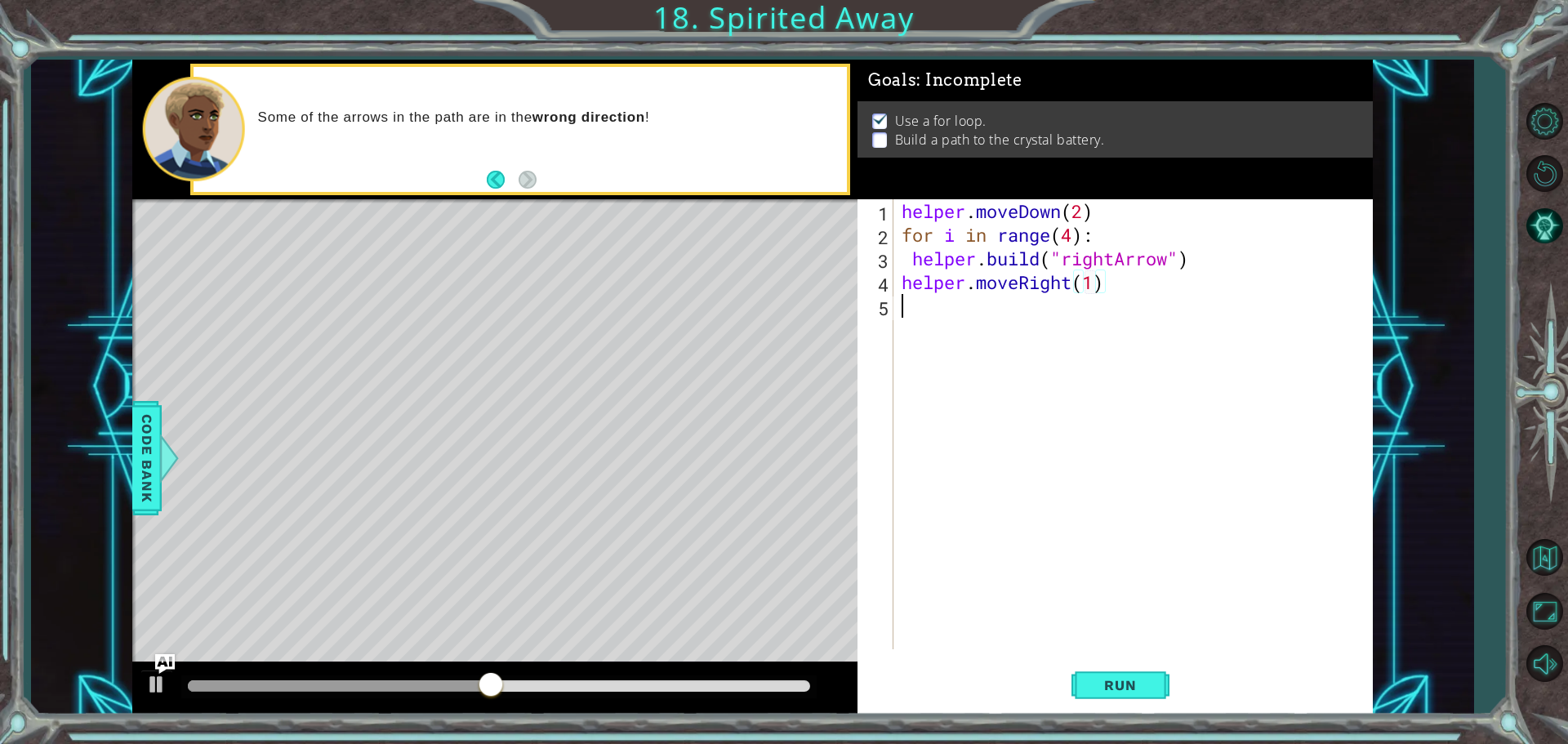
click at [909, 319] on div "helper . moveDown ( 2 ) for i in range ( 4 ) : helper . build ( "rightArrow" ) …" at bounding box center [1137, 448] width 477 height 497
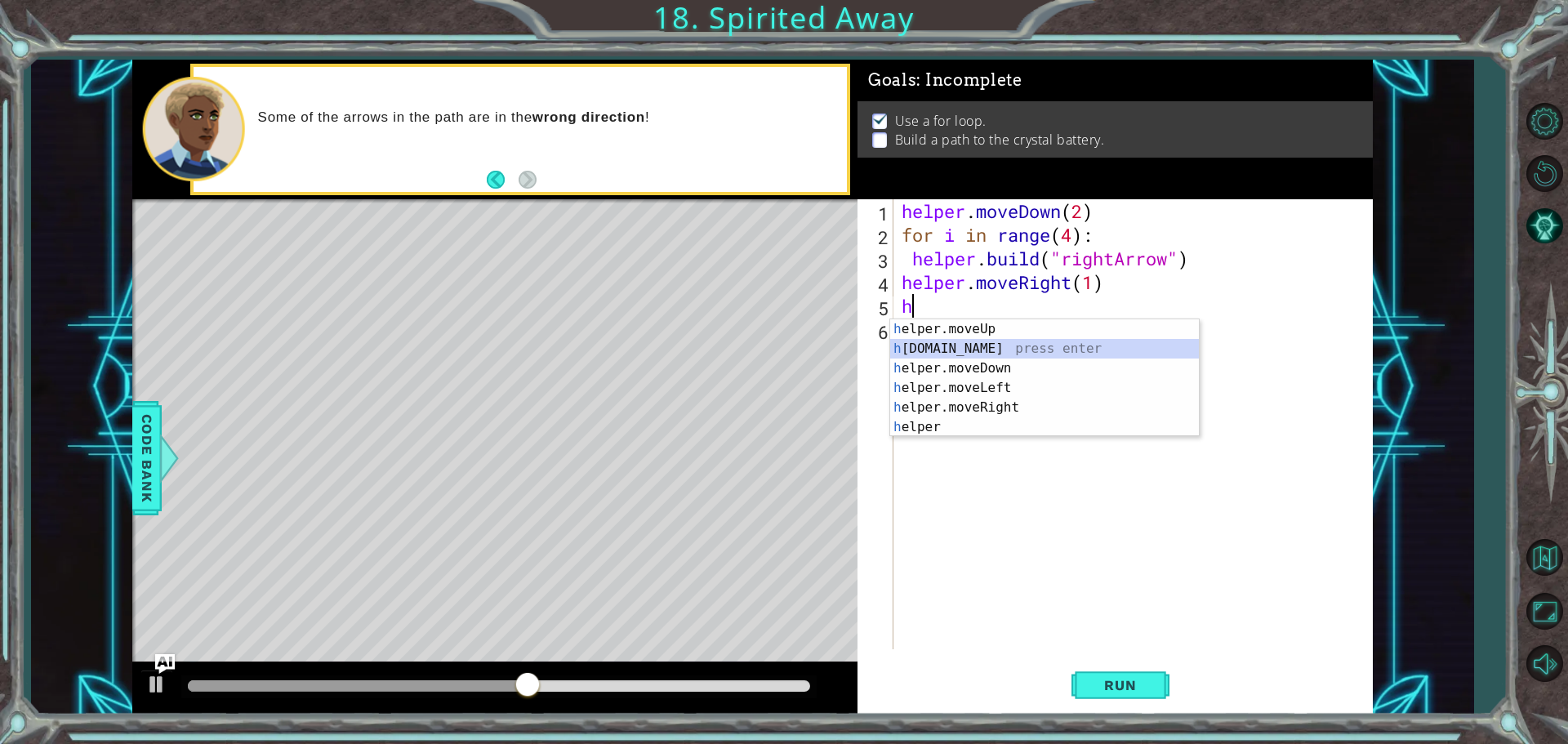
click at [960, 352] on div "h elper.moveUp press enter h elper.build press enter h elper.moveDown press ent…" at bounding box center [1044, 397] width 309 height 157
type textarea "helper.build("rightArrow")"
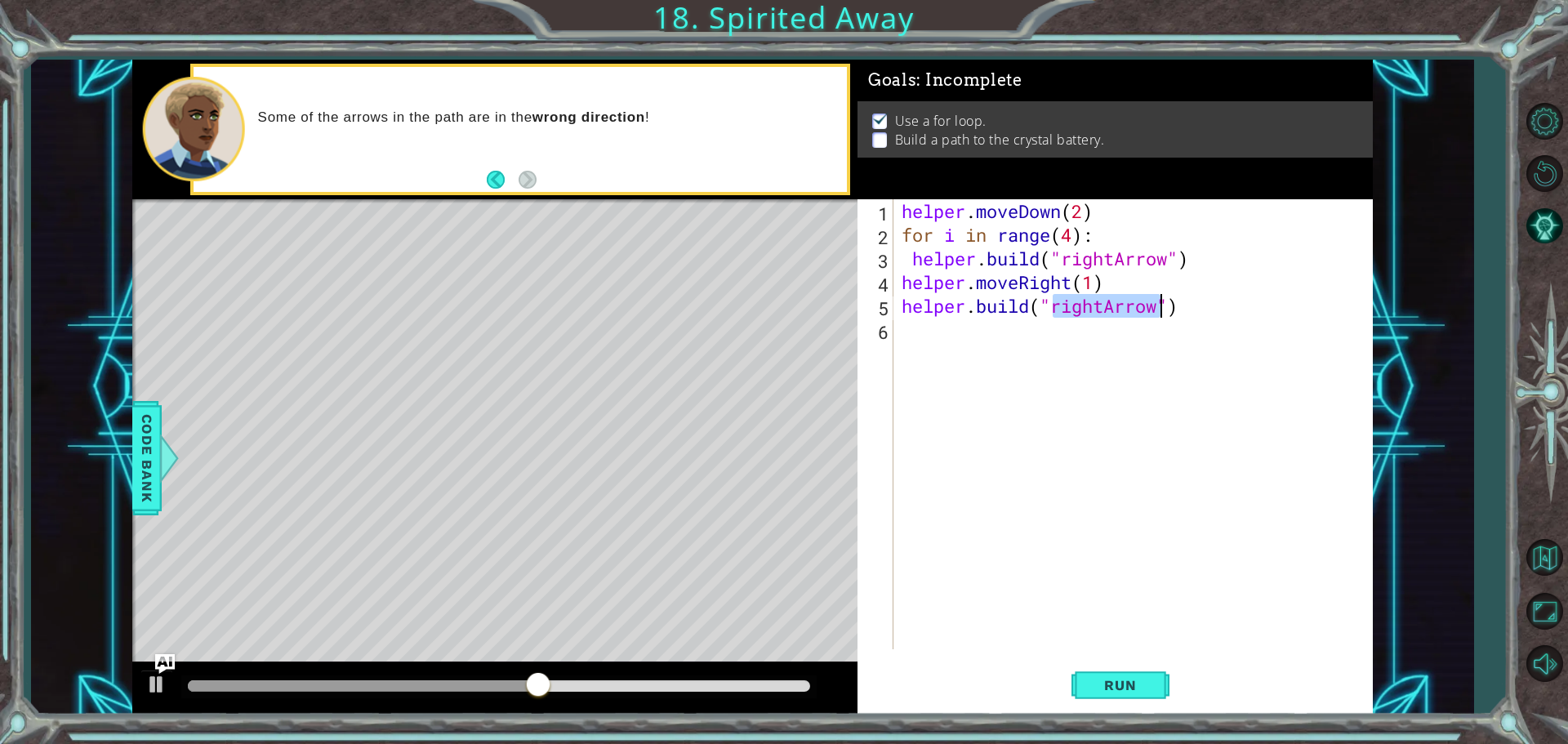
click at [938, 347] on div "helper . moveDown ( 2 ) for i in range ( 4 ) : helper . build ( "rightArrow" ) …" at bounding box center [1137, 448] width 477 height 497
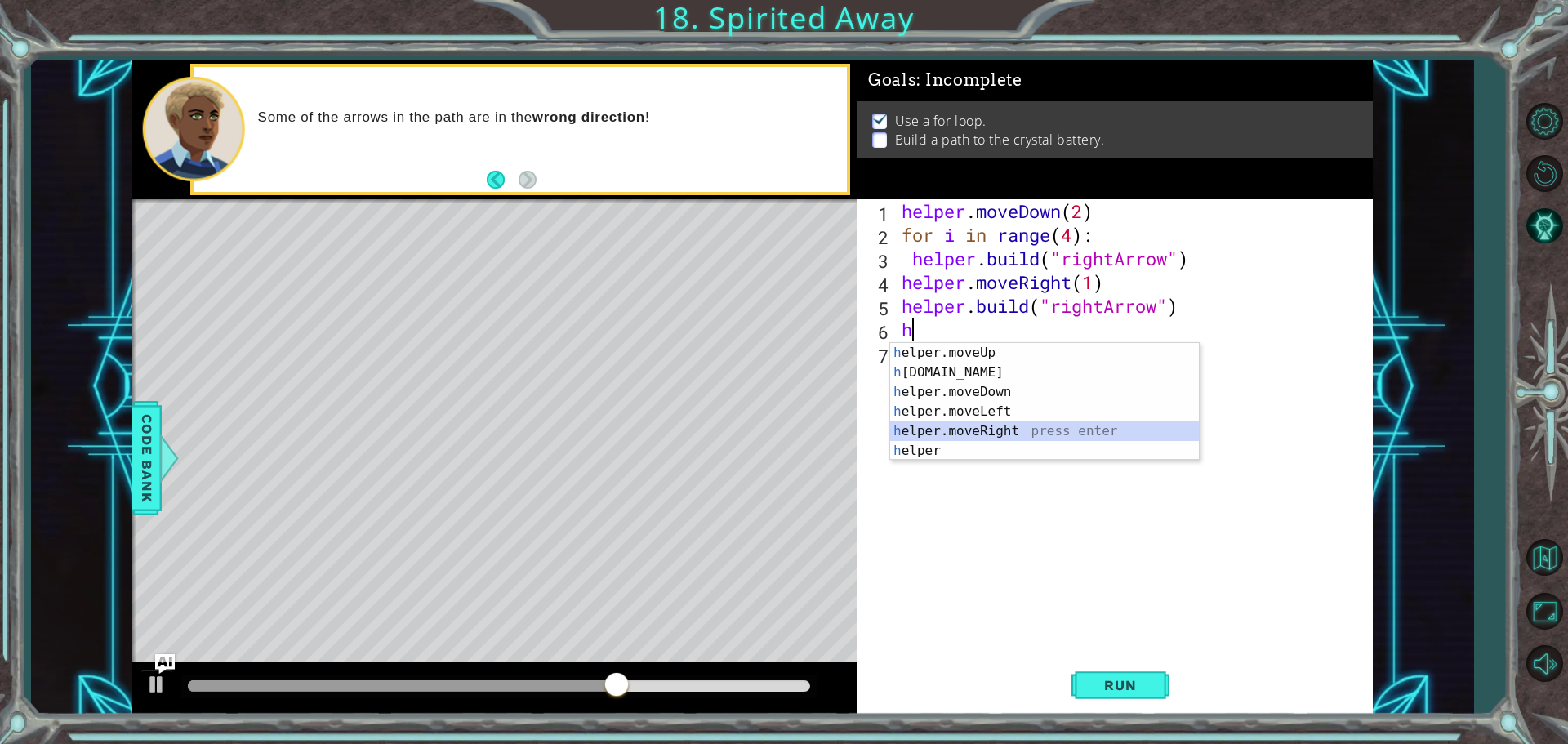
click at [938, 423] on div "h elper.moveUp press enter h elper.build press enter h elper.moveDown press ent…" at bounding box center [1044, 421] width 309 height 157
type textarea "helper.moveRight(1)"
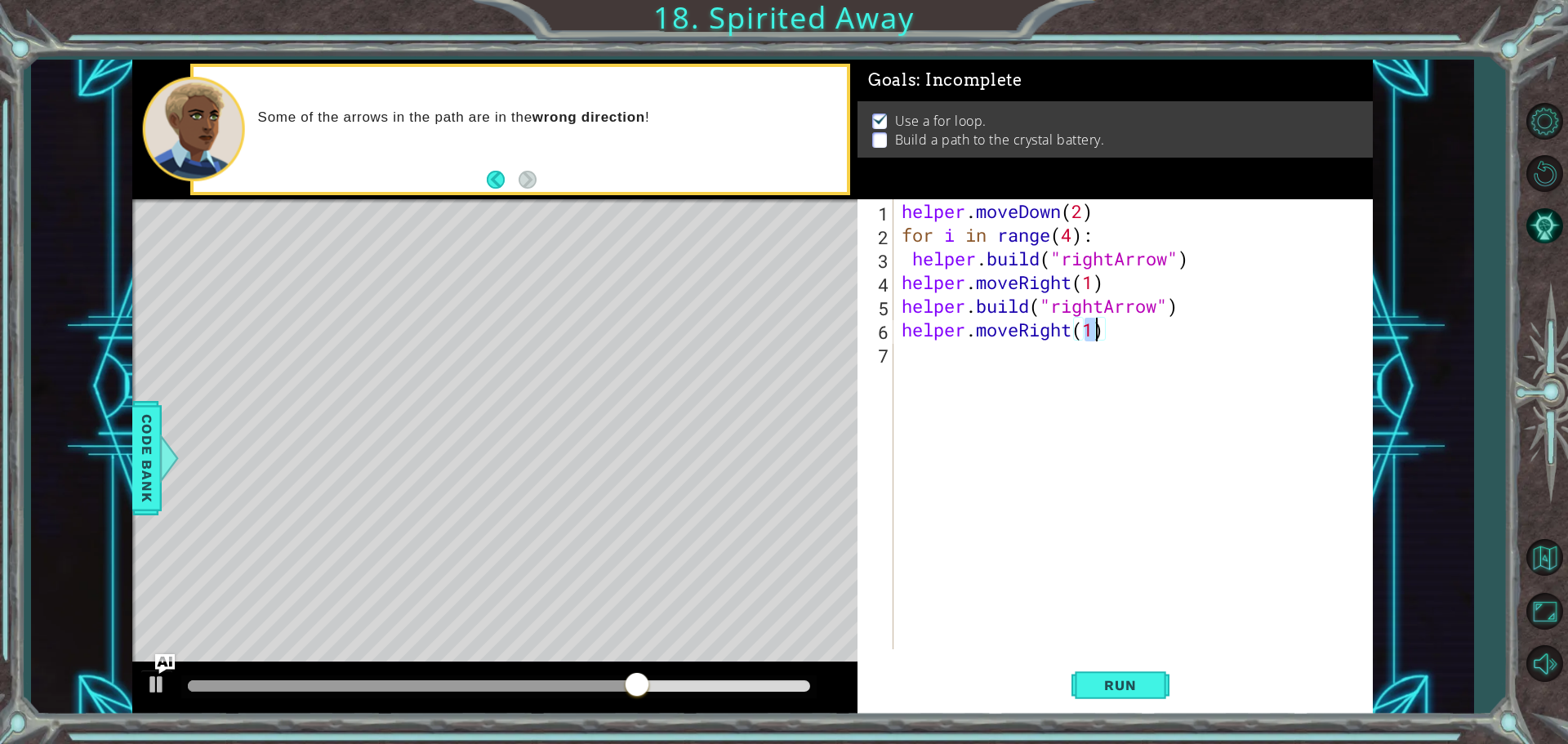
click at [946, 365] on div "helper . moveDown ( 2 ) for i in range ( 4 ) : helper . build ( "rightArrow" ) …" at bounding box center [1137, 448] width 477 height 497
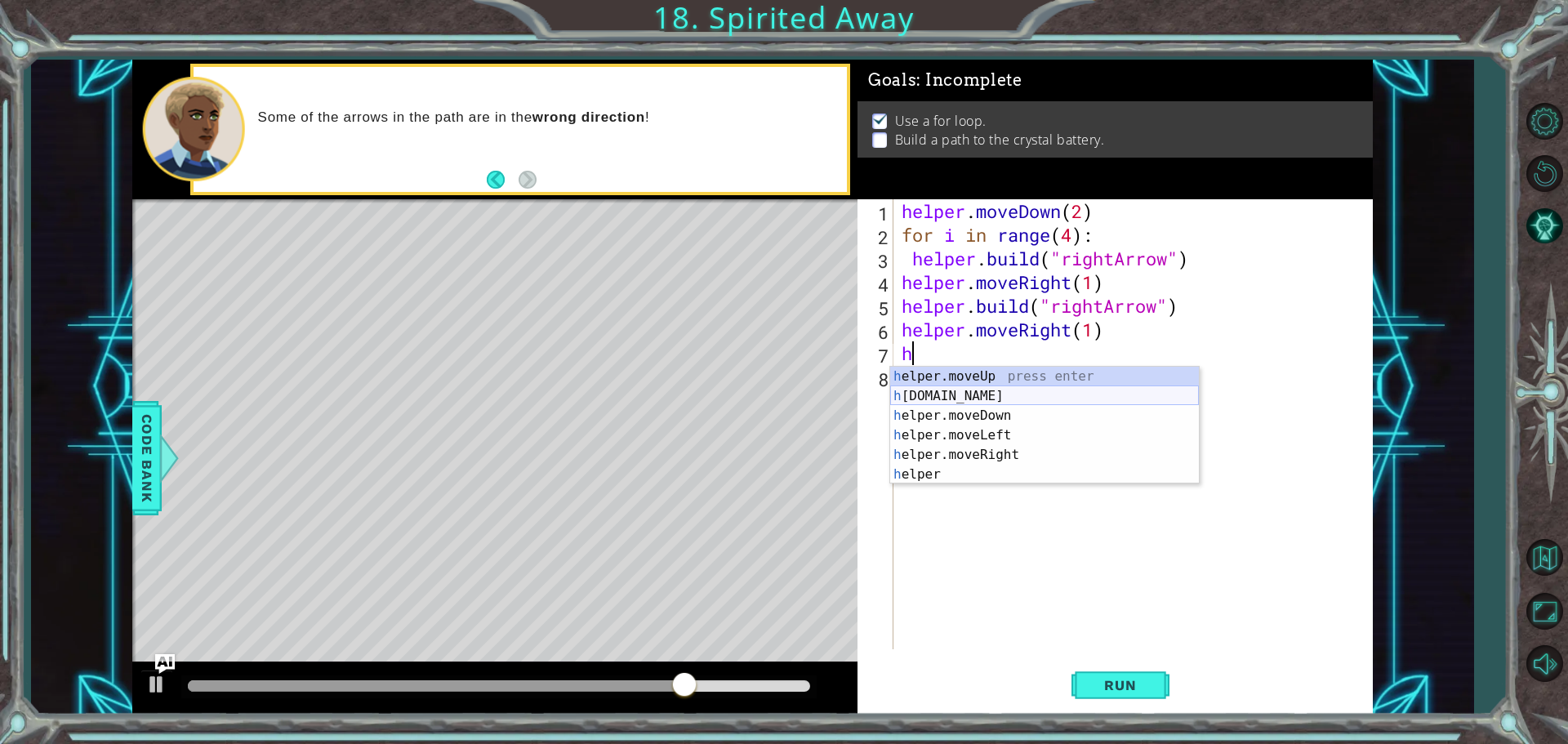
click at [948, 390] on div "h elper.moveUp press enter h elper.build press enter h elper.moveDown press ent…" at bounding box center [1044, 444] width 309 height 157
type textarea "helper.build("rightArrow")"
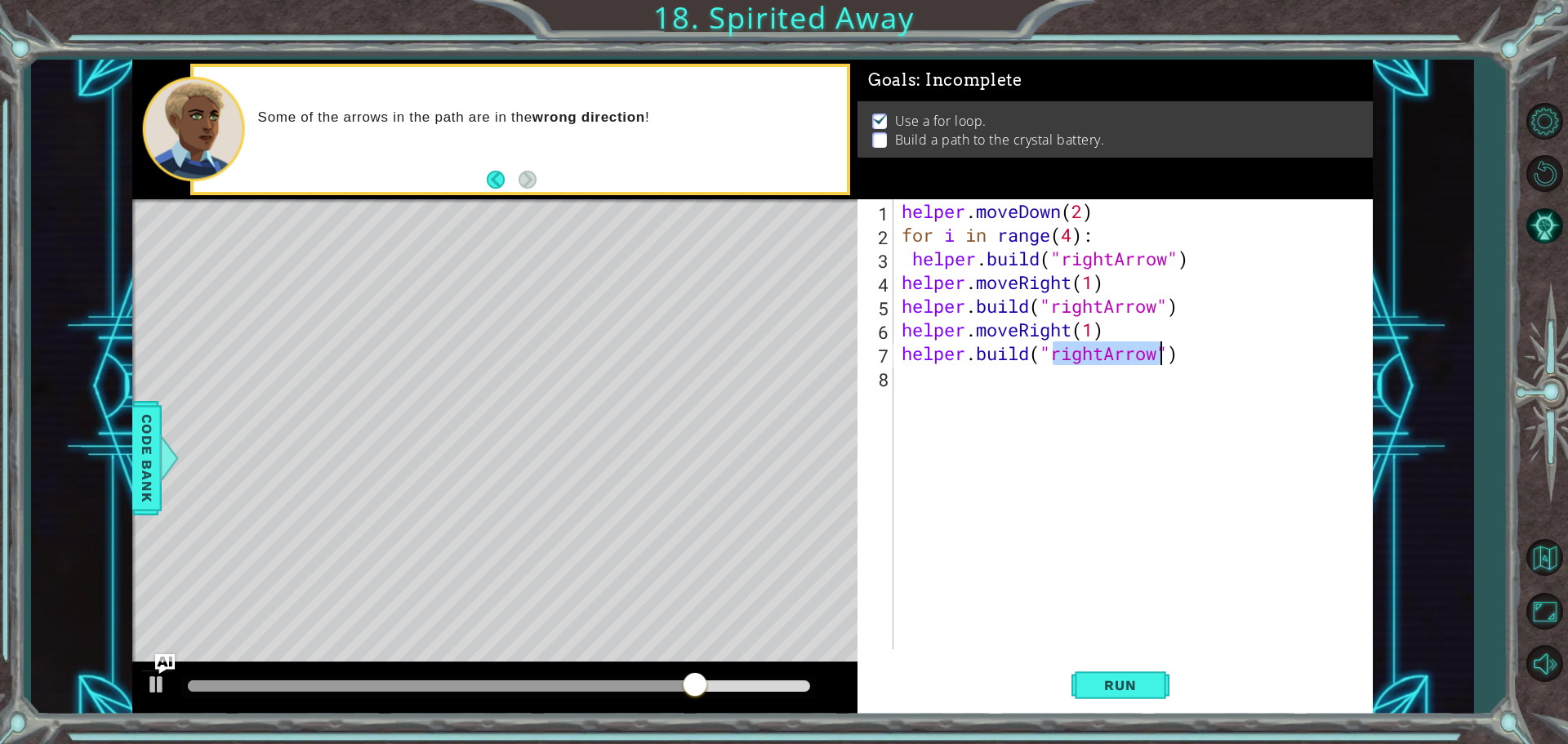
click at [935, 379] on div "helper . moveDown ( 2 ) for i in range ( 4 ) : helper . build ( "rightArrow" ) …" at bounding box center [1137, 448] width 477 height 497
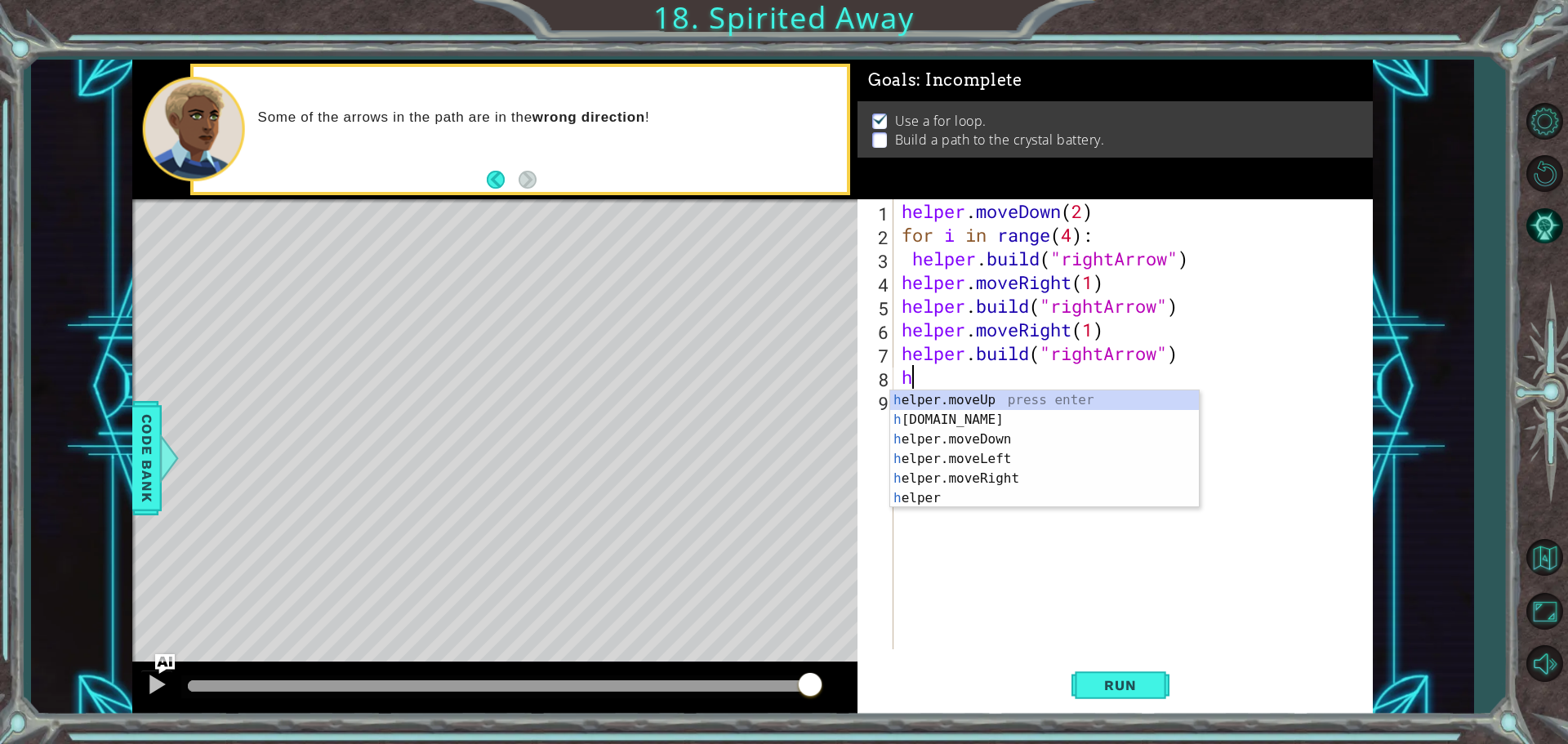
click at [1136, 655] on div "h 1 2 3 4 5 6 7 8 9 helper . moveDown ( 2 ) for i in range ( 4 ) : helper . bui…" at bounding box center [1115, 457] width 516 height 515
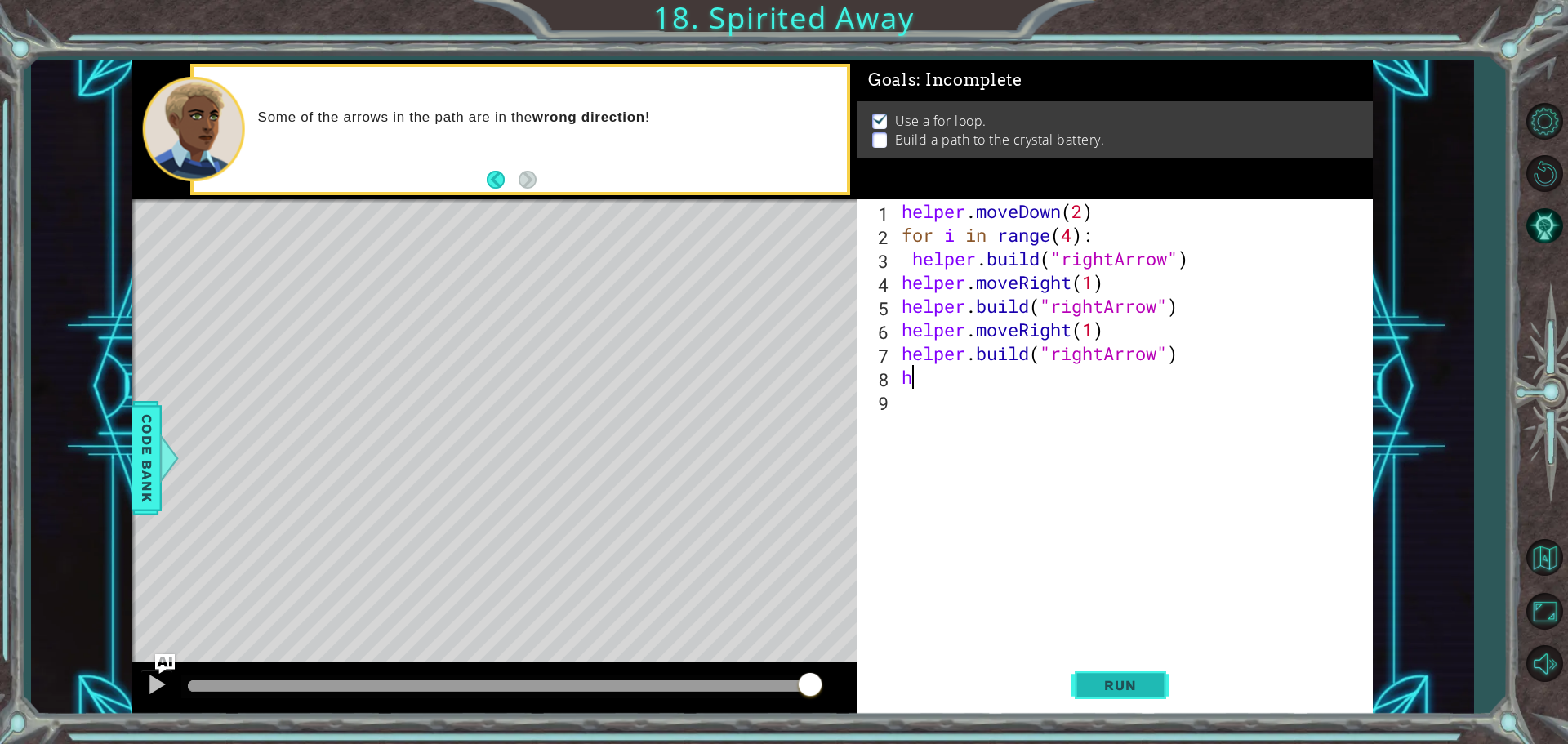
click at [1137, 666] on button "Run" at bounding box center [1121, 684] width 98 height 51
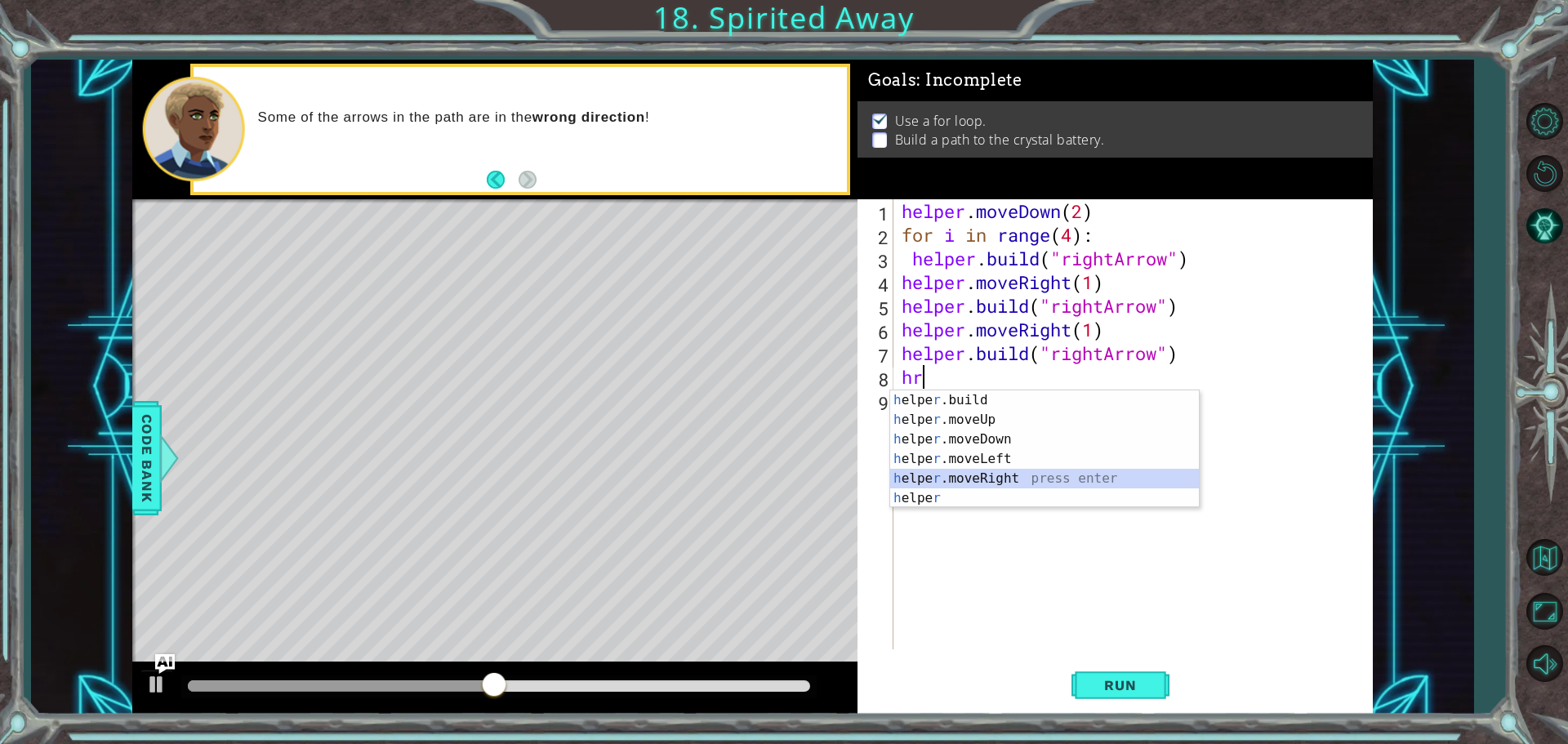
click at [1031, 476] on div "h elpe r .build press enter h elpe r .moveUp press enter h elpe r .moveDown pre…" at bounding box center [1044, 468] width 309 height 157
type textarea "helper.moveRight(1)"
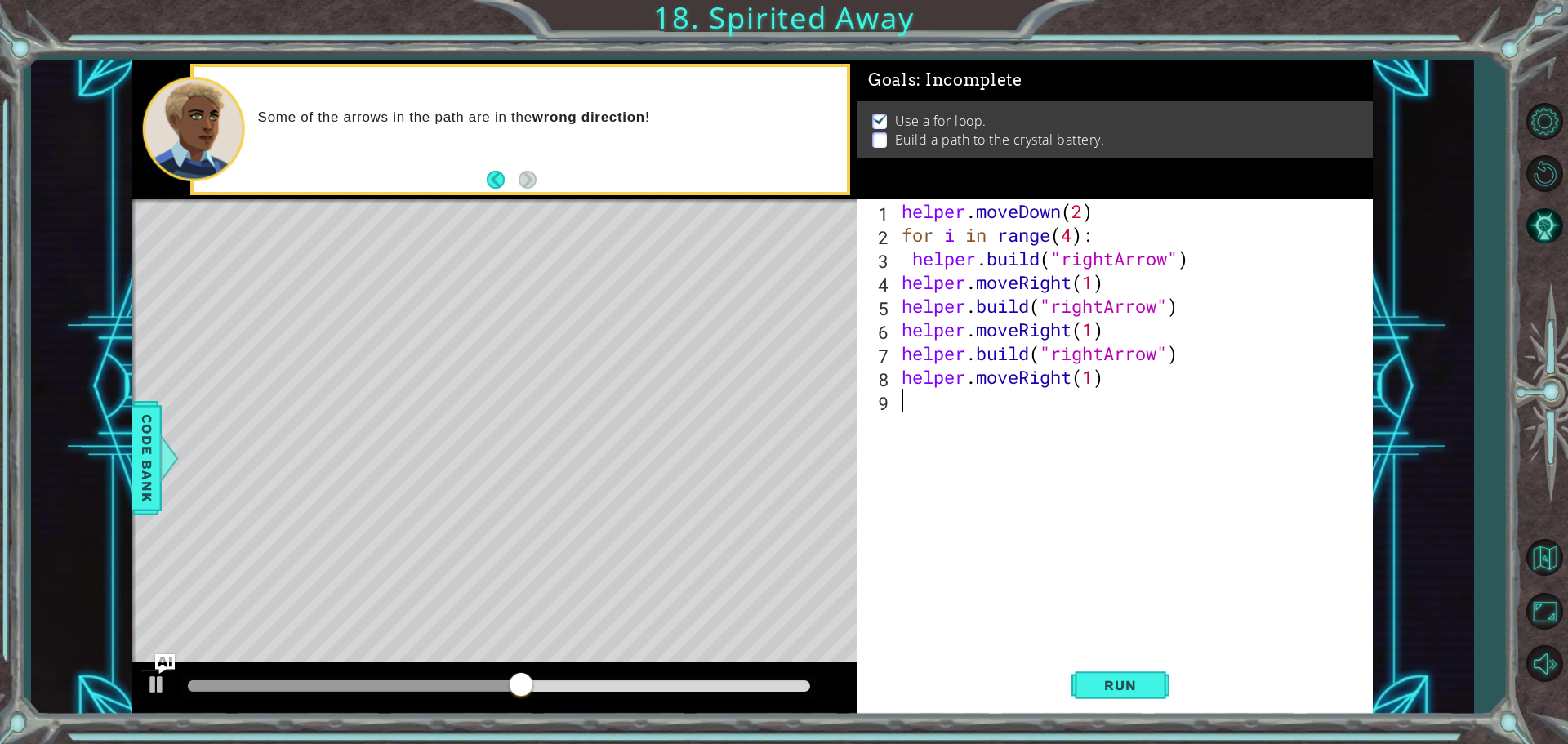
click at [996, 453] on div "helper . moveDown ( 2 ) for i in range ( 4 ) : helper . build ( "rightArrow" ) …" at bounding box center [1137, 448] width 477 height 497
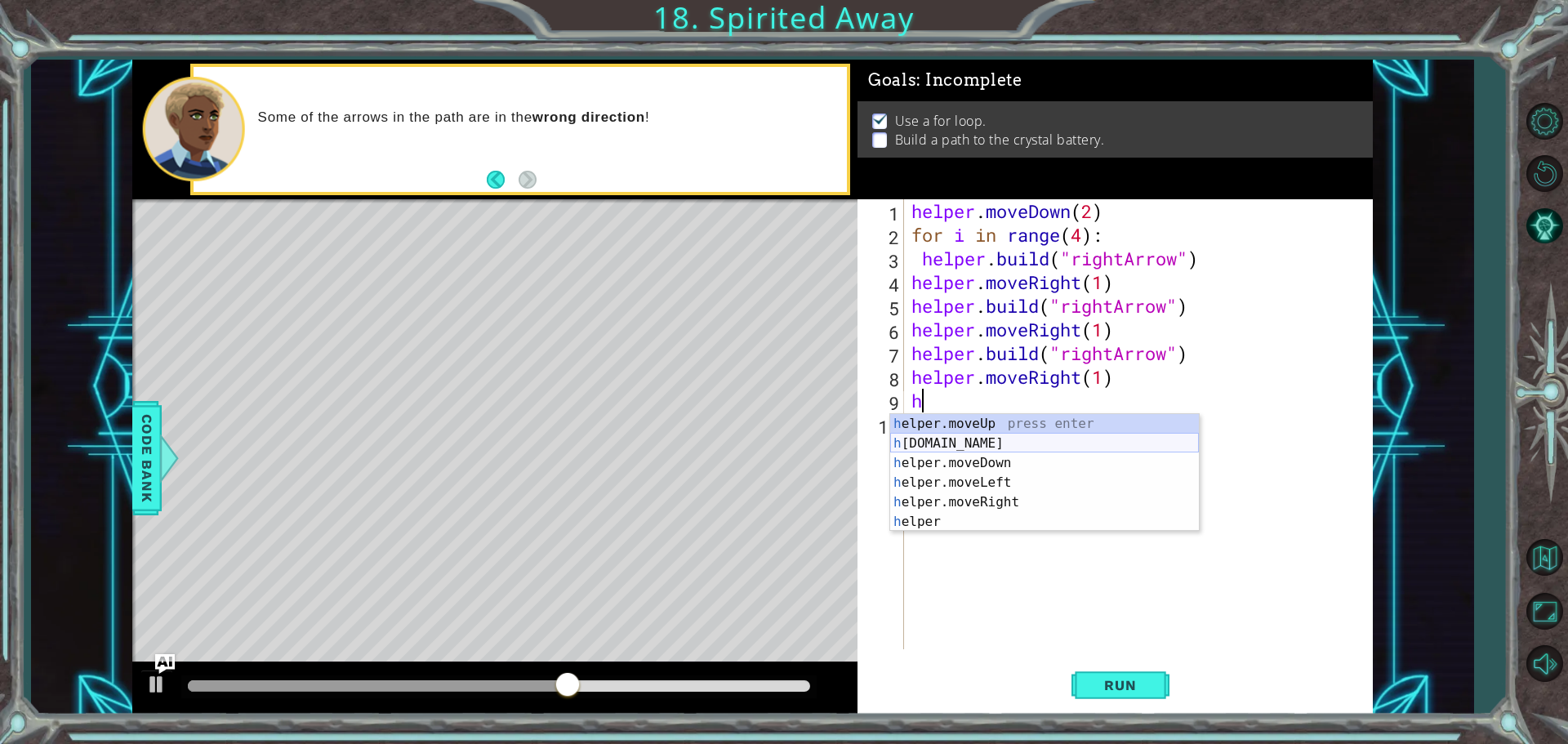
click at [948, 447] on div "h elper.moveUp press enter h elper.build press enter h elper.moveDown press ent…" at bounding box center [1044, 492] width 309 height 157
type textarea "helper.build("rightArrow")"
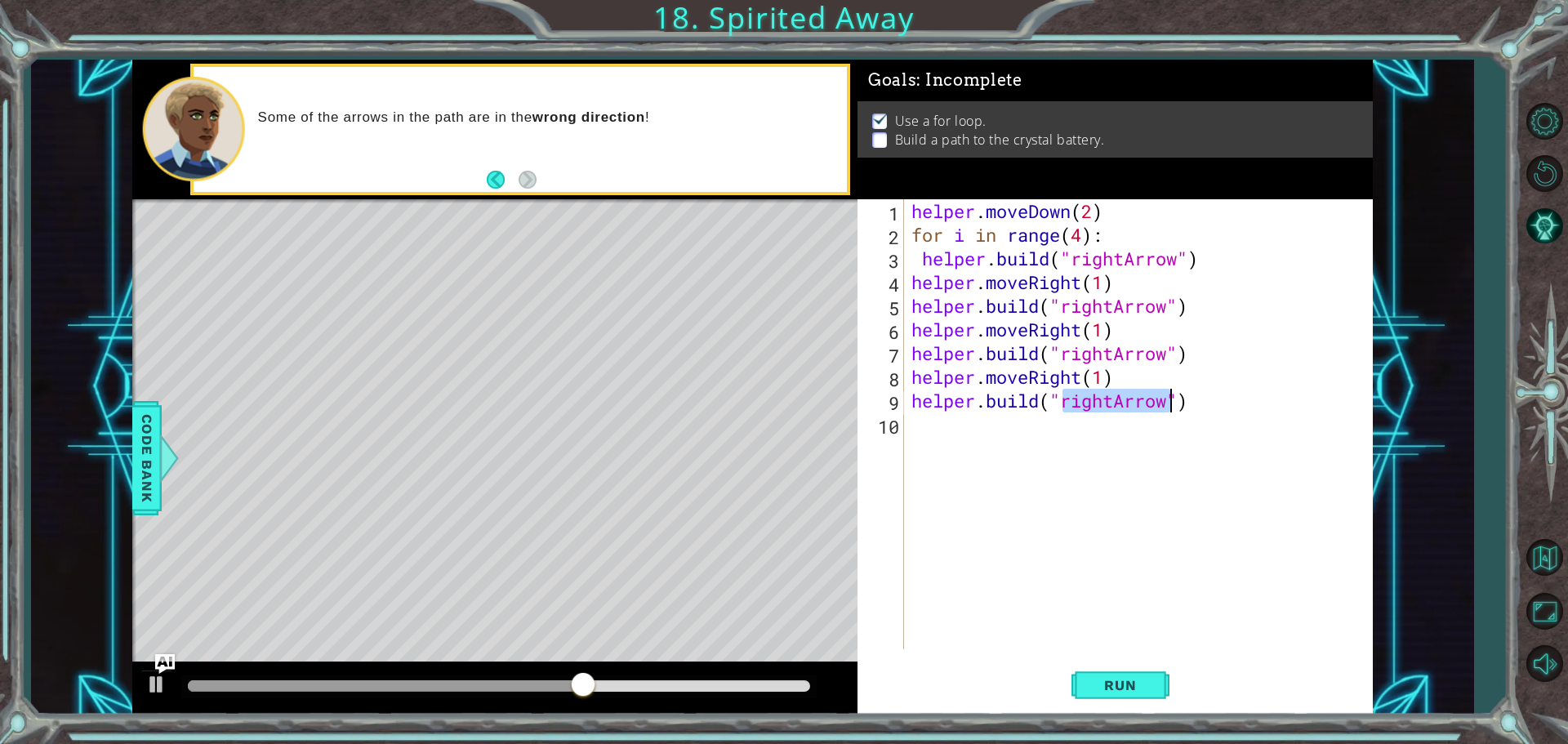
click at [927, 429] on div "helper . moveDown ( 2 ) for i in range ( 4 ) : helper . build ( "rightArrow" ) …" at bounding box center [1143, 448] width 468 height 497
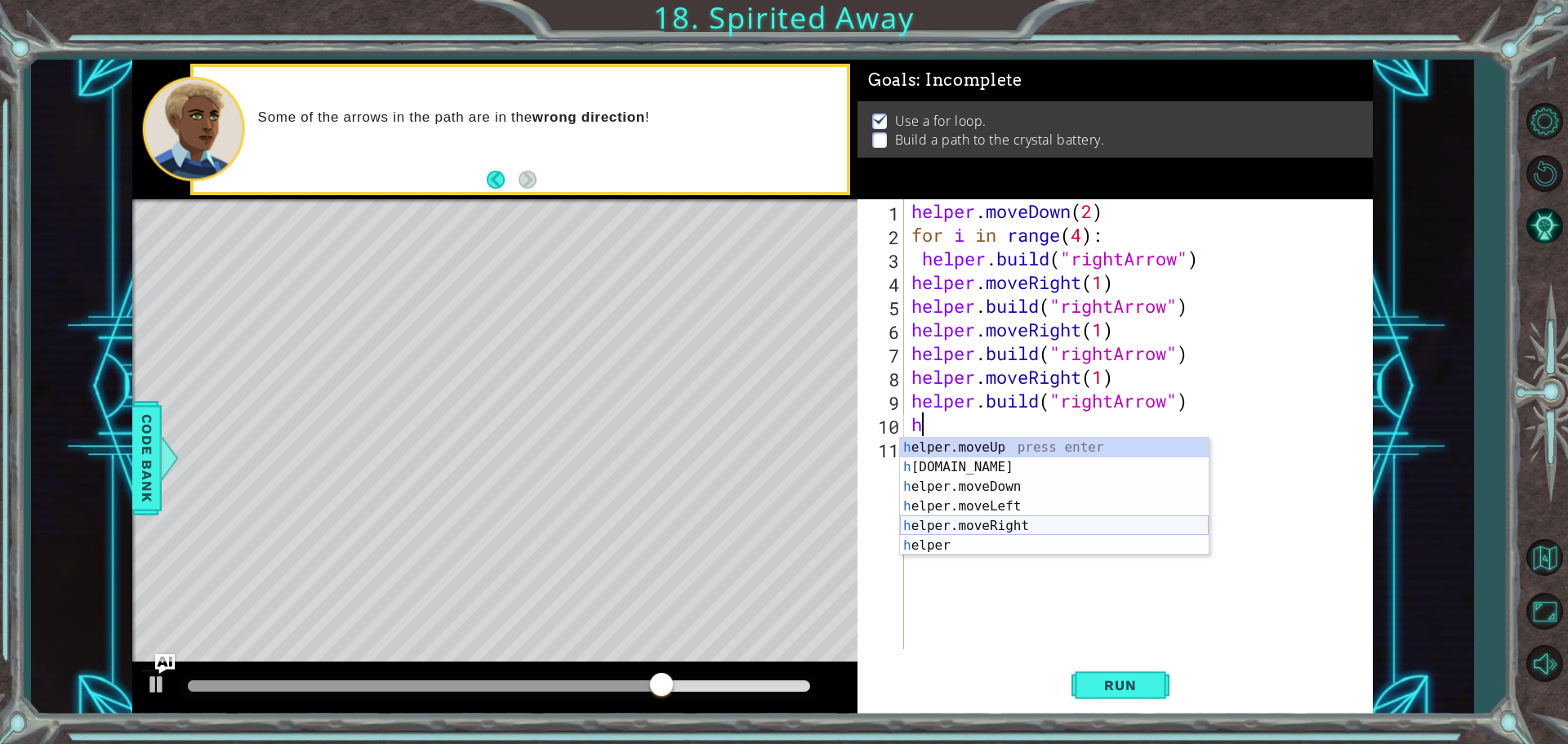
click at [999, 523] on div "h elper.moveUp press enter h elper.build press enter h elper.moveDown press ent…" at bounding box center [1054, 515] width 309 height 157
type textarea "helper.moveRight(1)"
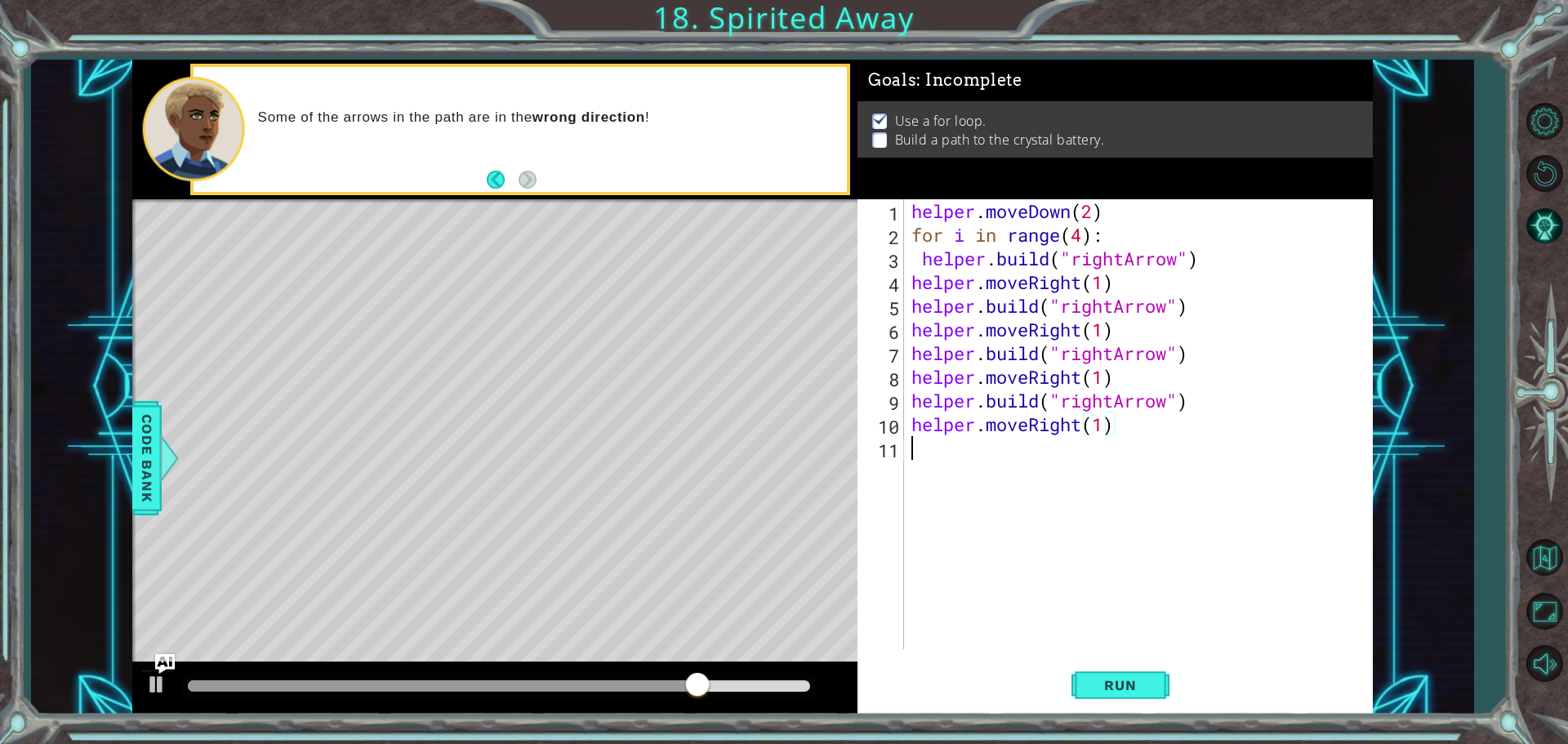
click at [911, 468] on div "helper . moveDown ( 2 ) for i in range ( 4 ) : helper . build ( "rightArrow" ) …" at bounding box center [1143, 448] width 468 height 497
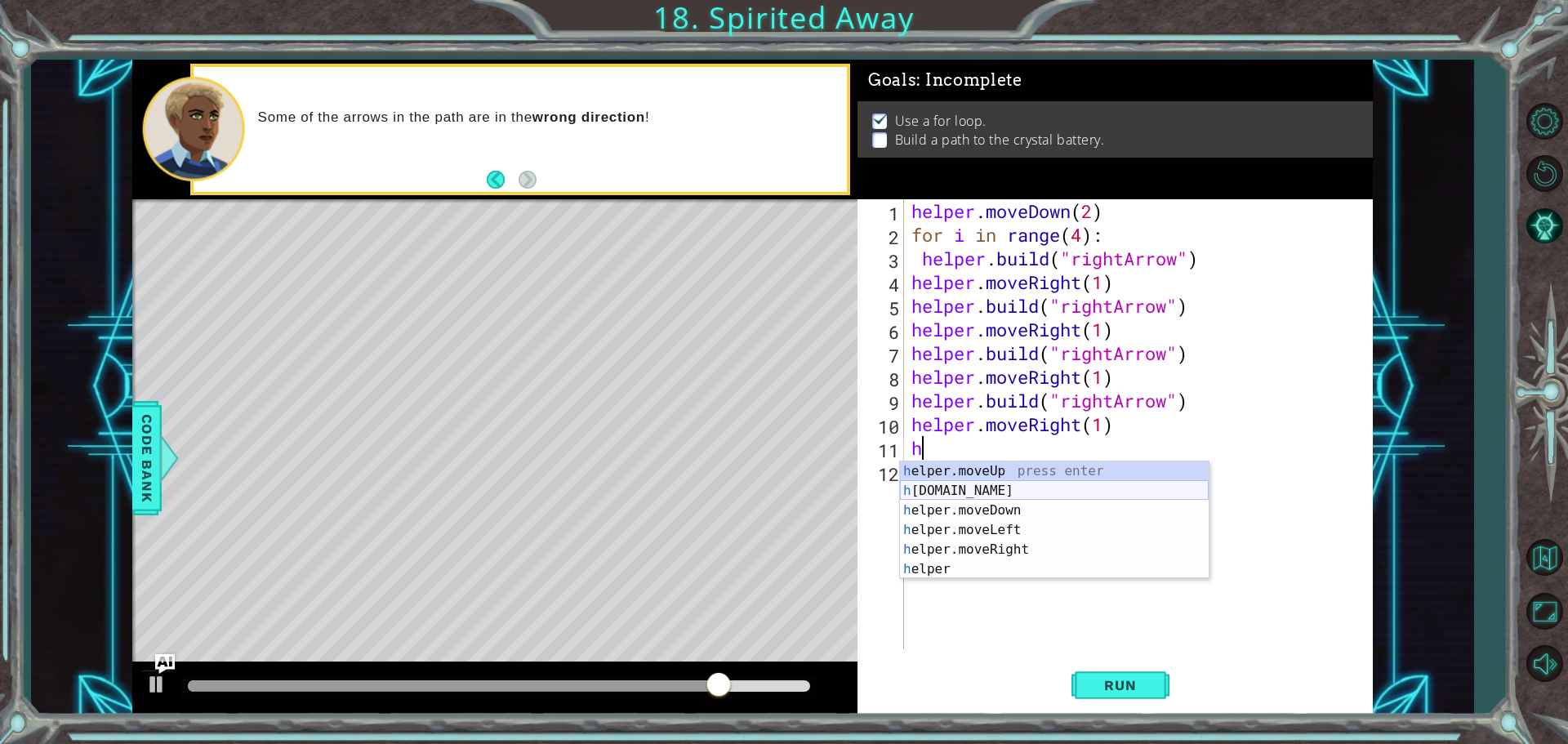
click at [955, 493] on div "h elper.moveUp press enter h elper.build press enter h elper.moveDown press ent…" at bounding box center [1054, 539] width 309 height 157
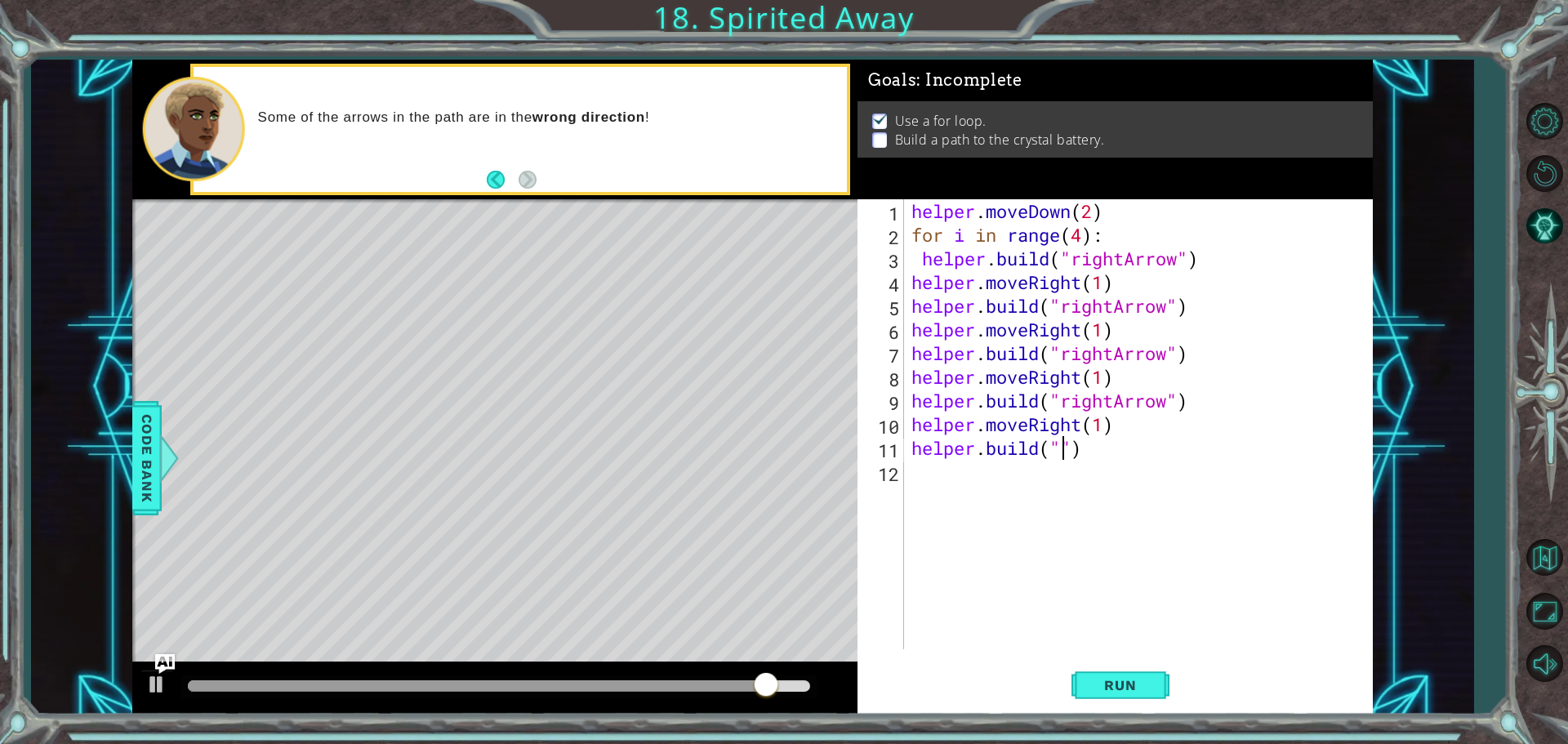
scroll to position [0, 7]
type textarea "helper.build("up")"
click at [1014, 520] on div "helper . moveDown ( 2 ) for i in range ( 4 ) : helper . build ( "rightArrow" ) …" at bounding box center [1143, 448] width 468 height 497
click at [1075, 451] on div "helper . moveDown ( 2 ) for i in range ( 4 ) : helper . build ( "rightArrow" ) …" at bounding box center [1143, 448] width 468 height 497
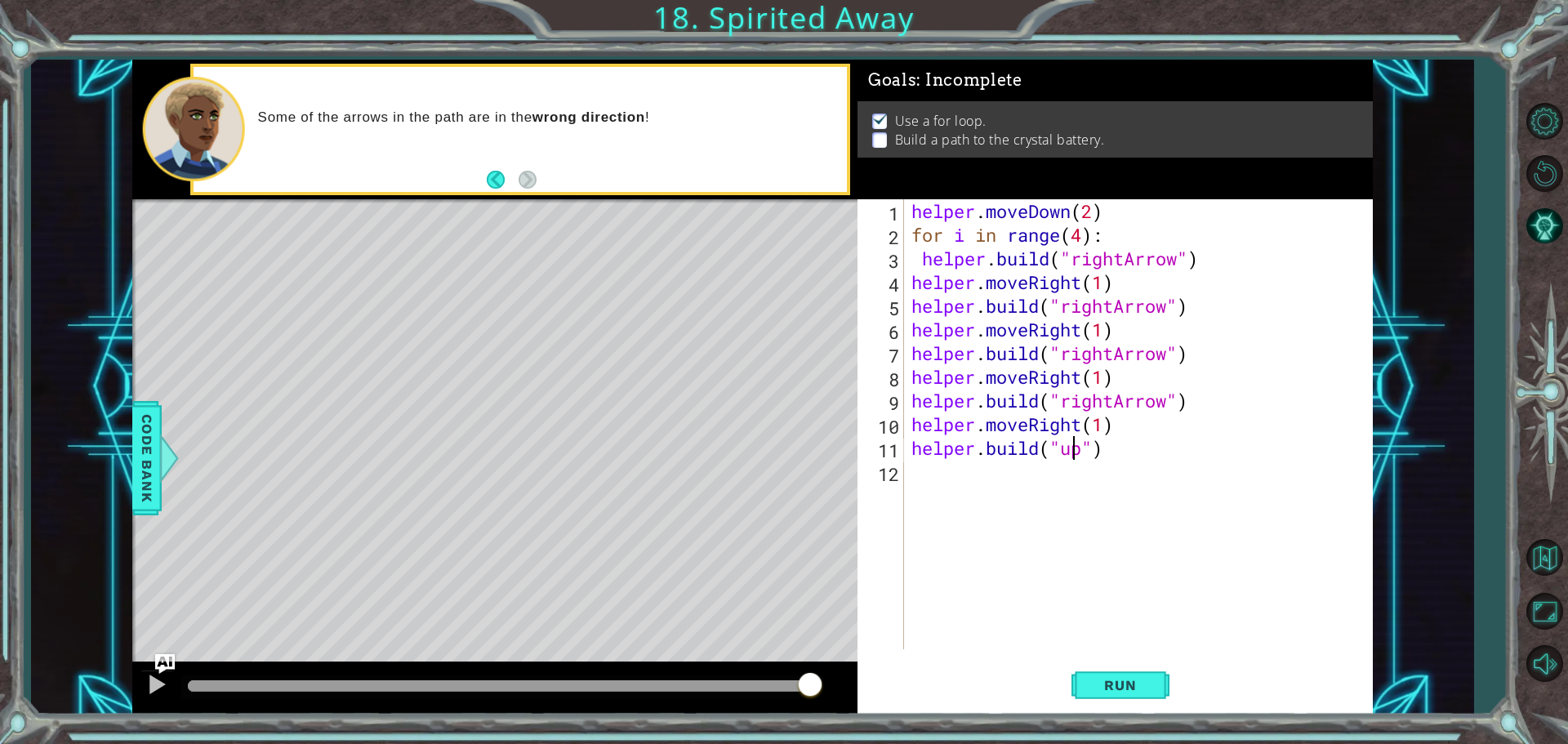
click at [1089, 449] on div "helper . moveDown ( 2 ) for i in range ( 4 ) : helper . build ( "rightArrow" ) …" at bounding box center [1143, 448] width 468 height 497
type textarea "helper.build("upArrow")"
click at [917, 502] on div "helper . moveDown ( 2 ) for i in range ( 4 ) : helper . build ( "rightArrow" ) …" at bounding box center [1143, 448] width 468 height 497
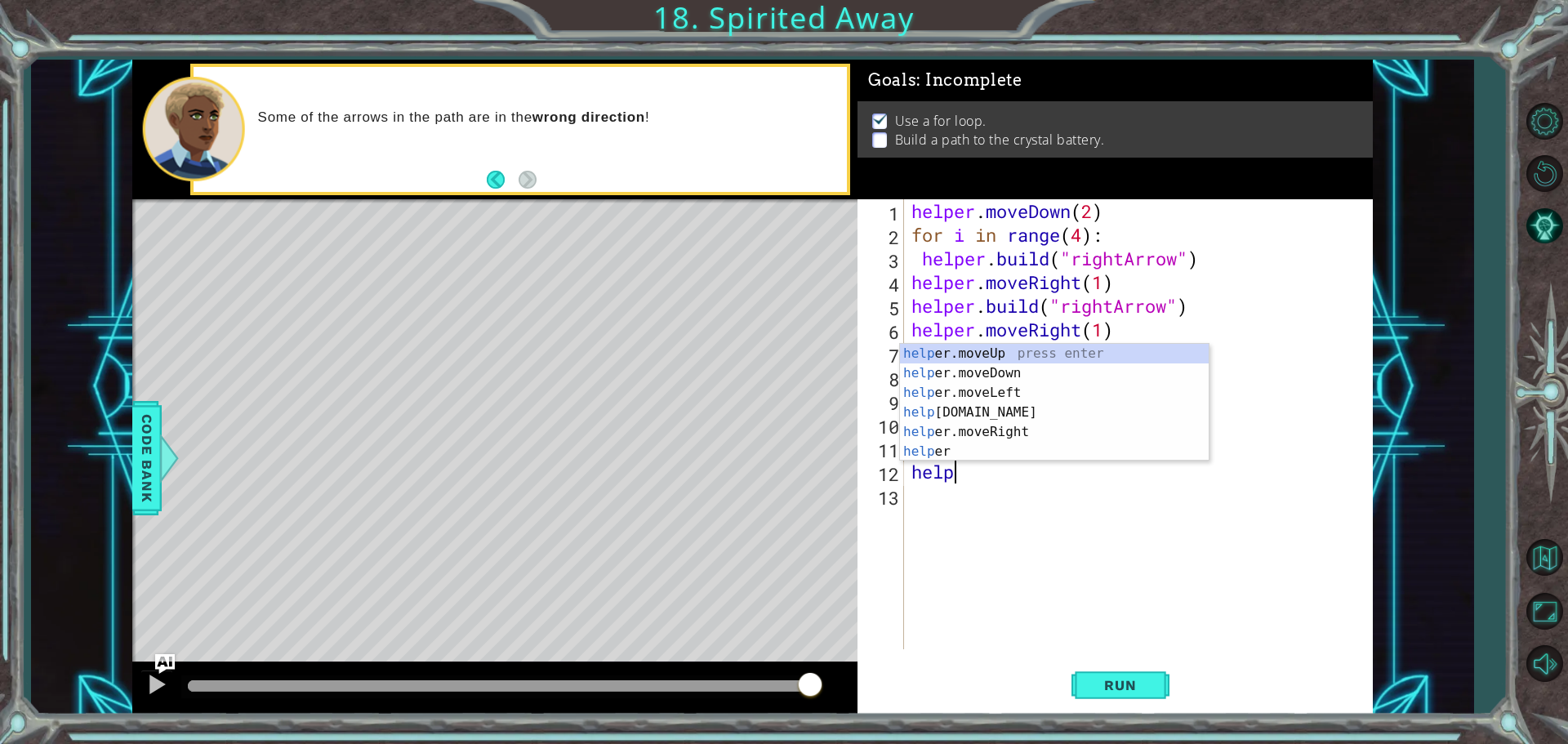
scroll to position [0, 2]
click at [980, 381] on div "helper press enter helper .moveUp press enter helper .moveDown press enter help…" at bounding box center [1054, 422] width 309 height 157
type textarea "helper.moveUp(1)"
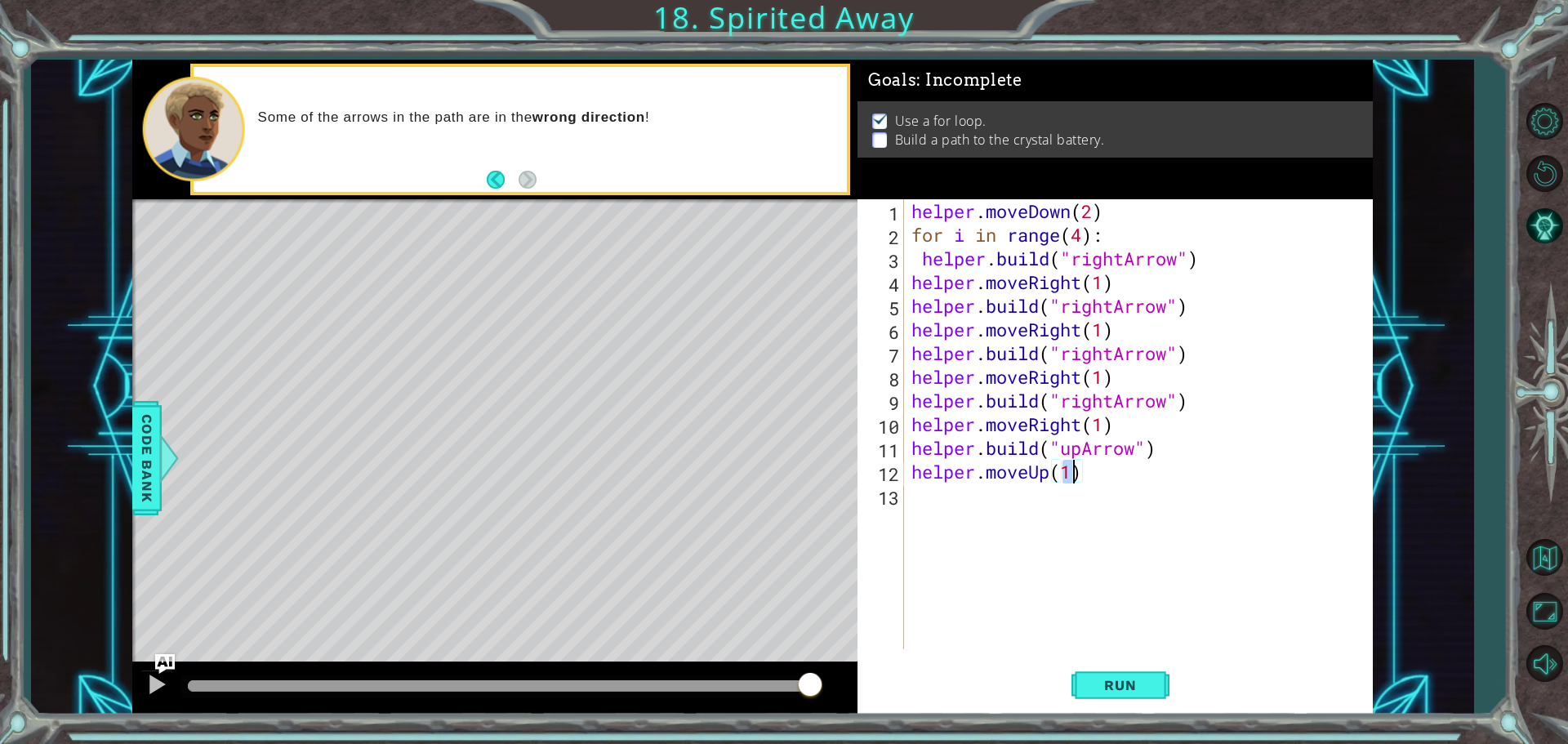
click at [925, 511] on div "helper . moveDown ( 2 ) for i in range ( 4 ) : helper . build ( "rightArrow" ) …" at bounding box center [1143, 448] width 468 height 497
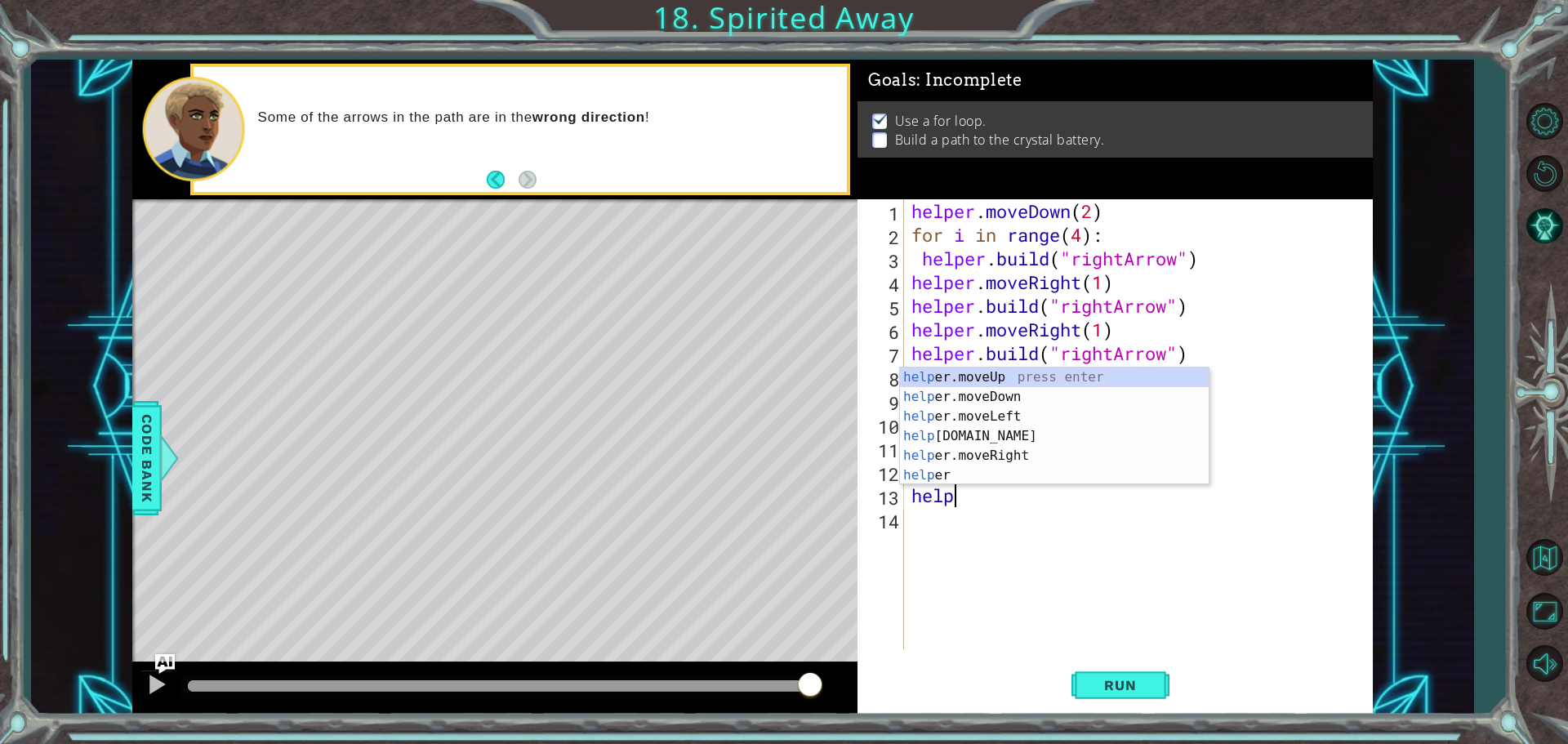
scroll to position [0, 1]
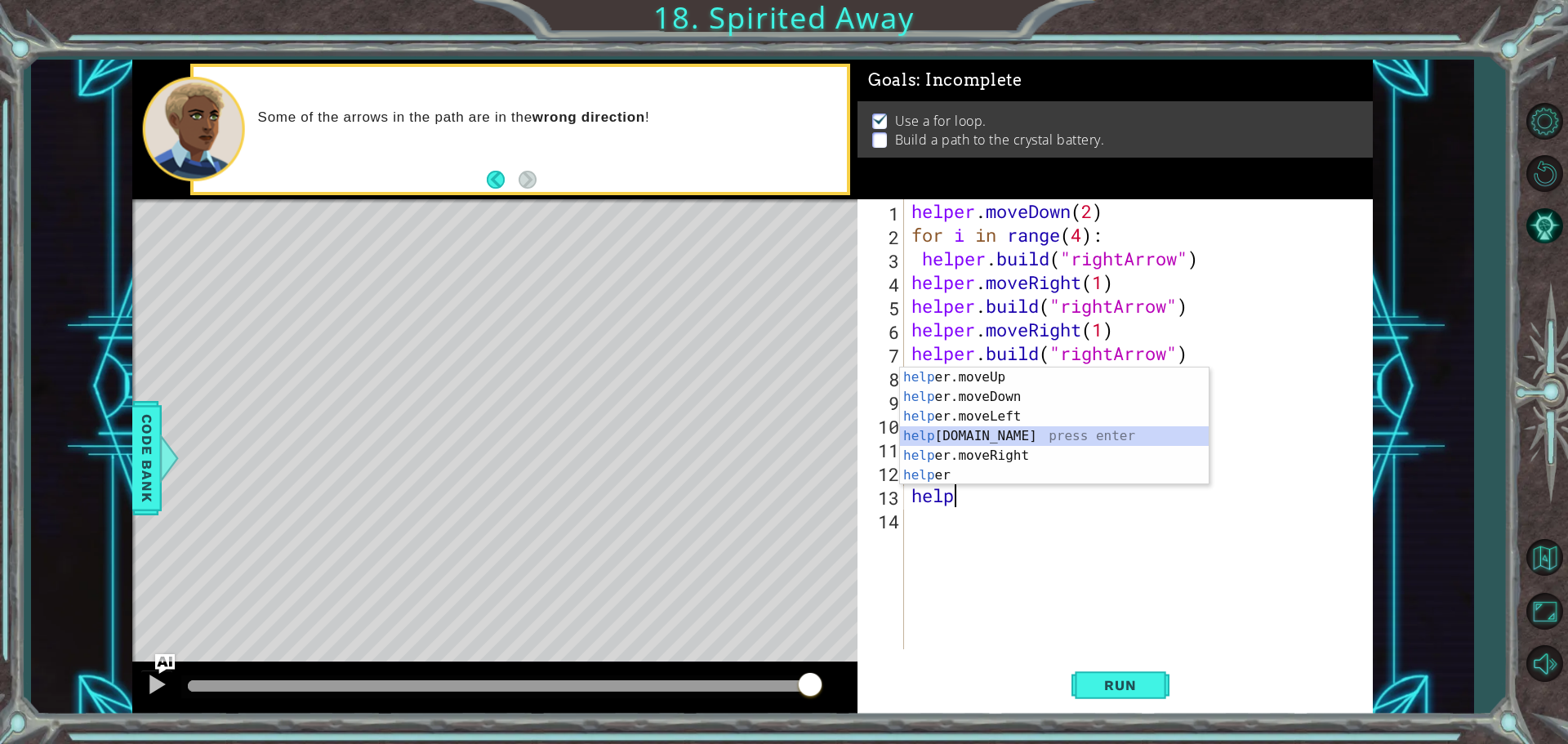
click at [1077, 437] on div "help er.moveUp press enter help er.moveDown press enter help er.moveLeft press …" at bounding box center [1054, 445] width 309 height 157
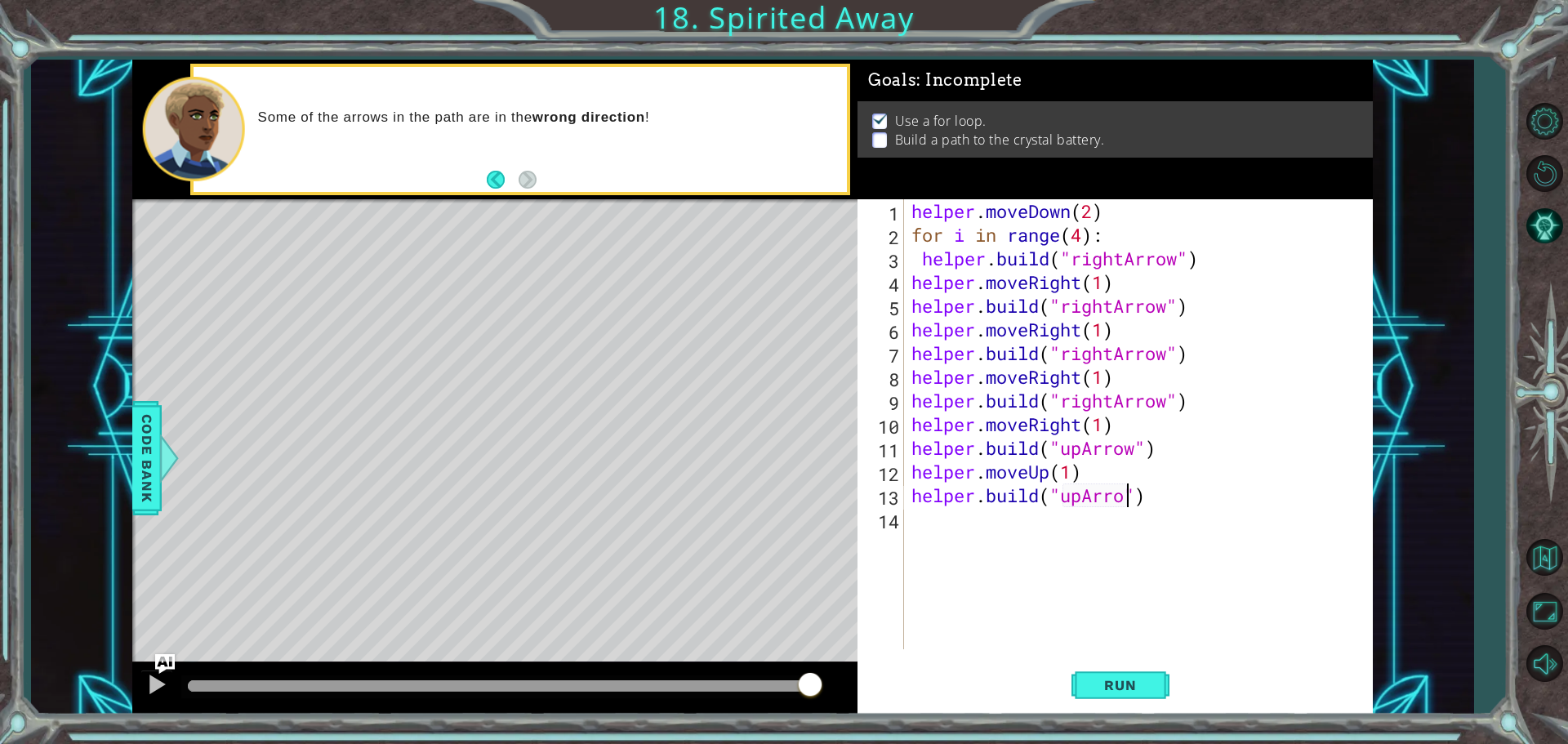
scroll to position [0, 10]
type textarea "helper.build("upArrow")"
click at [927, 519] on div "helper . moveDown ( 2 ) for i in range ( 4 ) : helper . build ( "rightArrow" ) …" at bounding box center [1143, 448] width 468 height 497
click at [1125, 690] on span "Run" at bounding box center [1120, 685] width 65 height 16
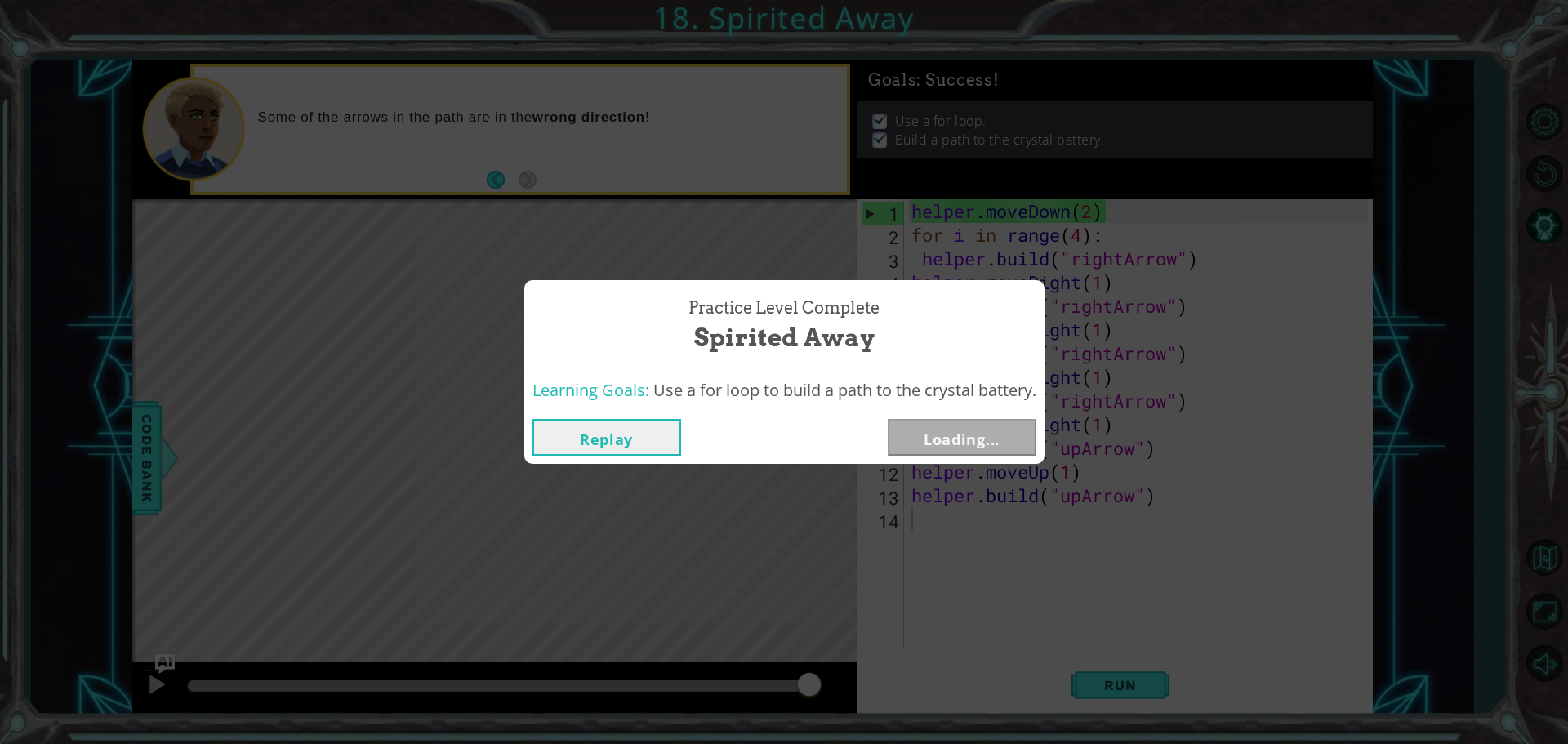
drag, startPoint x: 579, startPoint y: 683, endPoint x: 815, endPoint y: 742, distance: 243.3
click at [815, 742] on body "1 ההההההההההההההההההההההההההההההההההההההההההההההההההההההההההההההההההההההההההההה…" at bounding box center [784, 372] width 1568 height 744
click at [909, 429] on button "Next" at bounding box center [961, 437] width 149 height 36
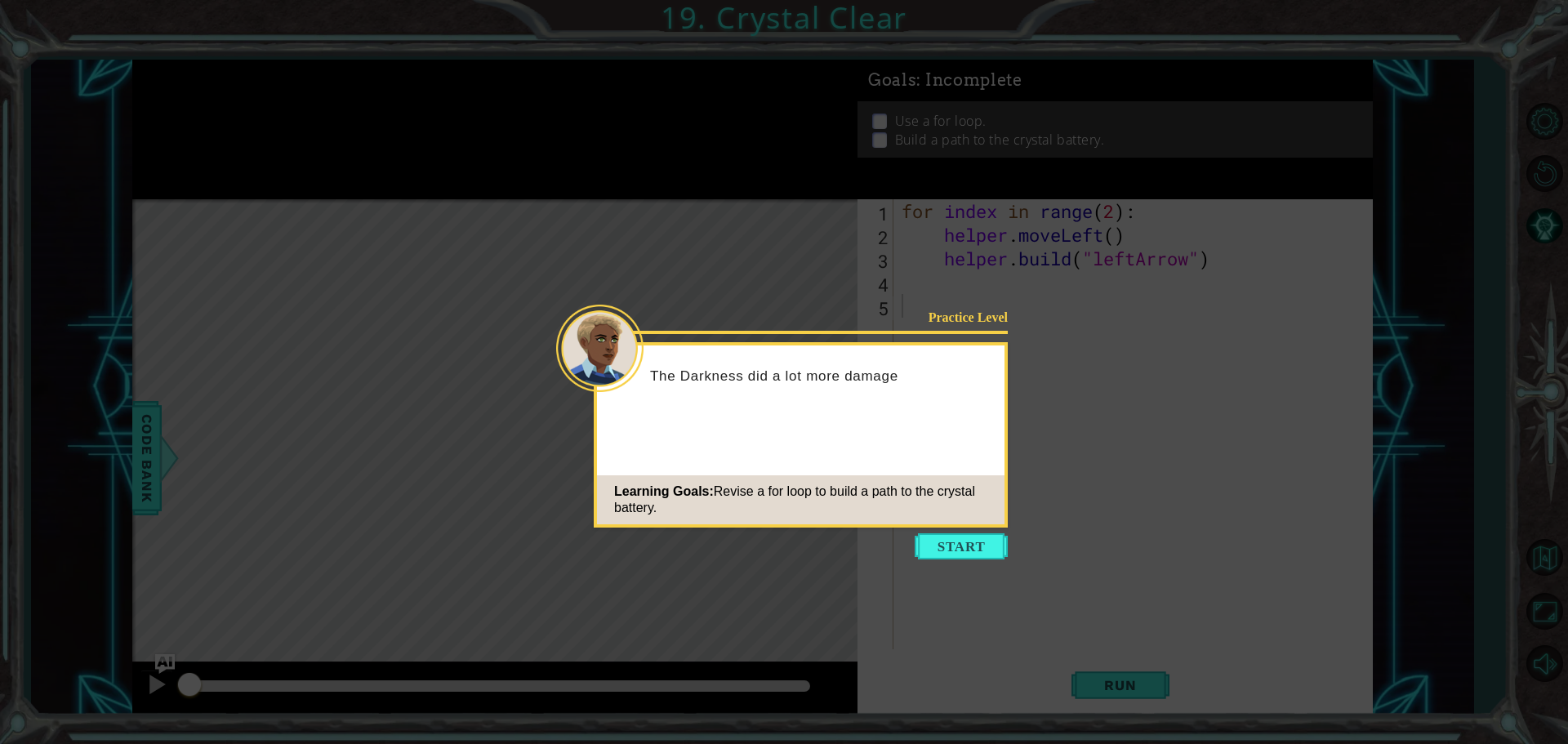
click at [972, 533] on button "Start" at bounding box center [961, 545] width 93 height 26
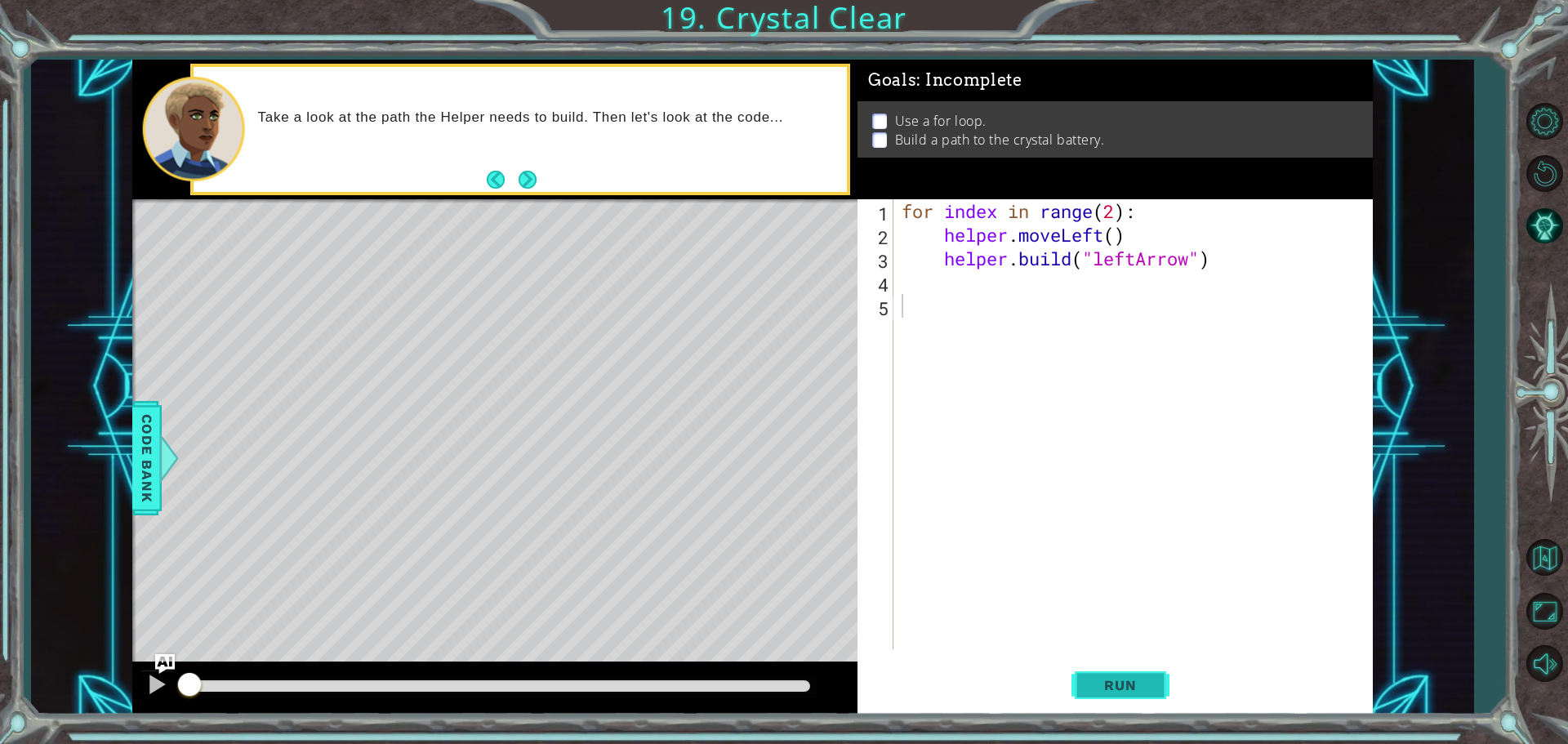
click at [1153, 690] on button "Run" at bounding box center [1121, 684] width 98 height 51
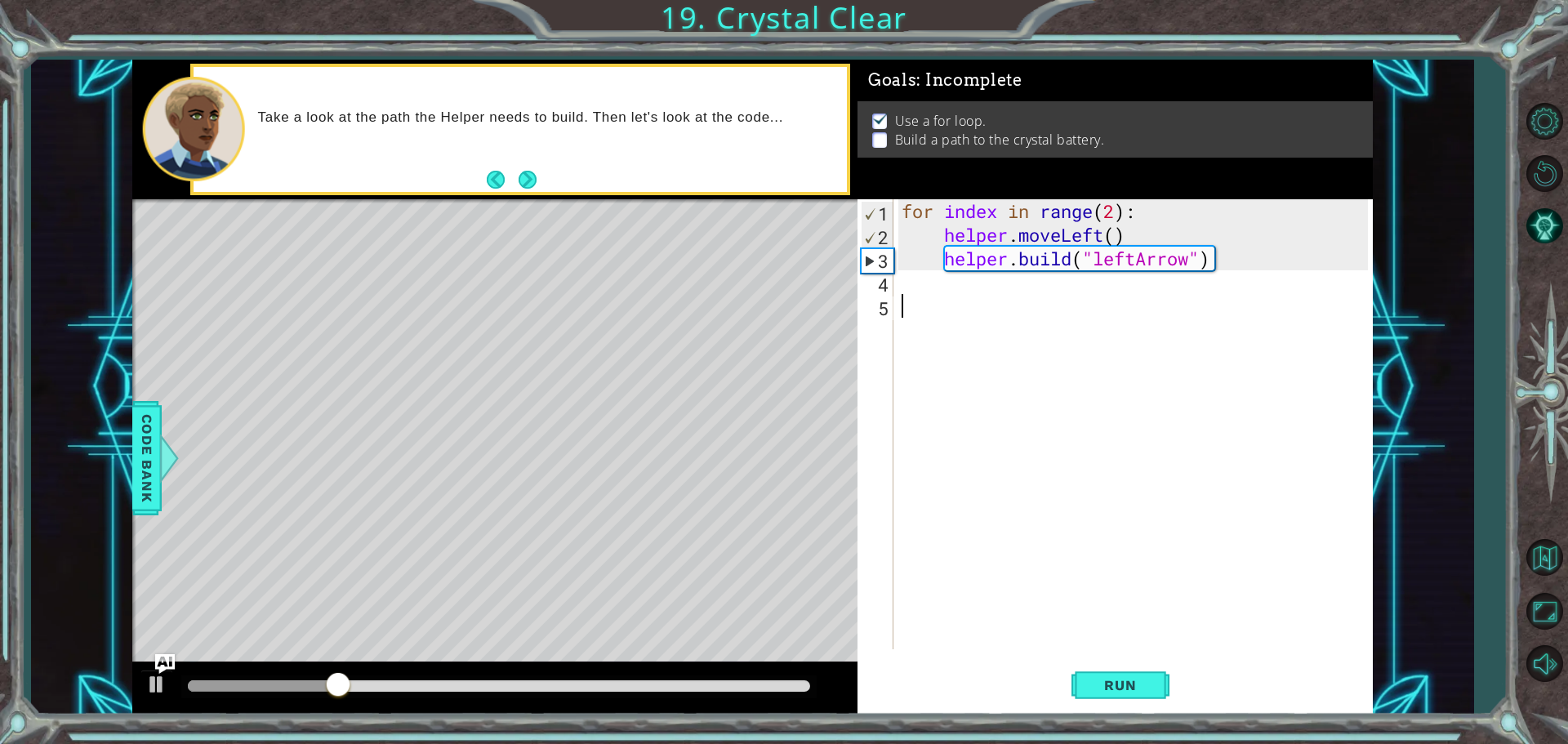
click at [968, 293] on div "for index in range ( 2 ) : helper . moveLeft ( ) helper . build ( "leftArrow" )" at bounding box center [1137, 448] width 477 height 497
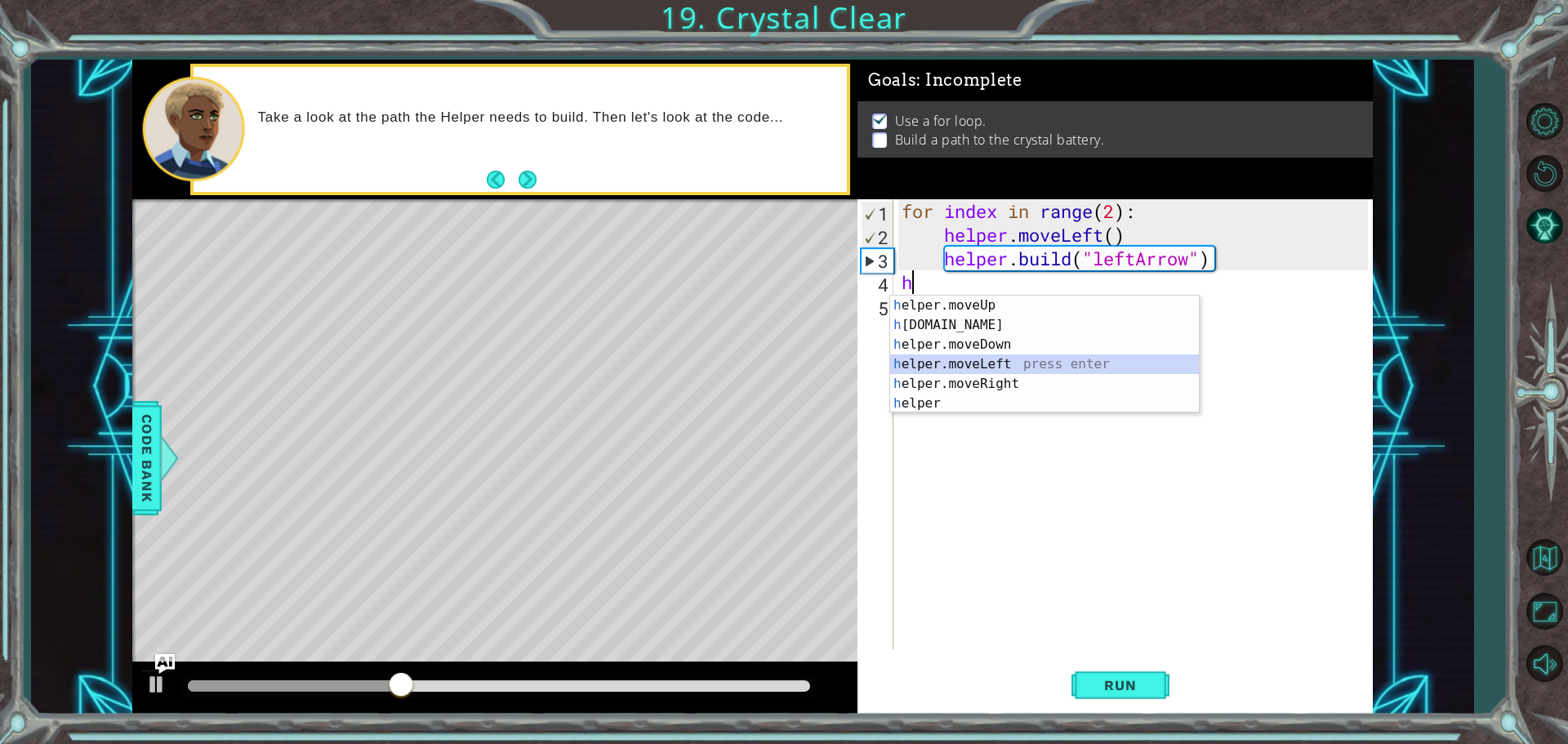
click at [988, 358] on div "h elper.moveUp press enter h elper.build press enter h elper.moveDown press ent…" at bounding box center [1044, 373] width 309 height 157
type textarea "helper.moveLeft(1)"
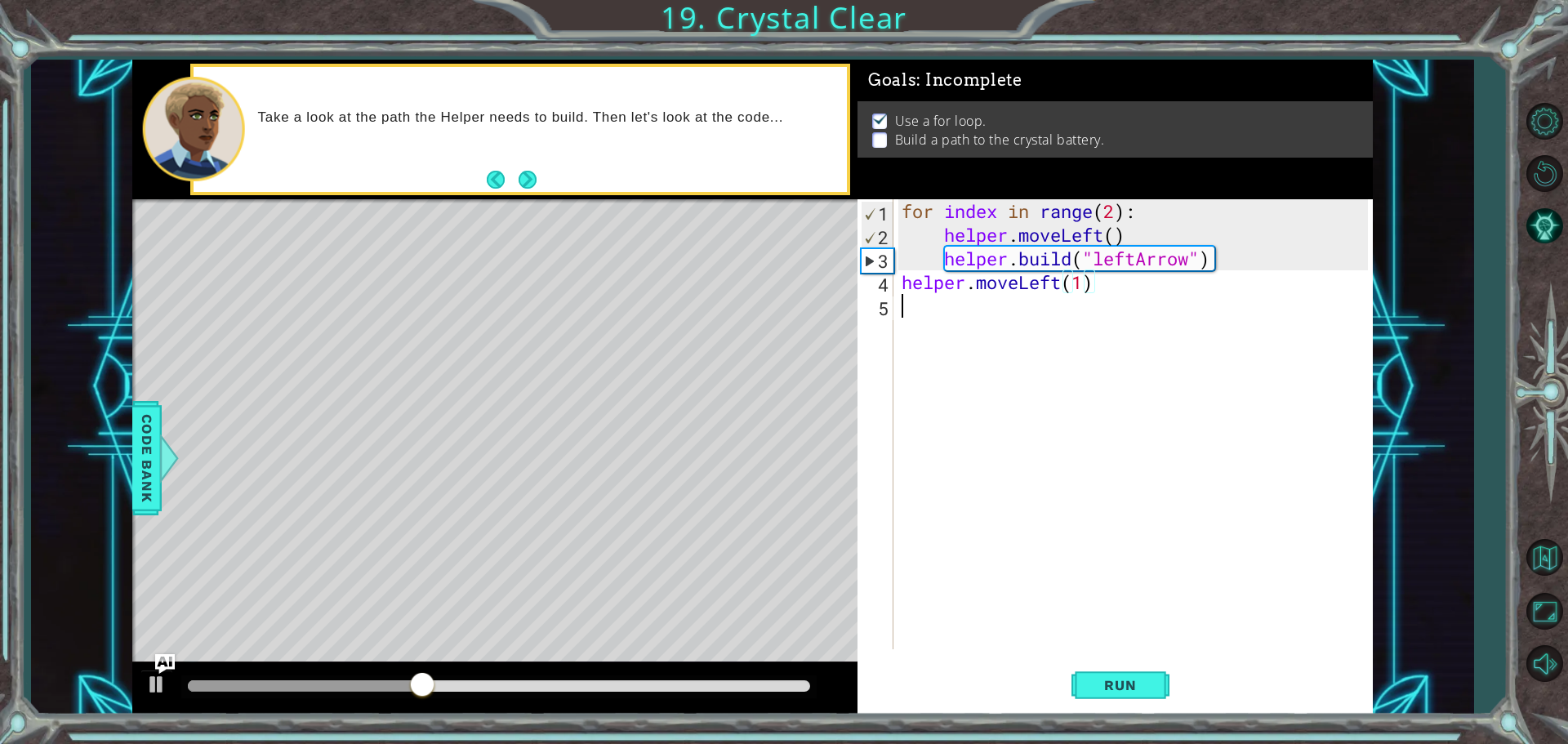
click at [908, 311] on div "for index in range ( 2 ) : helper . moveLeft ( ) helper . build ( "leftArrow" )…" at bounding box center [1137, 448] width 477 height 497
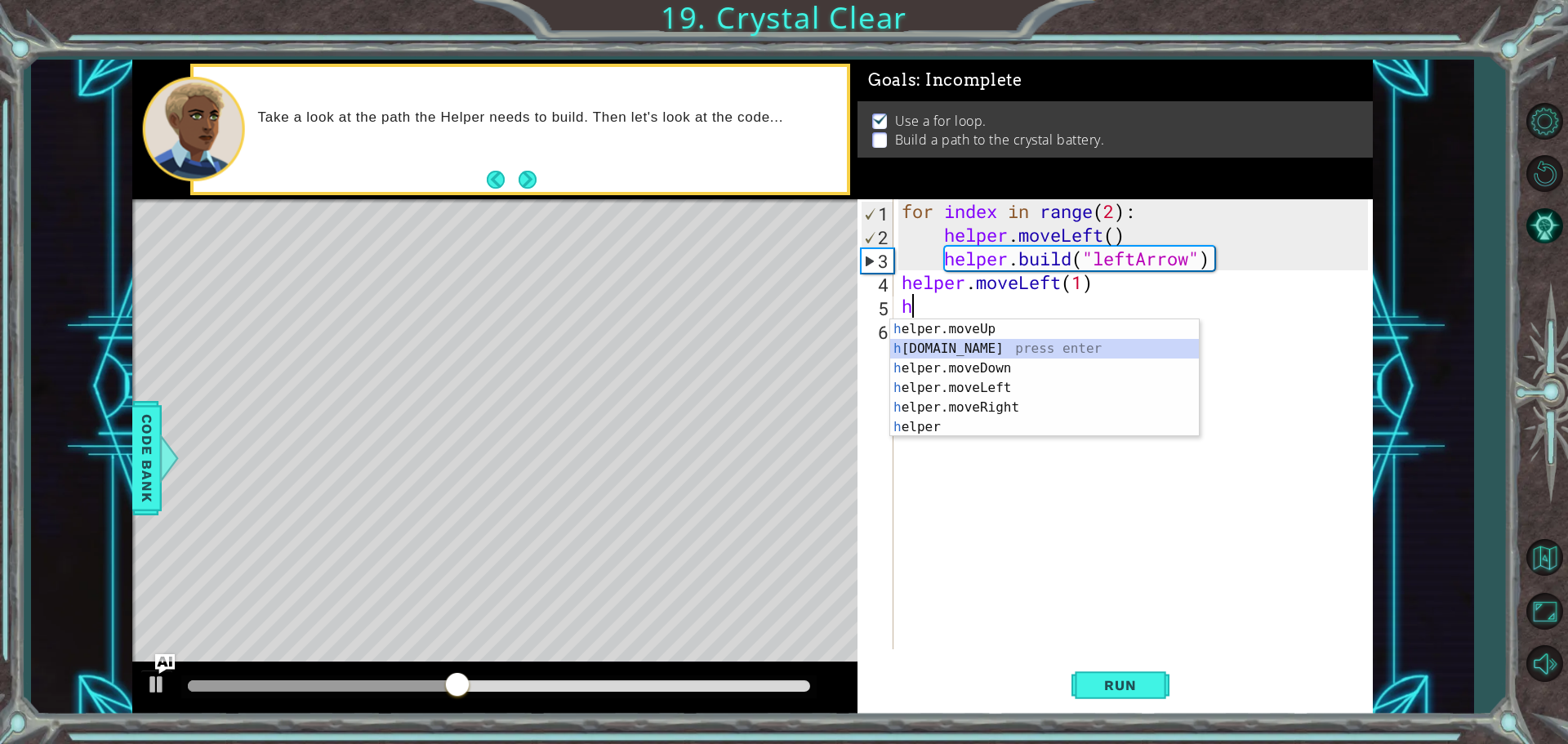
click at [955, 351] on div "h elper.moveUp press enter h elper.build press enter h elper.moveDown press ent…" at bounding box center [1044, 397] width 309 height 157
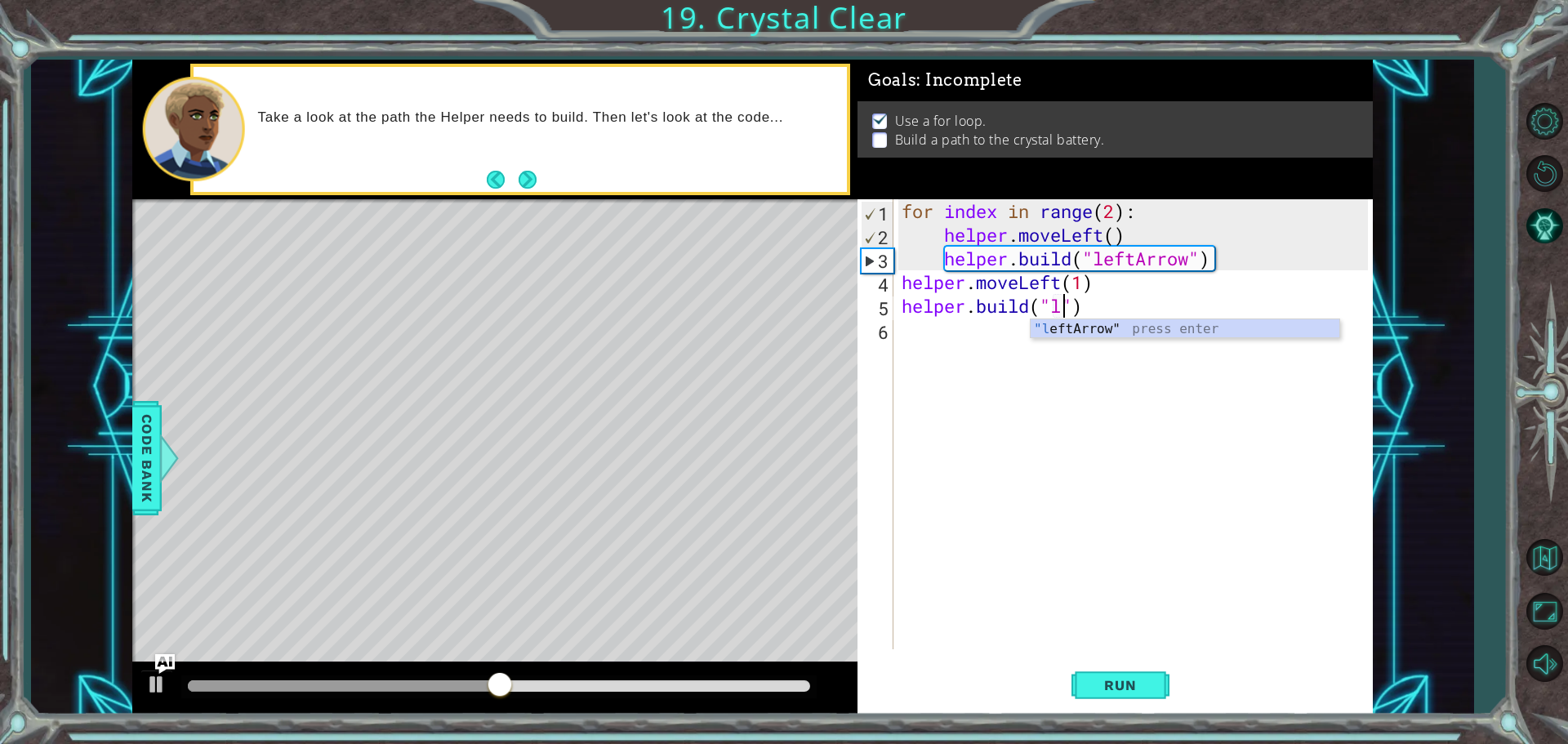
scroll to position [0, 7]
click at [1090, 336] on div ""l eftArrow" press enter" at bounding box center [1184, 348] width 309 height 59
type textarea "helper.build("leftArrow")"
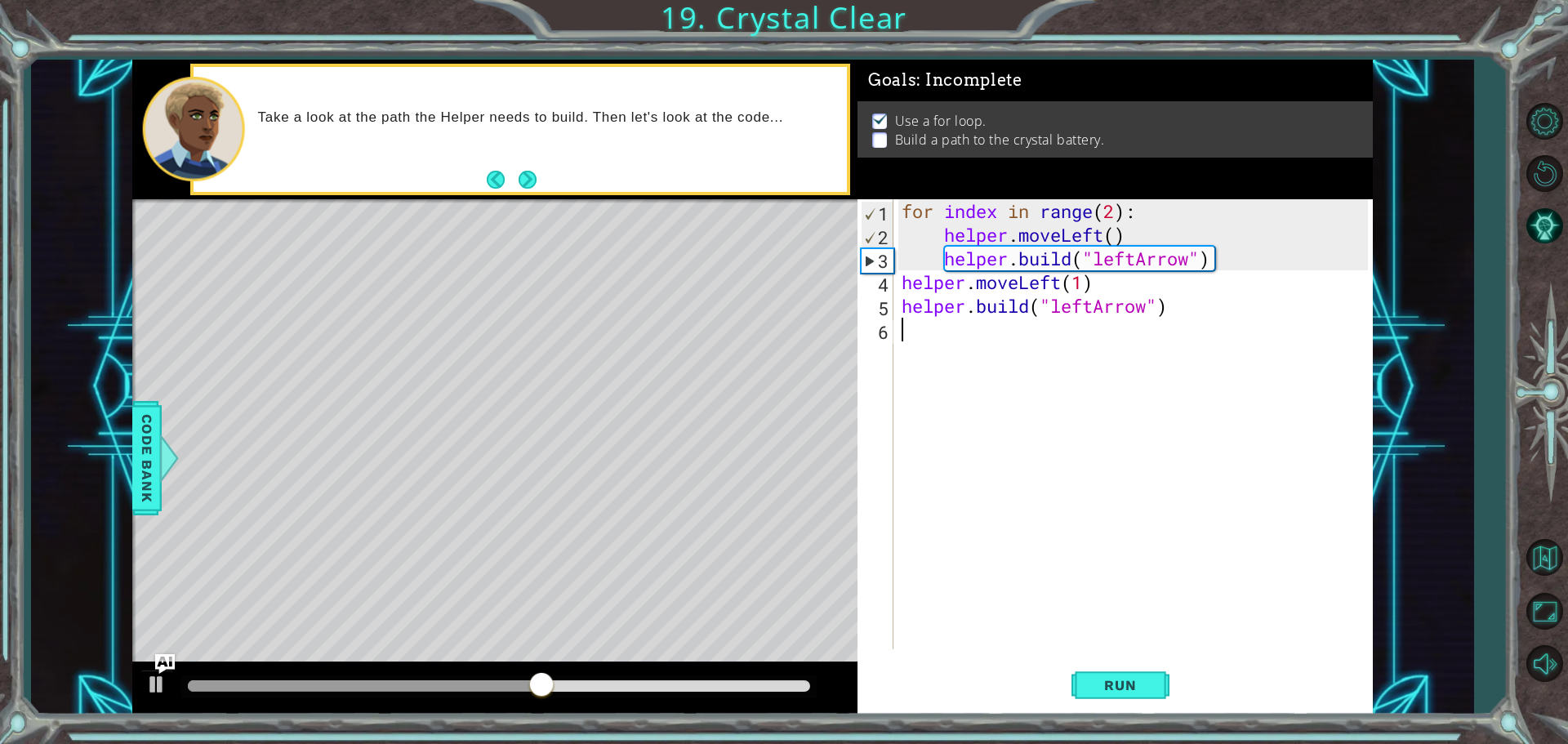
click at [1004, 346] on div "for index in range ( 2 ) : helper . moveLeft ( ) helper . build ( "leftArrow" )…" at bounding box center [1137, 448] width 477 height 497
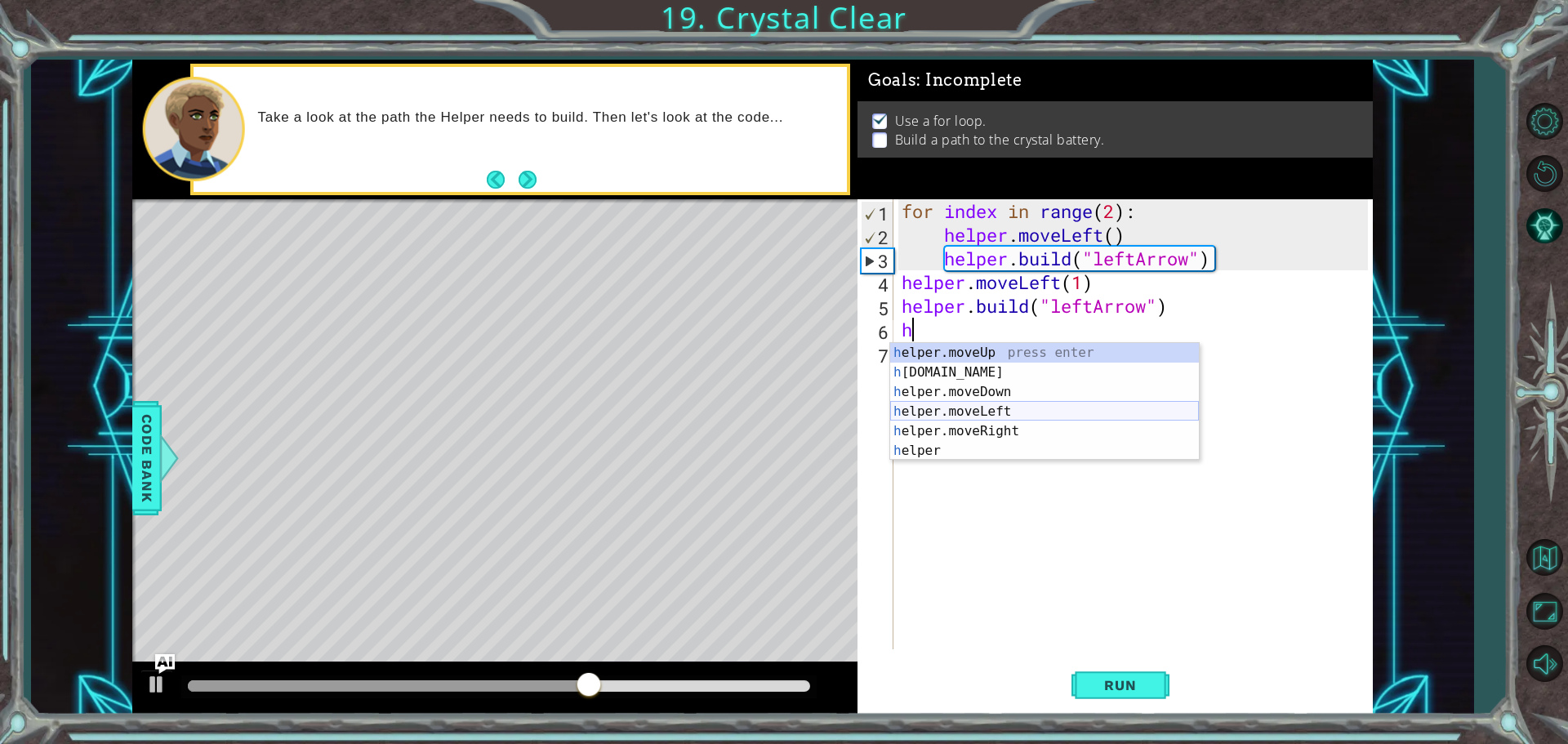
click at [1024, 403] on div "h elper.moveUp press enter h elper.build press enter h elper.moveDown press ent…" at bounding box center [1044, 421] width 309 height 157
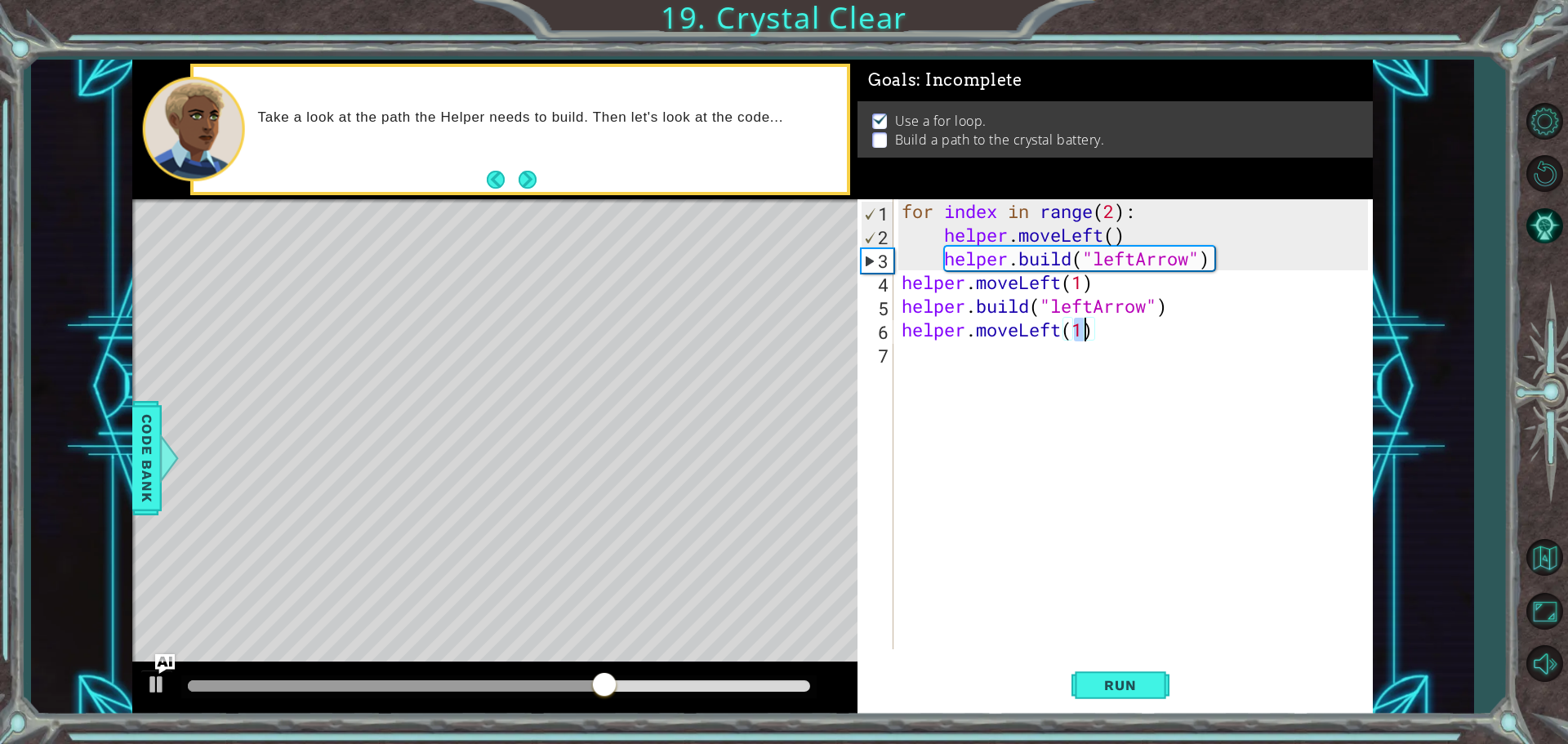
click at [1008, 361] on div "for index in range ( 2 ) : helper . moveLeft ( ) helper . build ( "leftArrow" )…" at bounding box center [1137, 448] width 477 height 497
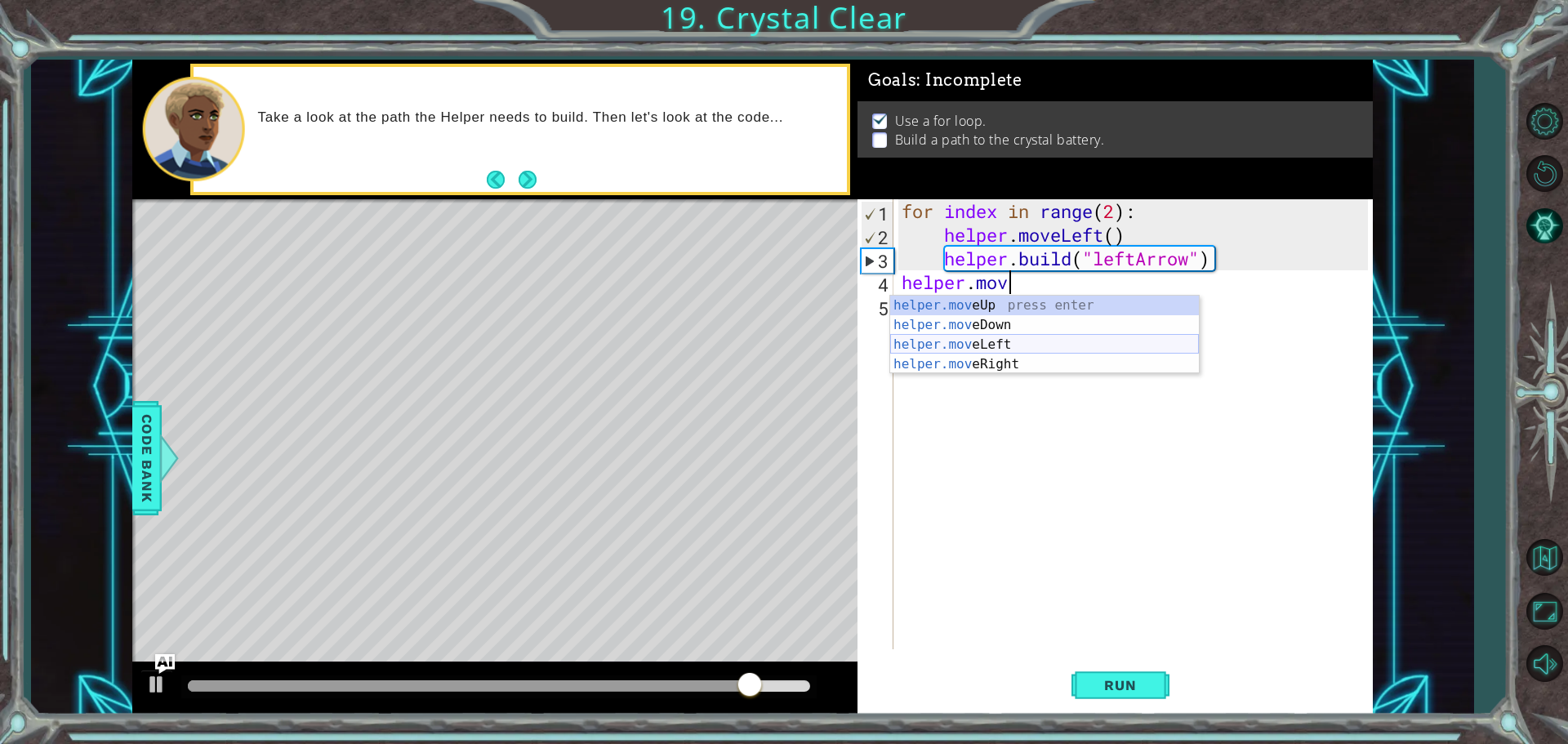
click at [1004, 346] on div "helper.mov eUp press enter helper.mov eDown press enter helper.mov eLeft press …" at bounding box center [1044, 353] width 309 height 117
type textarea "helper.moveLeft(1)"
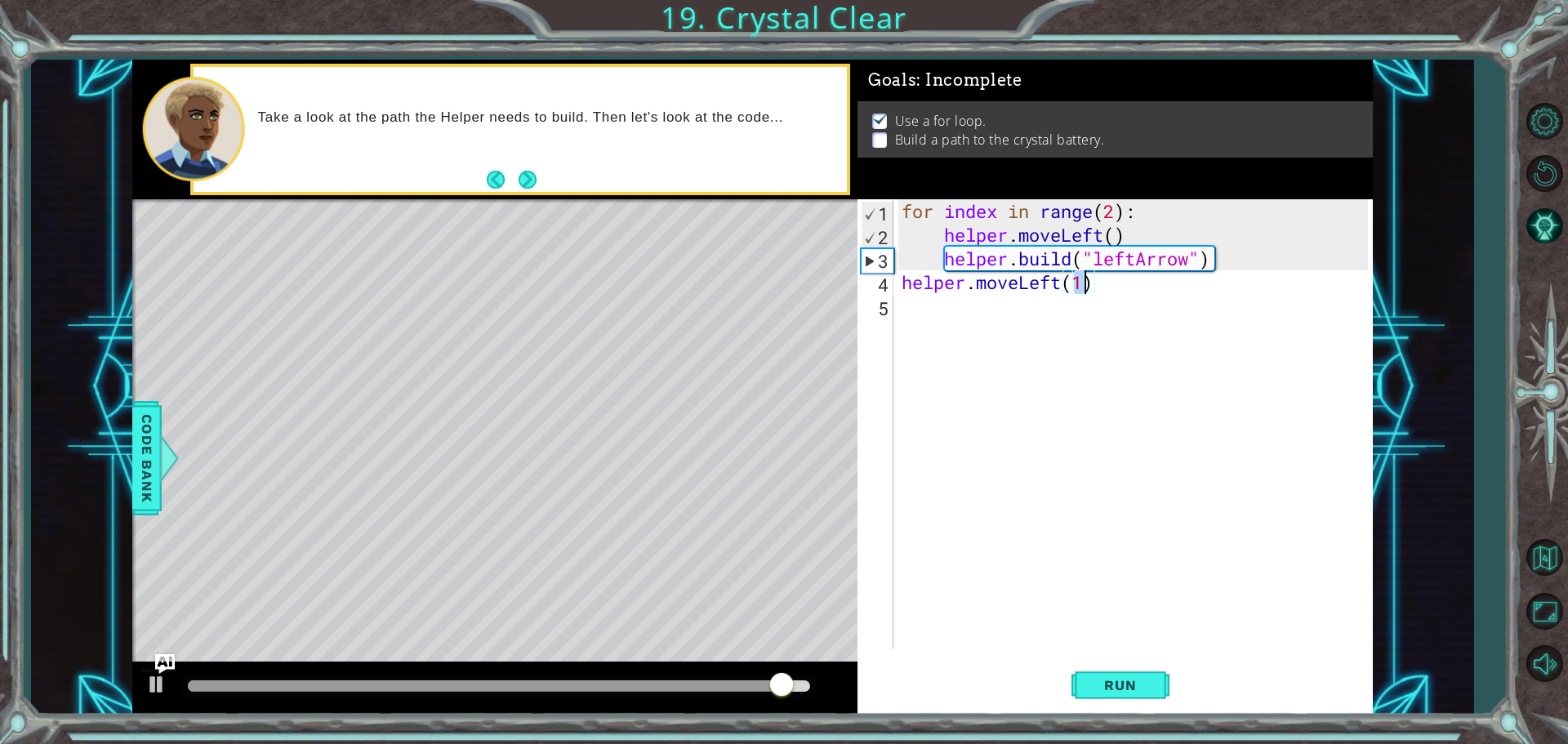
click at [1014, 313] on div "for index in range ( 2 ) : helper . moveLeft ( ) helper . build ( "leftArrow" )…" at bounding box center [1137, 448] width 477 height 497
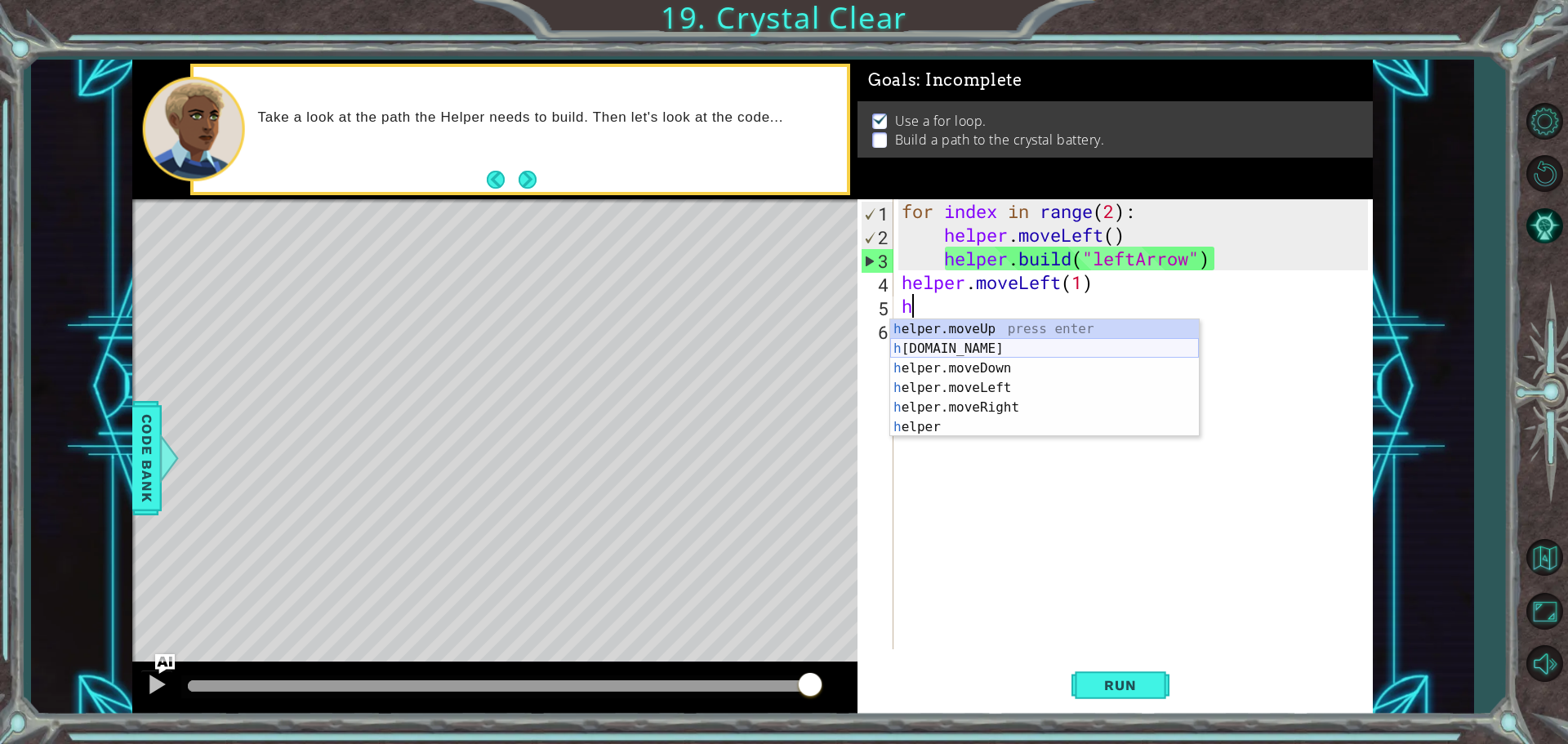
click at [997, 352] on div "h elper.moveUp press enter h elper.build press enter h elper.moveDown press ent…" at bounding box center [1044, 397] width 309 height 157
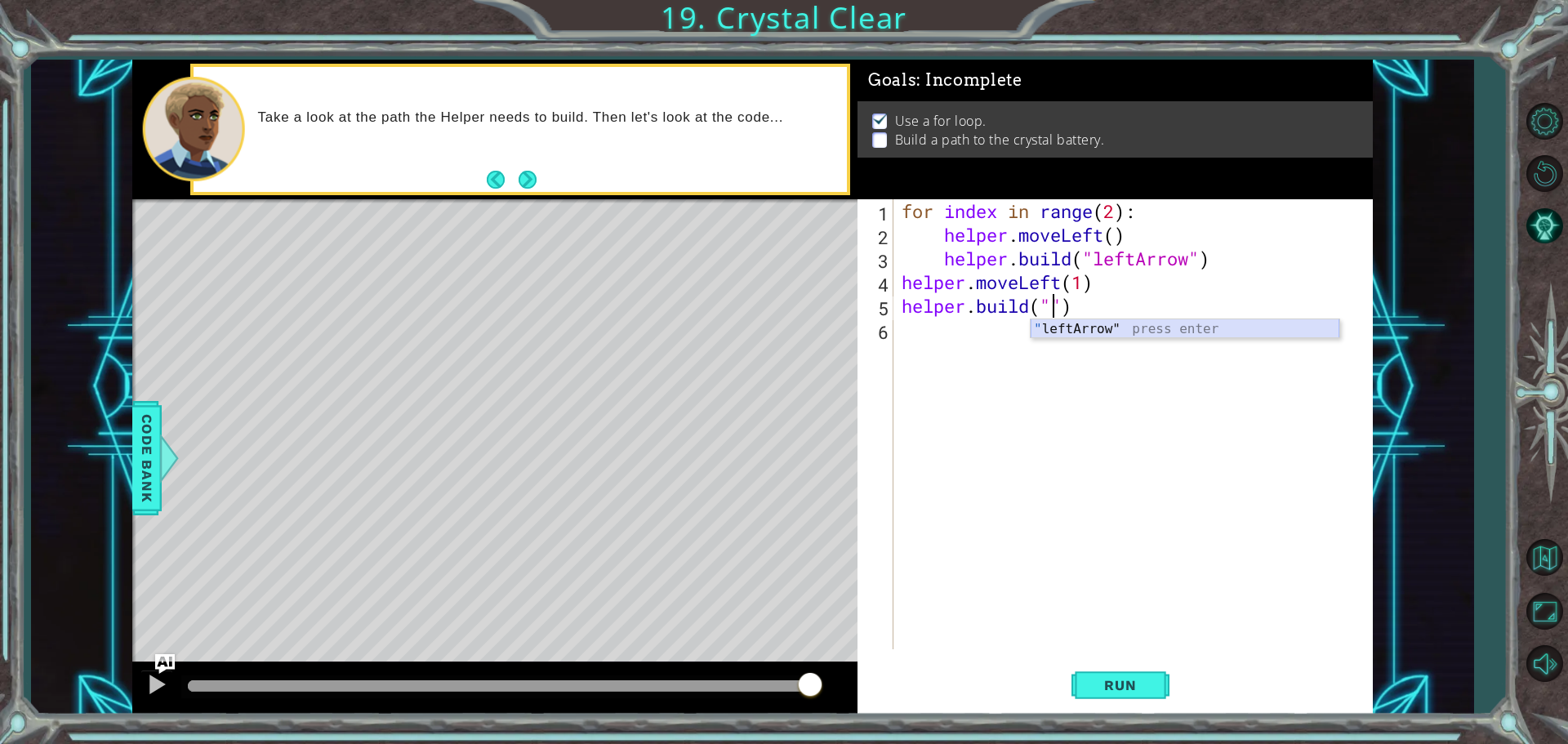
click at [1088, 326] on div "" leftArrow" press enter" at bounding box center [1184, 348] width 309 height 59
type textarea "helper.build("leftArrow")"
click at [1061, 336] on div "for index in range ( 2 ) : helper . moveLeft ( ) helper . build ( "leftArrow" )…" at bounding box center [1137, 448] width 477 height 497
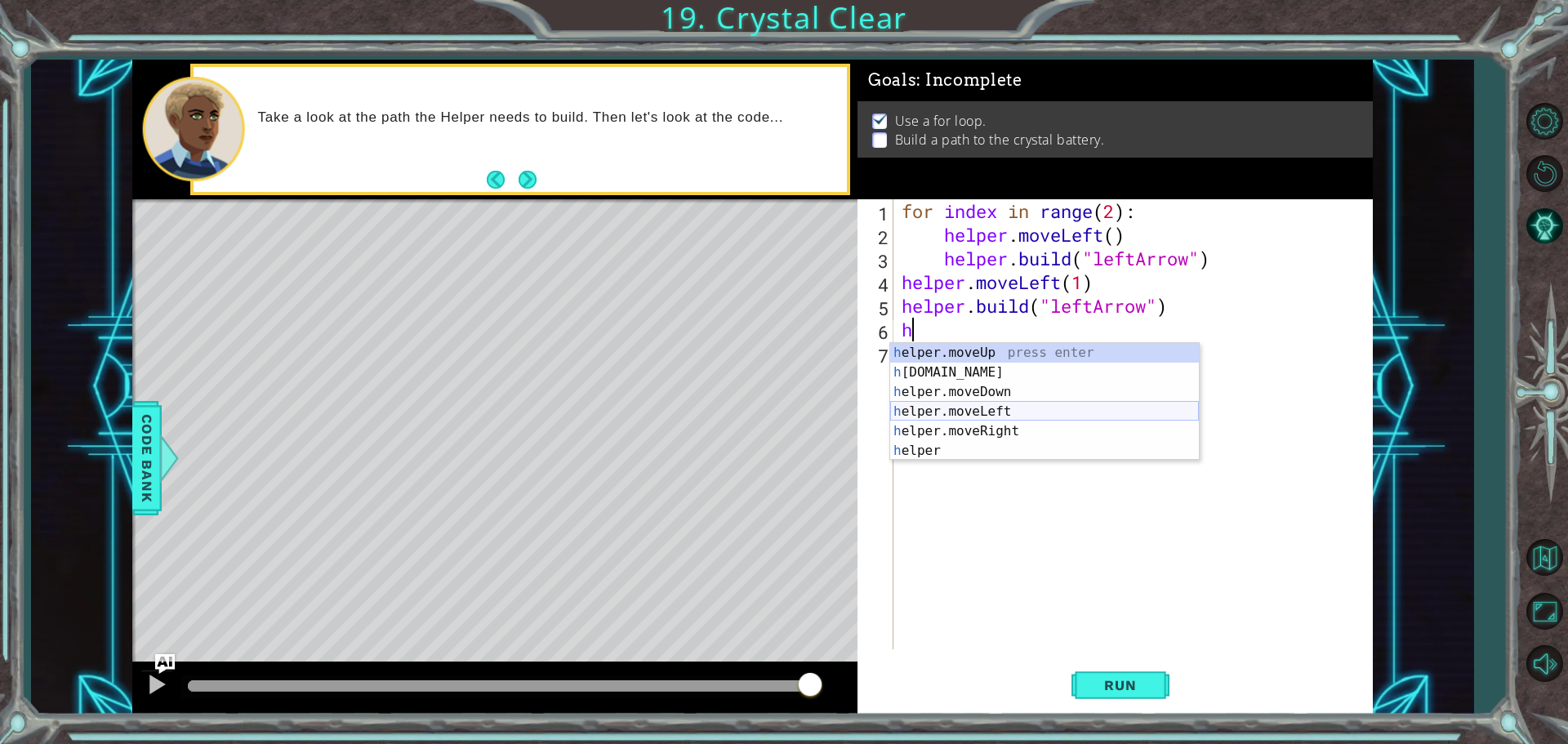
click at [1007, 411] on div "h elper.moveUp press enter h elper.build press enter h elper.moveDown press ent…" at bounding box center [1044, 421] width 309 height 157
type textarea "helper.moveLeft(1)"
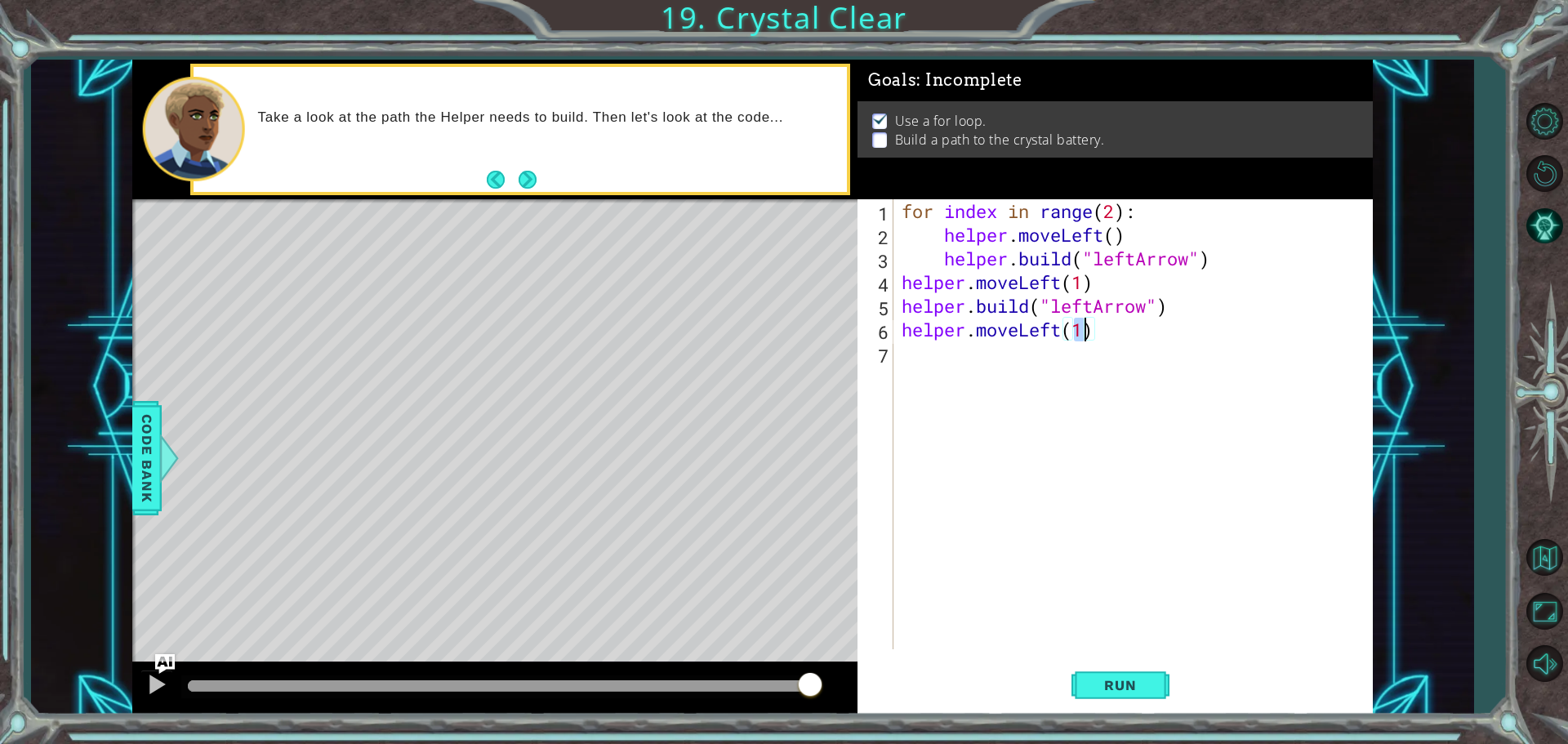
click at [989, 365] on div "for index in range ( 2 ) : helper . moveLeft ( ) helper . build ( "leftArrow" )…" at bounding box center [1137, 448] width 477 height 497
click at [990, 369] on div "for index in range ( 2 ) : helper . moveLeft ( ) helper . build ( "leftArrow" )…" at bounding box center [1137, 448] width 477 height 497
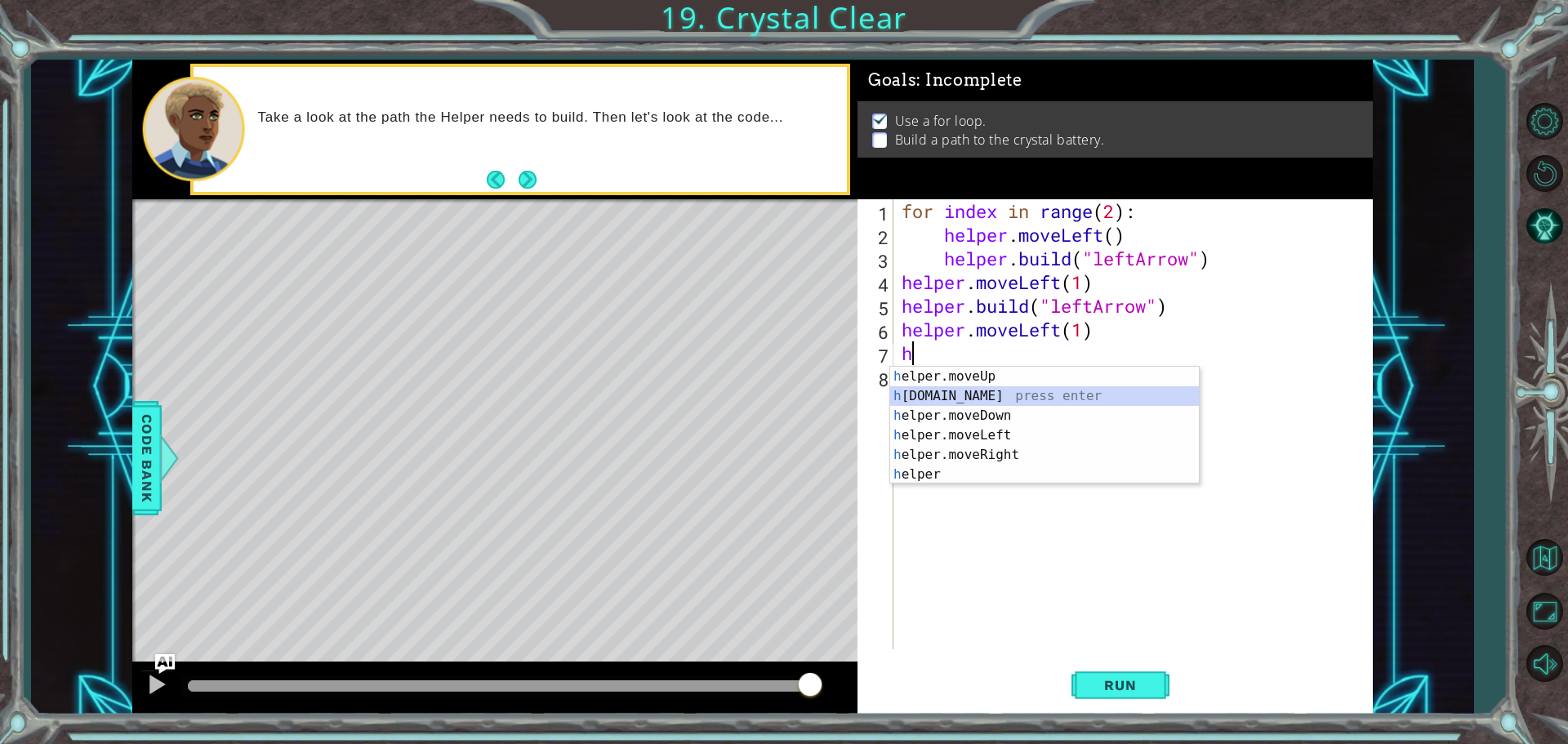
click at [1002, 390] on div "h elper.moveUp press enter h elper.build press enter h elper.moveDown press ent…" at bounding box center [1044, 444] width 309 height 157
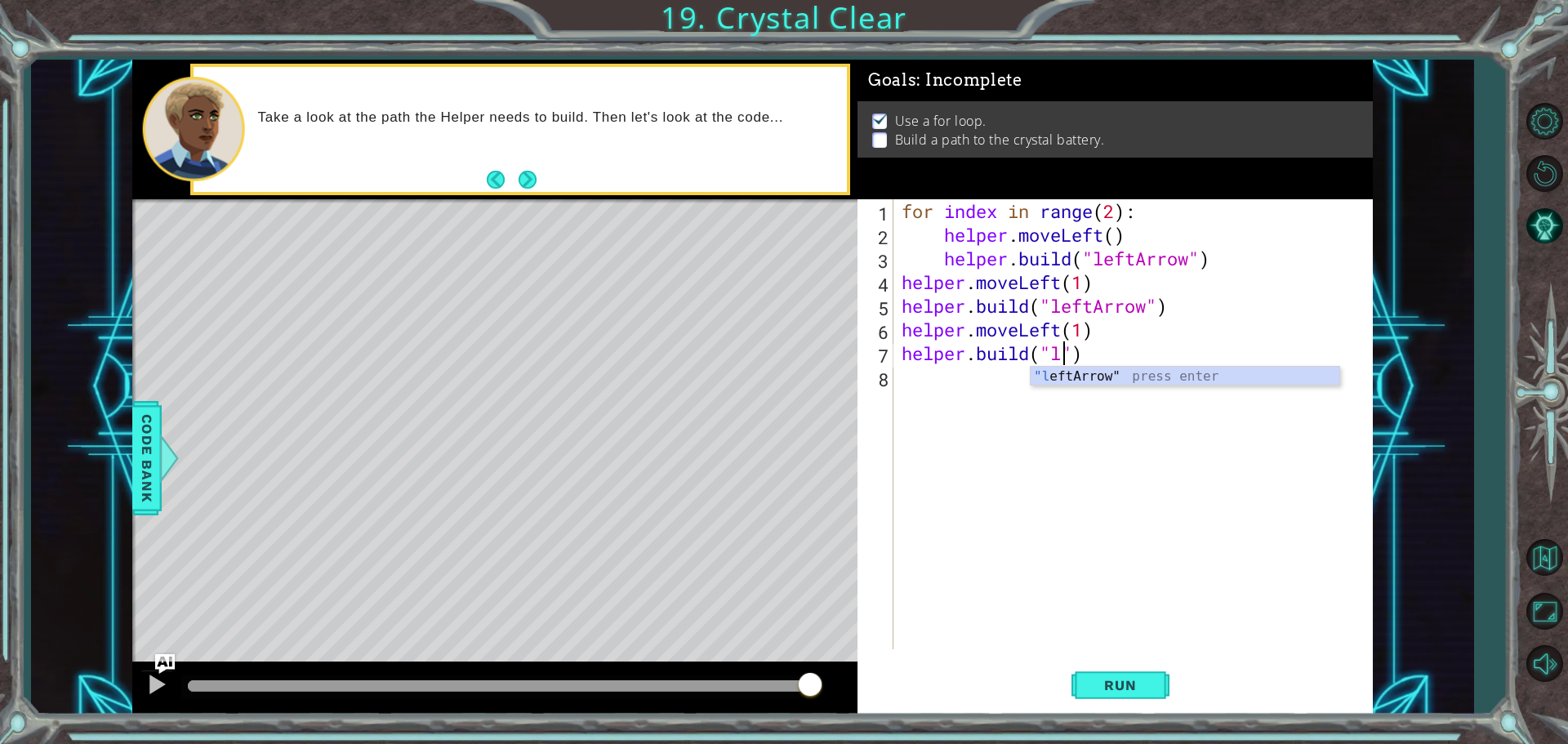
scroll to position [0, 7]
click at [1049, 369] on div ""l eftArrow" press enter" at bounding box center [1184, 395] width 309 height 59
type textarea "helper.build("leftArrow")"
click at [1114, 688] on span "Run" at bounding box center [1120, 685] width 65 height 16
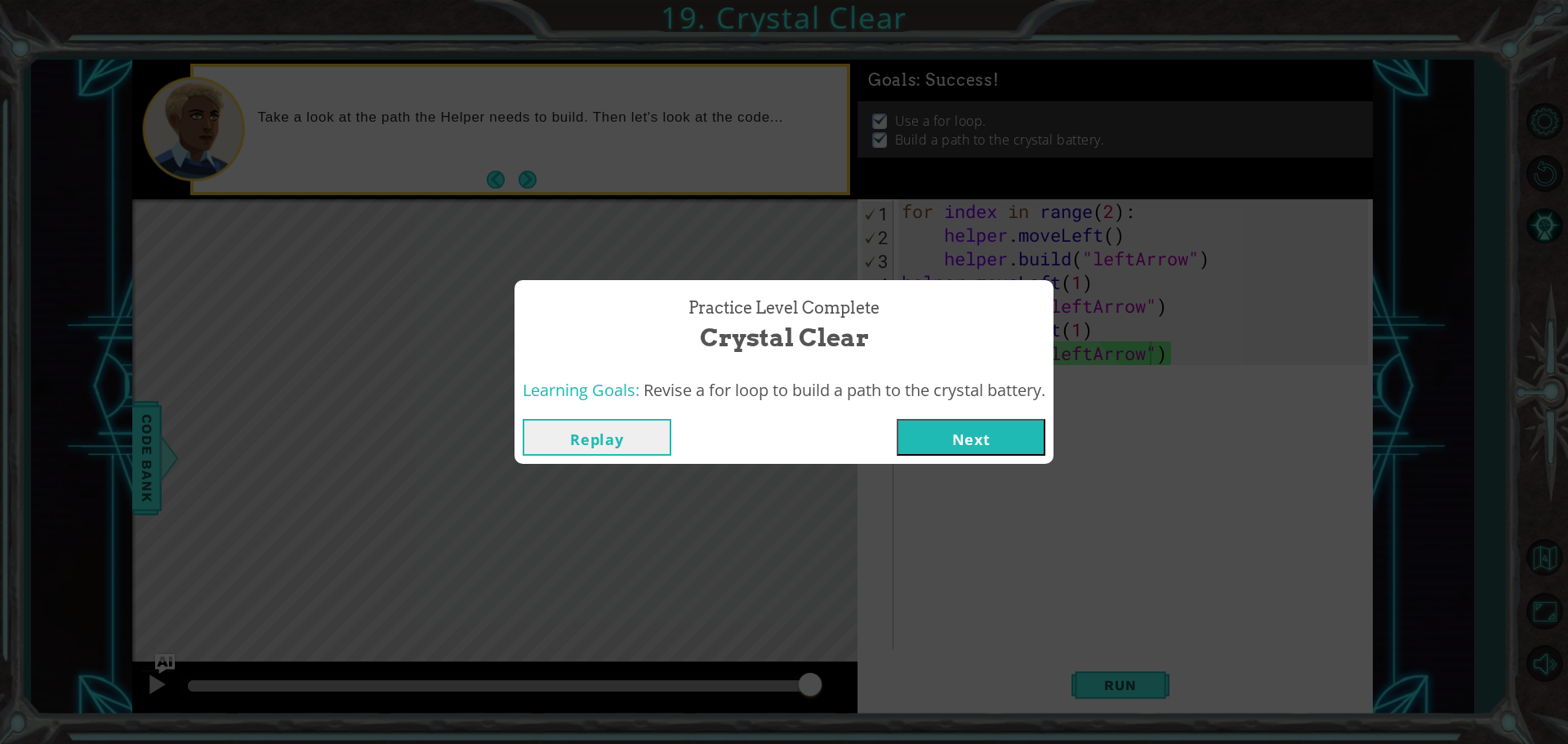
click at [920, 446] on button "Next" at bounding box center [970, 437] width 149 height 36
